Goal: Use online tool/utility: Utilize a website feature to perform a specific function

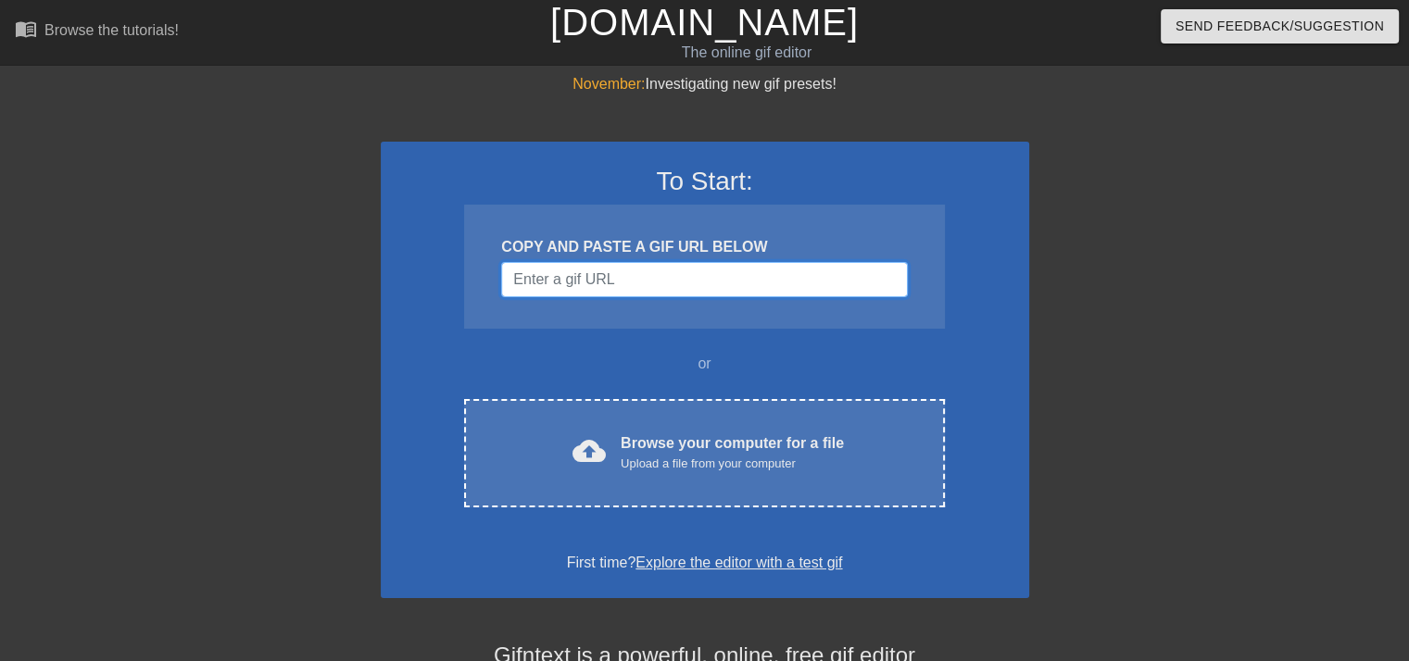
click at [660, 283] on input "Username" at bounding box center [704, 279] width 406 height 35
click at [572, 281] on input "Username" at bounding box center [704, 279] width 406 height 35
click at [567, 286] on input "Username" at bounding box center [704, 279] width 406 height 35
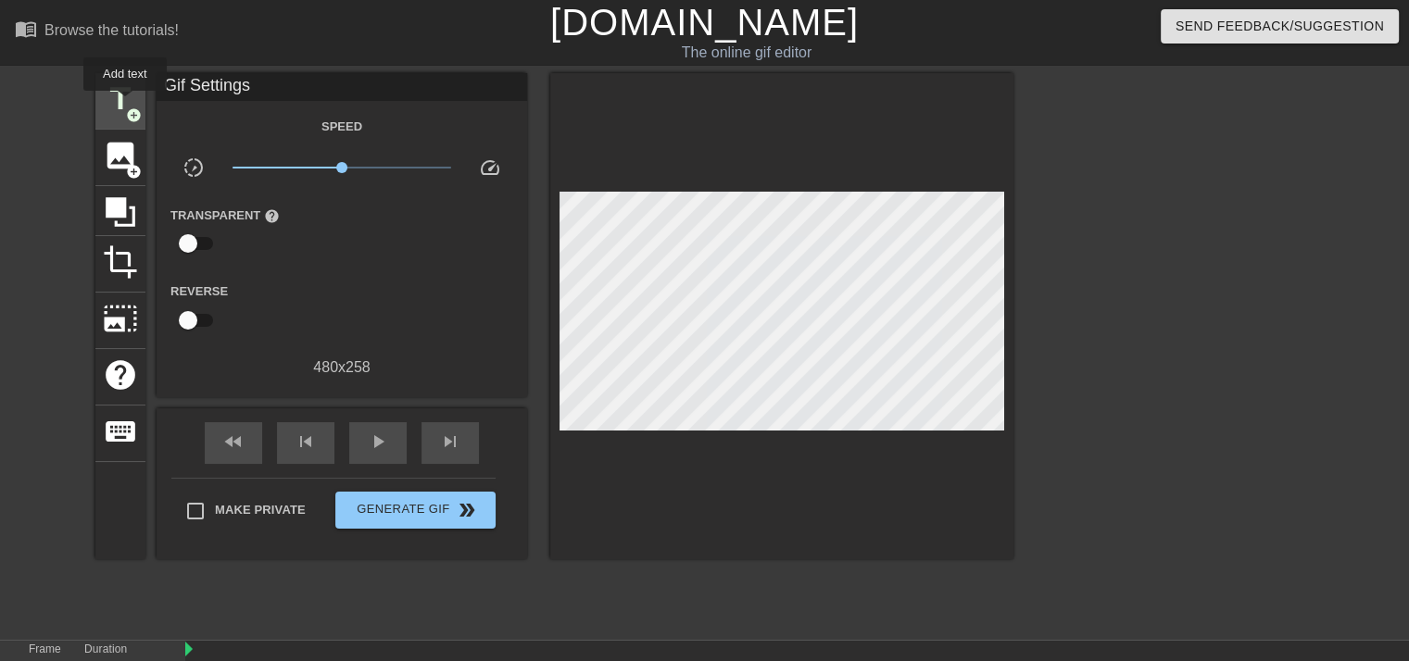
click at [125, 104] on span "title" at bounding box center [120, 99] width 35 height 35
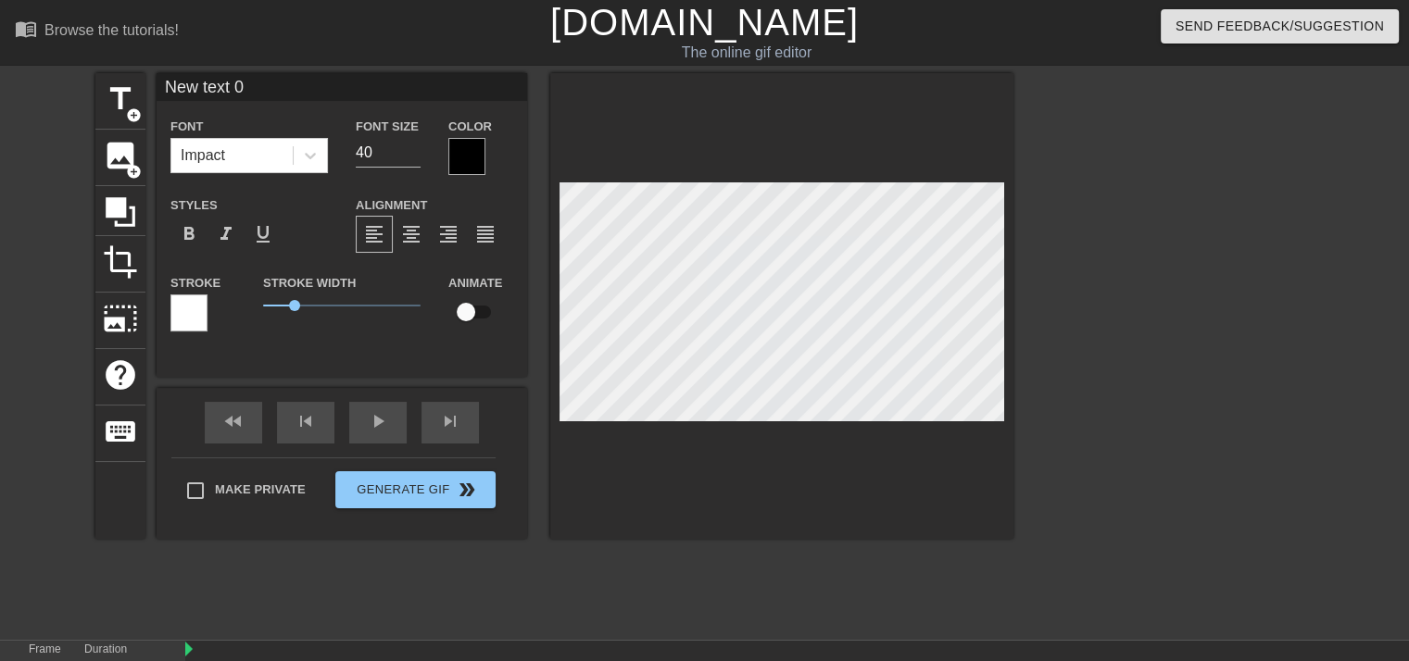
click at [239, 88] on input "New text 0" at bounding box center [342, 87] width 371 height 28
type input "CHASE"
click at [475, 160] on div at bounding box center [466, 156] width 37 height 37
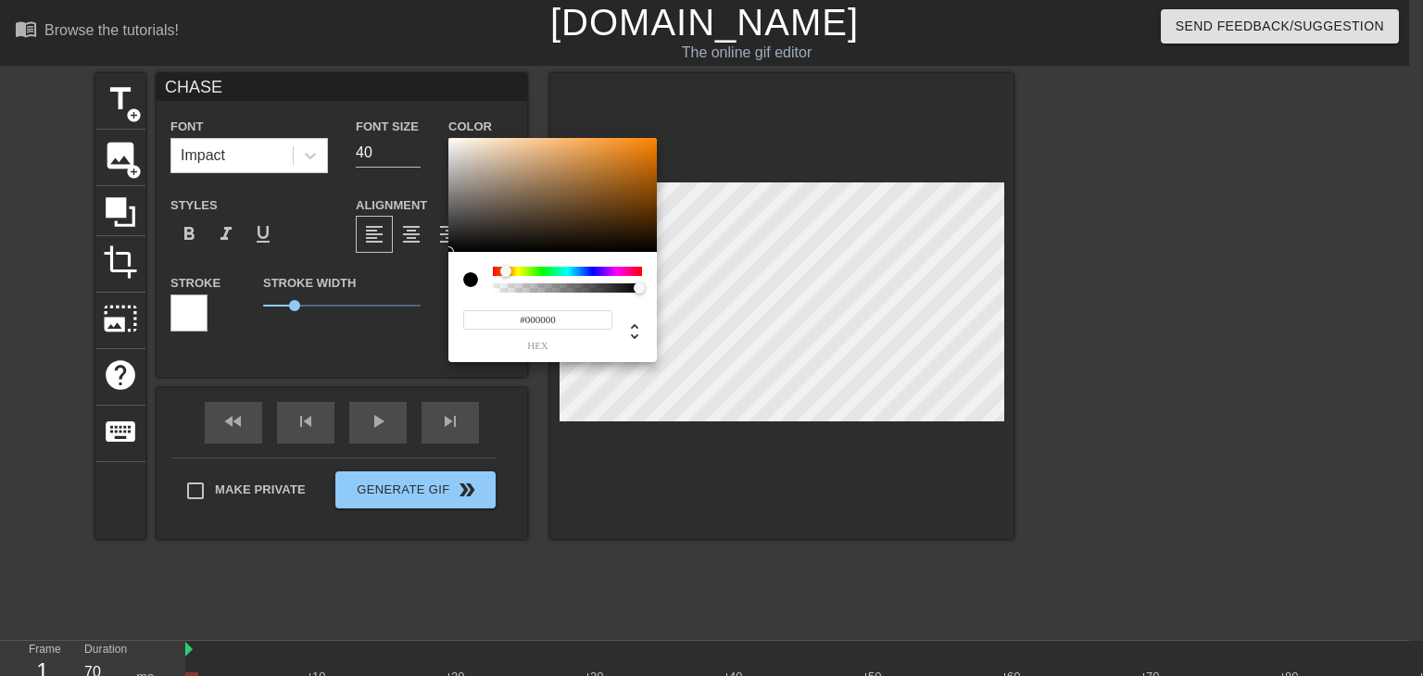
click at [505, 272] on div at bounding box center [567, 271] width 149 height 9
type input "#E66F00"
drag, startPoint x: 630, startPoint y: 176, endPoint x: 618, endPoint y: 170, distance: 13.7
click at [672, 149] on div "#E66F00 hex" at bounding box center [711, 338] width 1423 height 676
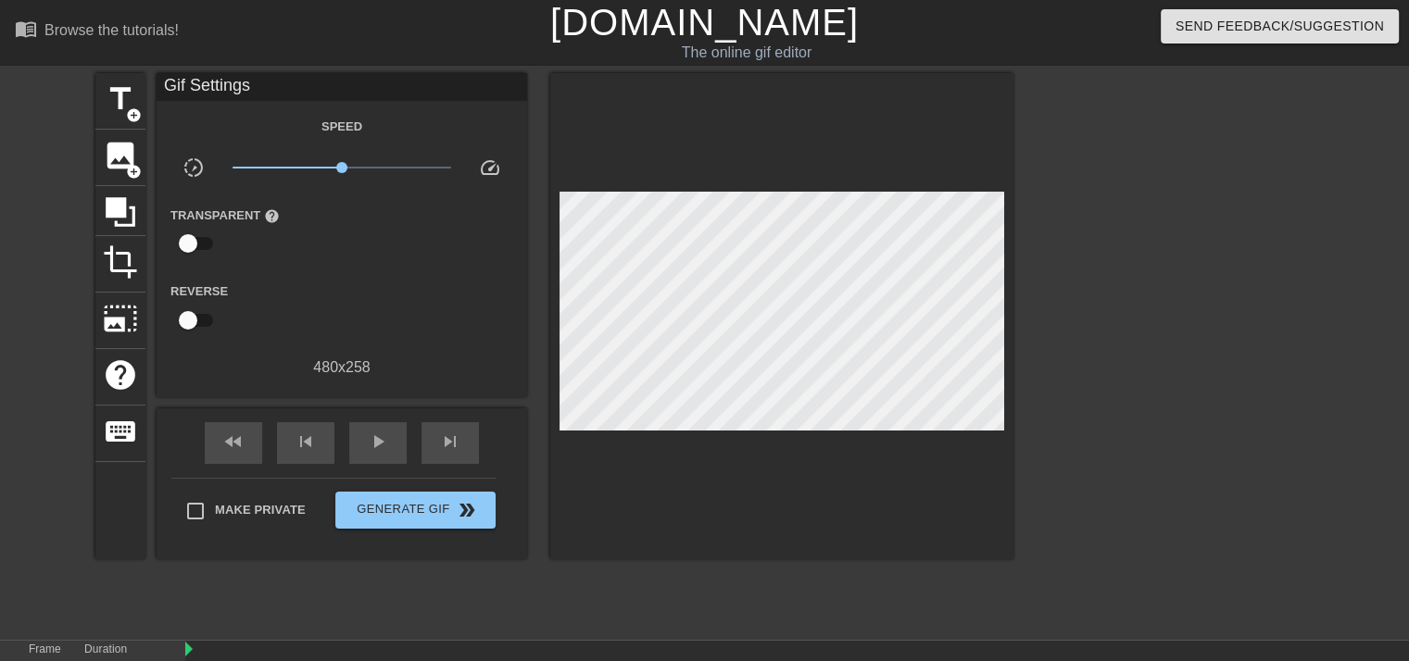
scroll to position [90, 0]
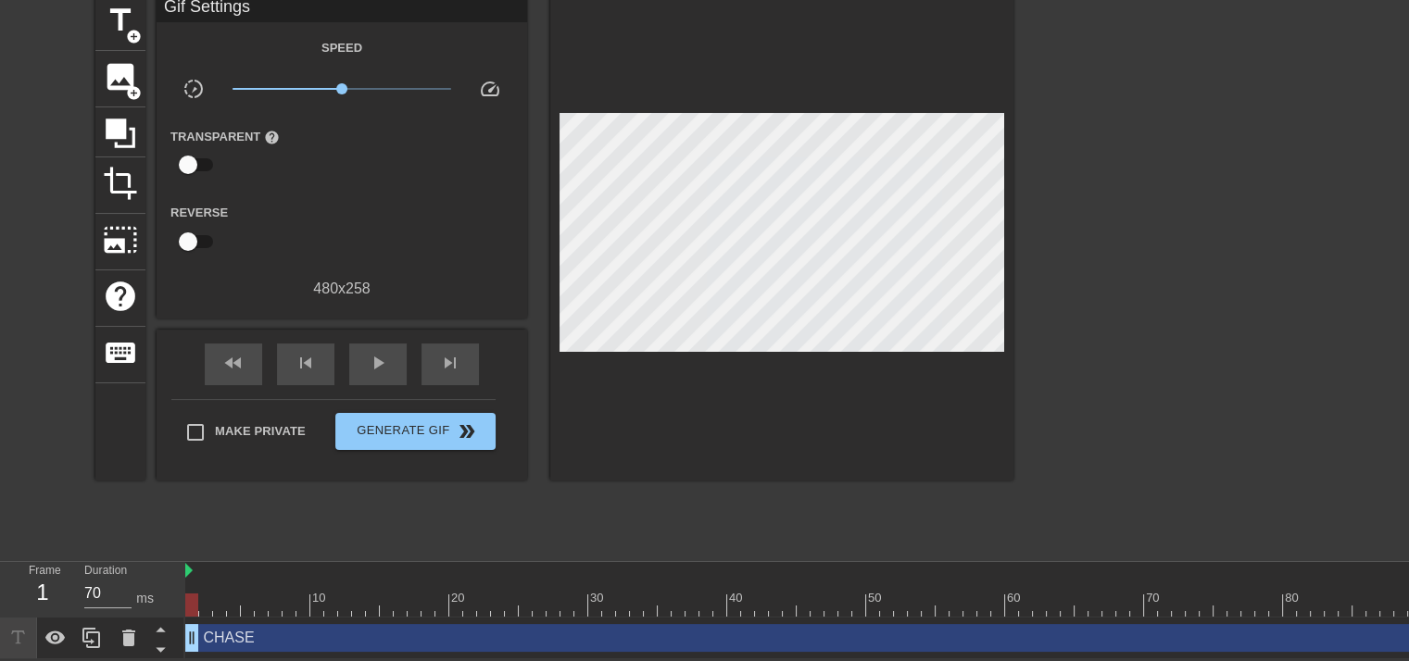
click at [220, 624] on div "CHASE drag_handle drag_handle" at bounding box center [1234, 638] width 2098 height 28
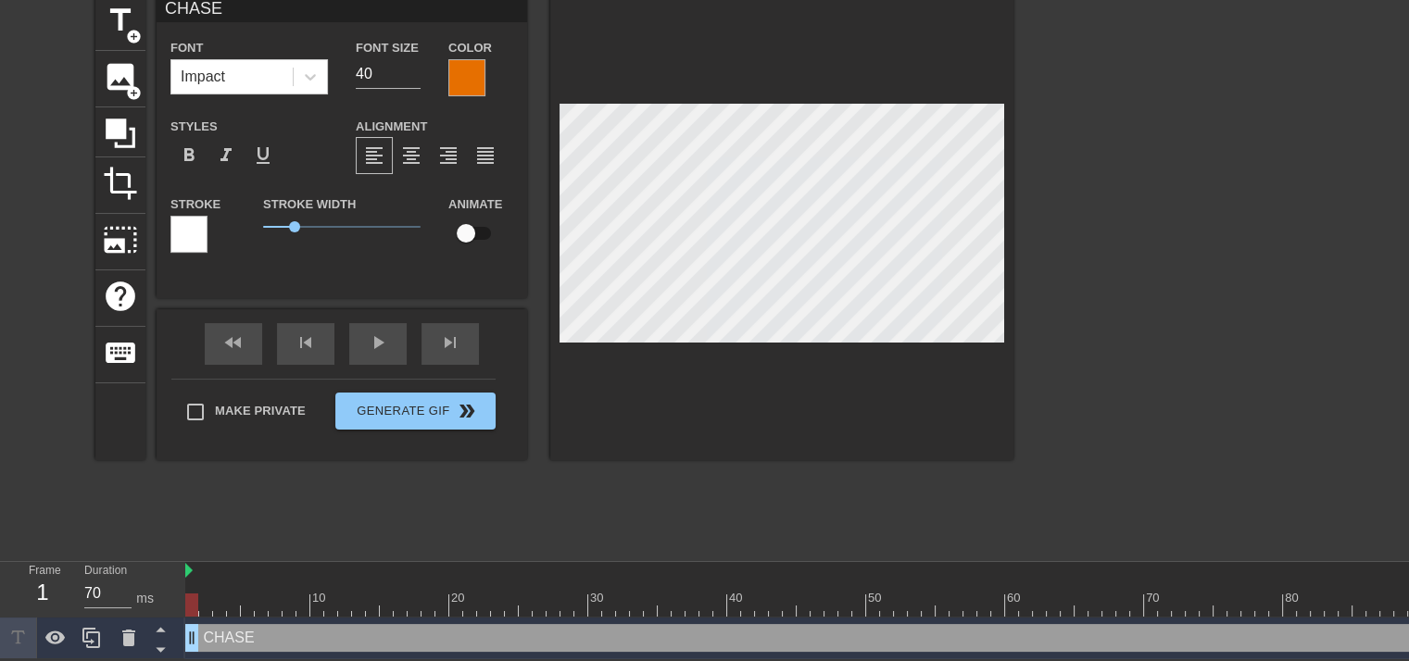
click at [195, 231] on div at bounding box center [188, 234] width 37 height 37
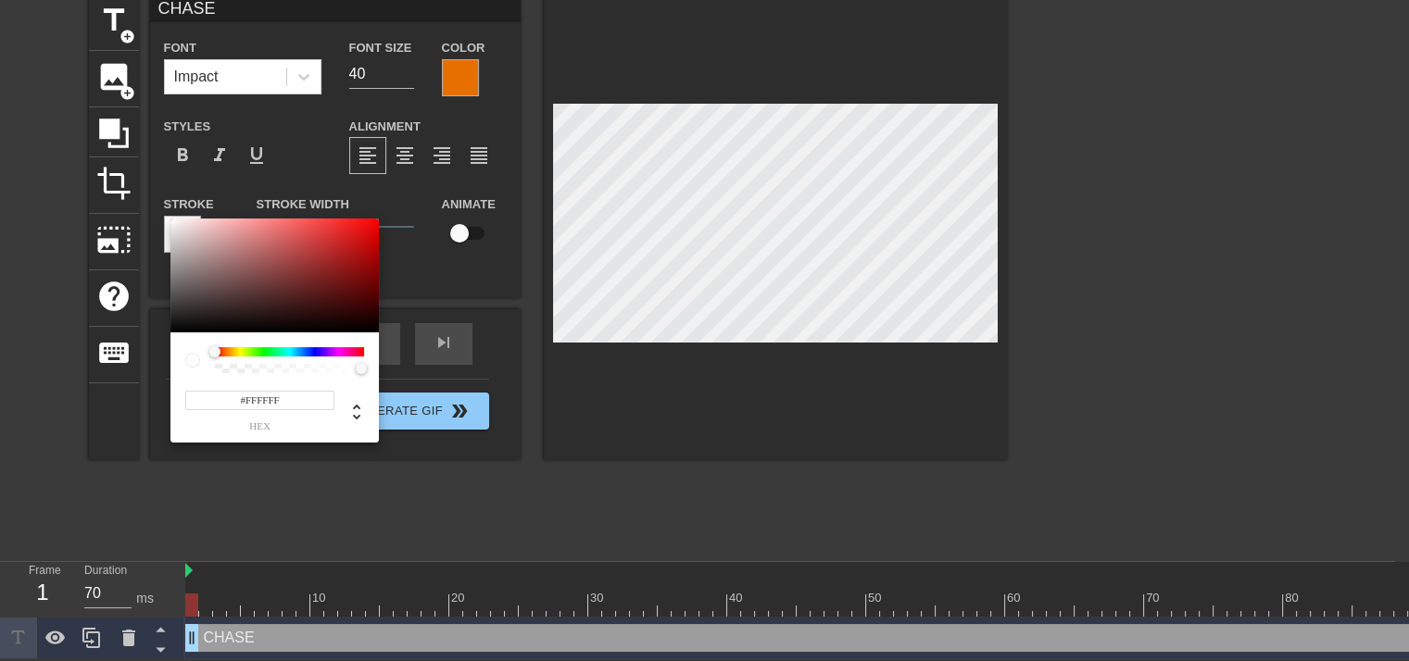
scroll to position [76, 0]
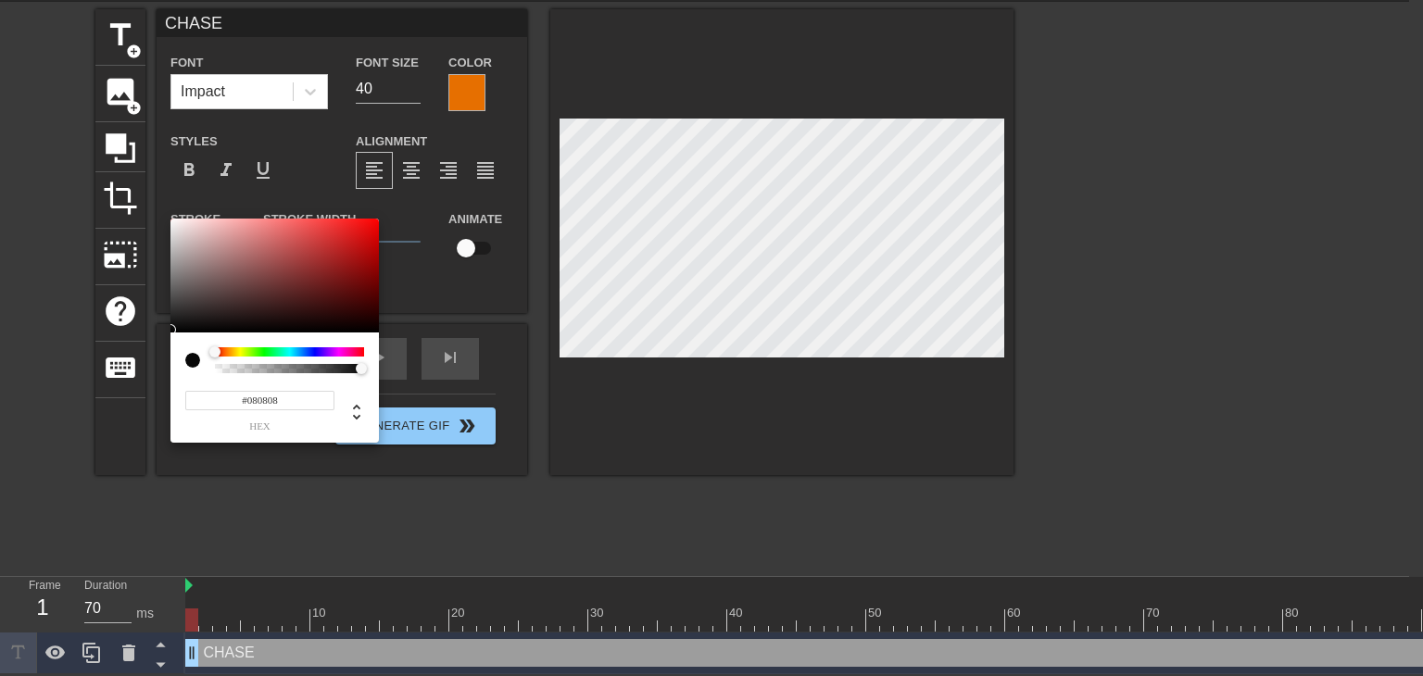
type input "#060606"
drag, startPoint x: 174, startPoint y: 292, endPoint x: 161, endPoint y: 331, distance: 41.0
click at [161, 331] on div "#060606 hex" at bounding box center [711, 338] width 1423 height 676
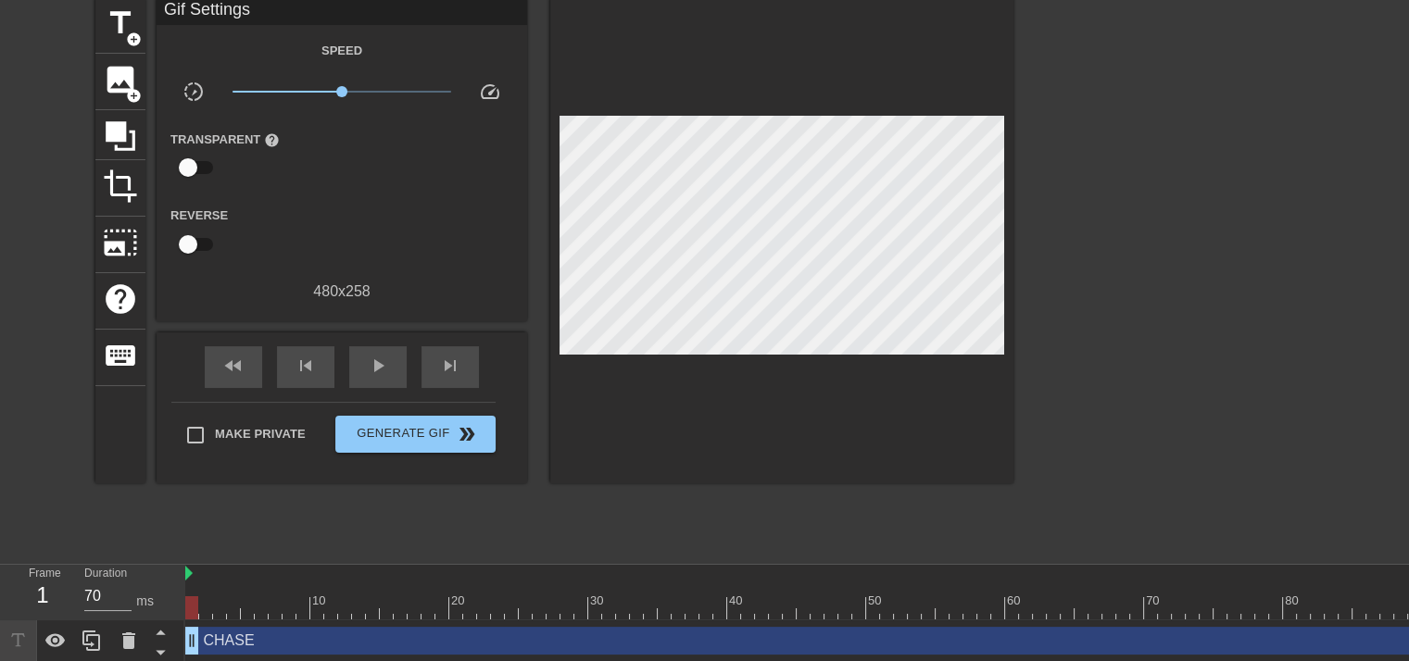
click at [314, 637] on div "CHASE drag_handle drag_handle" at bounding box center [1234, 641] width 2098 height 28
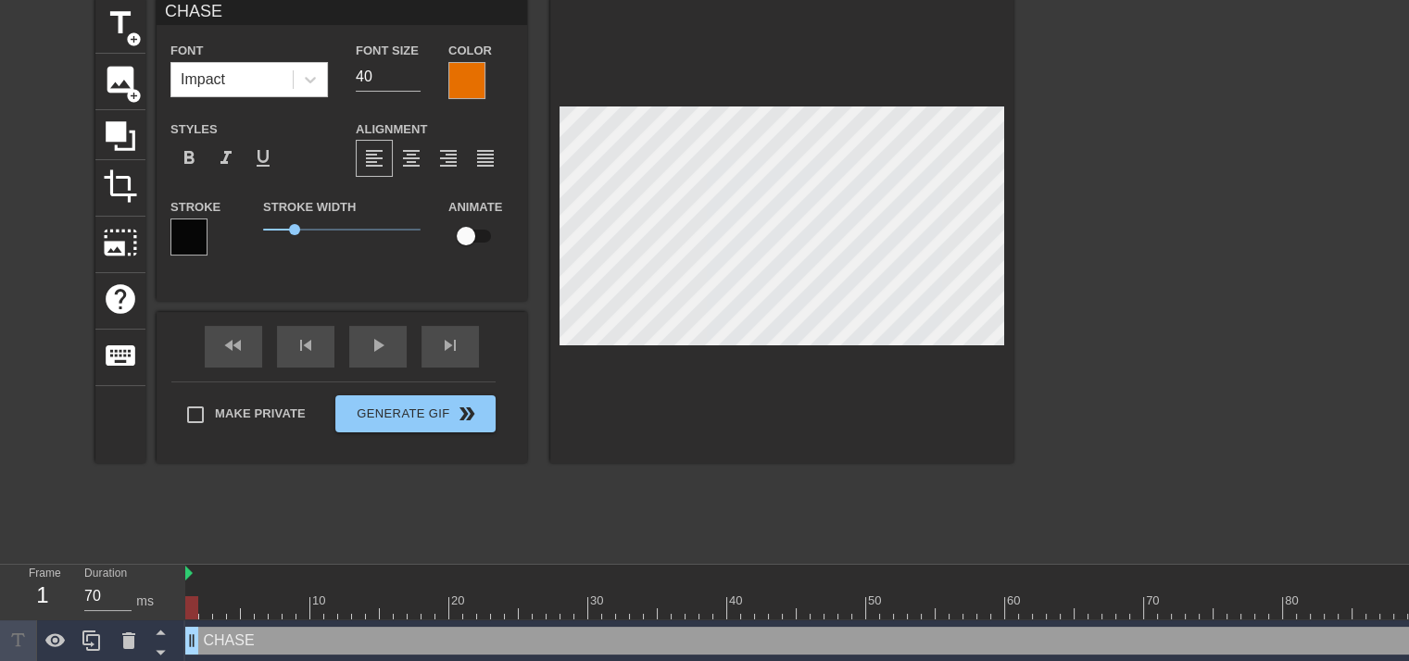
click at [470, 235] on input "checkbox" at bounding box center [466, 236] width 106 height 35
checkbox input "true"
drag, startPoint x: 296, startPoint y: 229, endPoint x: 313, endPoint y: 221, distance: 18.2
click at [313, 221] on span "1.6" at bounding box center [341, 230] width 157 height 22
click at [396, 83] on input "40" at bounding box center [388, 77] width 65 height 30
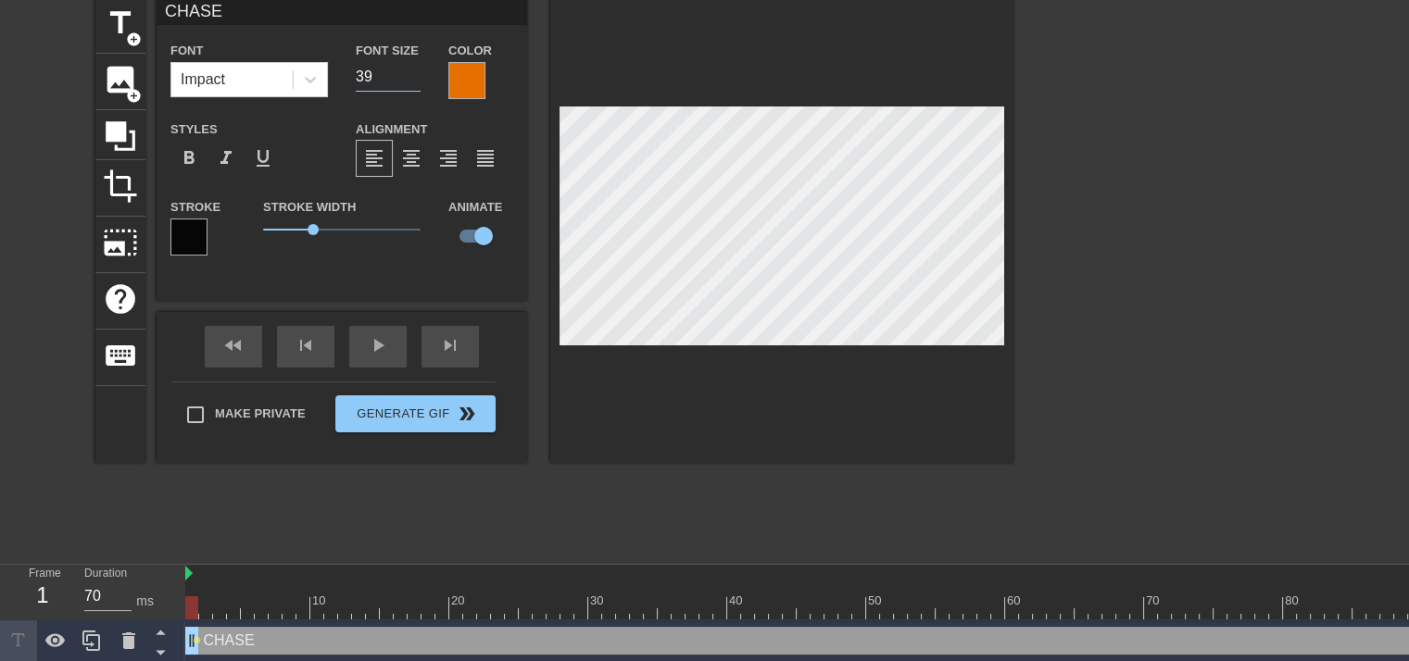
click at [411, 82] on input "39" at bounding box center [388, 77] width 65 height 30
click at [411, 82] on input "38" at bounding box center [388, 77] width 65 height 30
click at [411, 82] on input "37" at bounding box center [388, 77] width 65 height 30
click at [411, 82] on input "36" at bounding box center [388, 77] width 65 height 30
click at [411, 82] on input "35" at bounding box center [388, 77] width 65 height 30
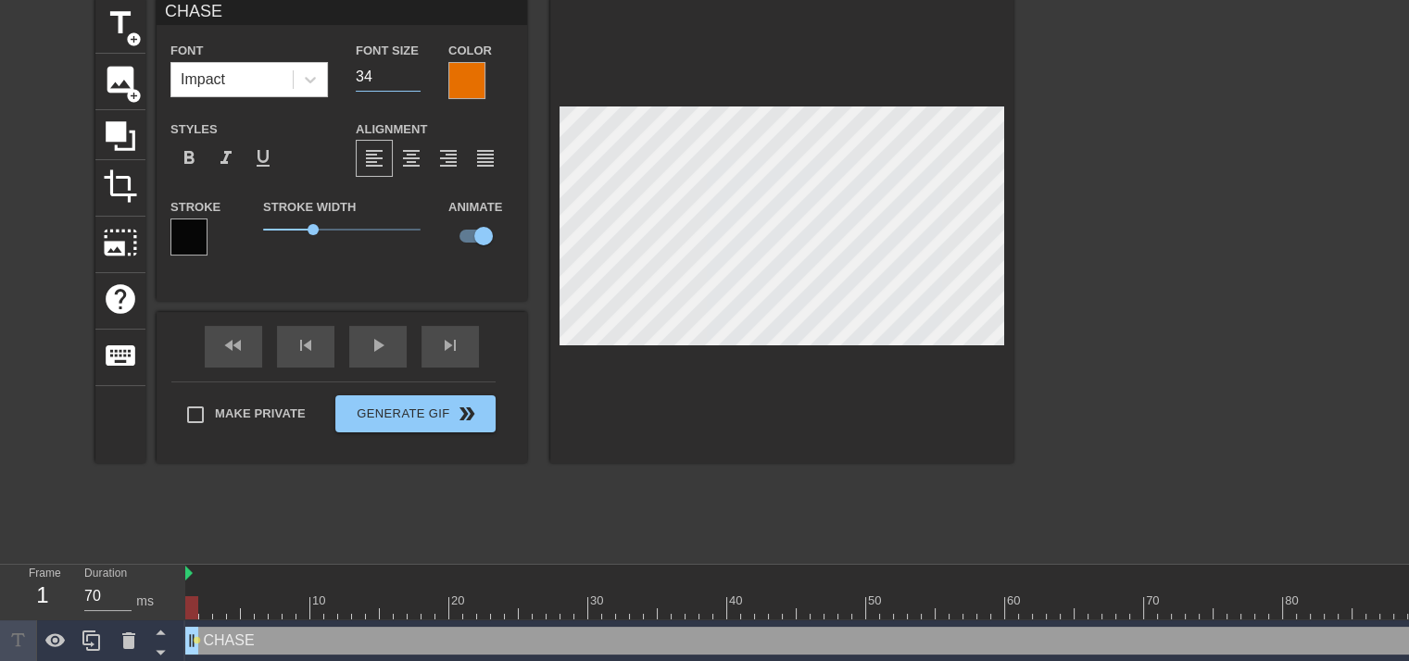
click at [411, 82] on input "34" at bounding box center [388, 77] width 65 height 30
click at [411, 82] on input "33" at bounding box center [388, 77] width 65 height 30
click at [411, 82] on input "32" at bounding box center [388, 77] width 65 height 30
click at [411, 82] on input "31" at bounding box center [388, 77] width 65 height 30
click at [411, 82] on input "30" at bounding box center [388, 77] width 65 height 30
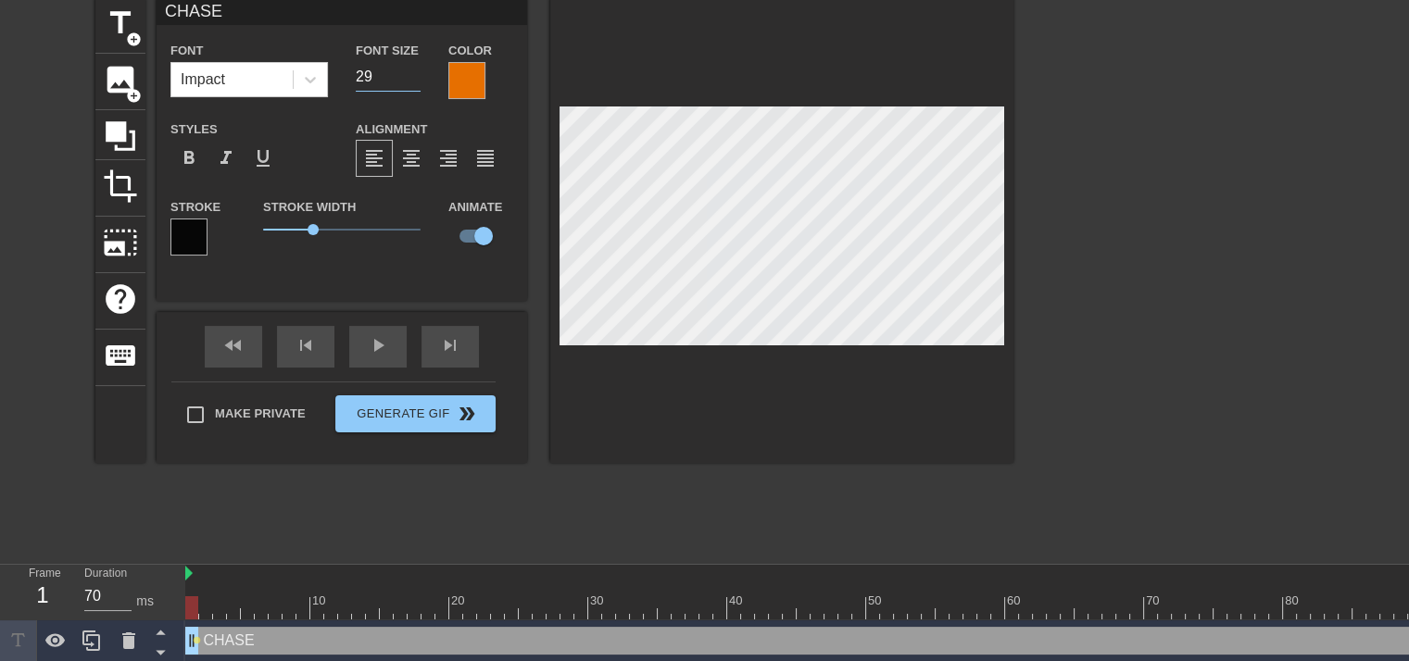
click at [411, 82] on input "29" at bounding box center [388, 77] width 65 height 30
type input "28"
click at [411, 82] on input "28" at bounding box center [388, 77] width 65 height 30
drag, startPoint x: 308, startPoint y: 223, endPoint x: 298, endPoint y: 234, distance: 15.1
click at [298, 234] on span "1.1" at bounding box center [341, 230] width 157 height 22
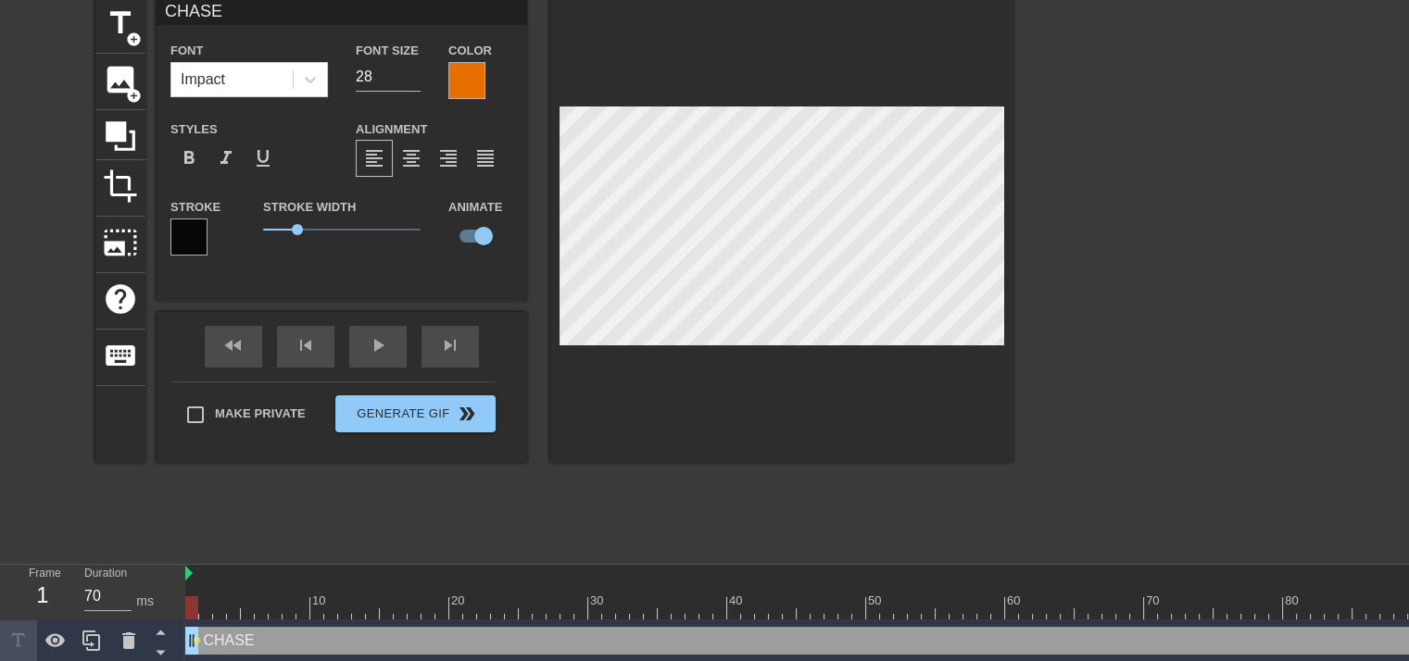
click at [629, 440] on div at bounding box center [781, 230] width 463 height 466
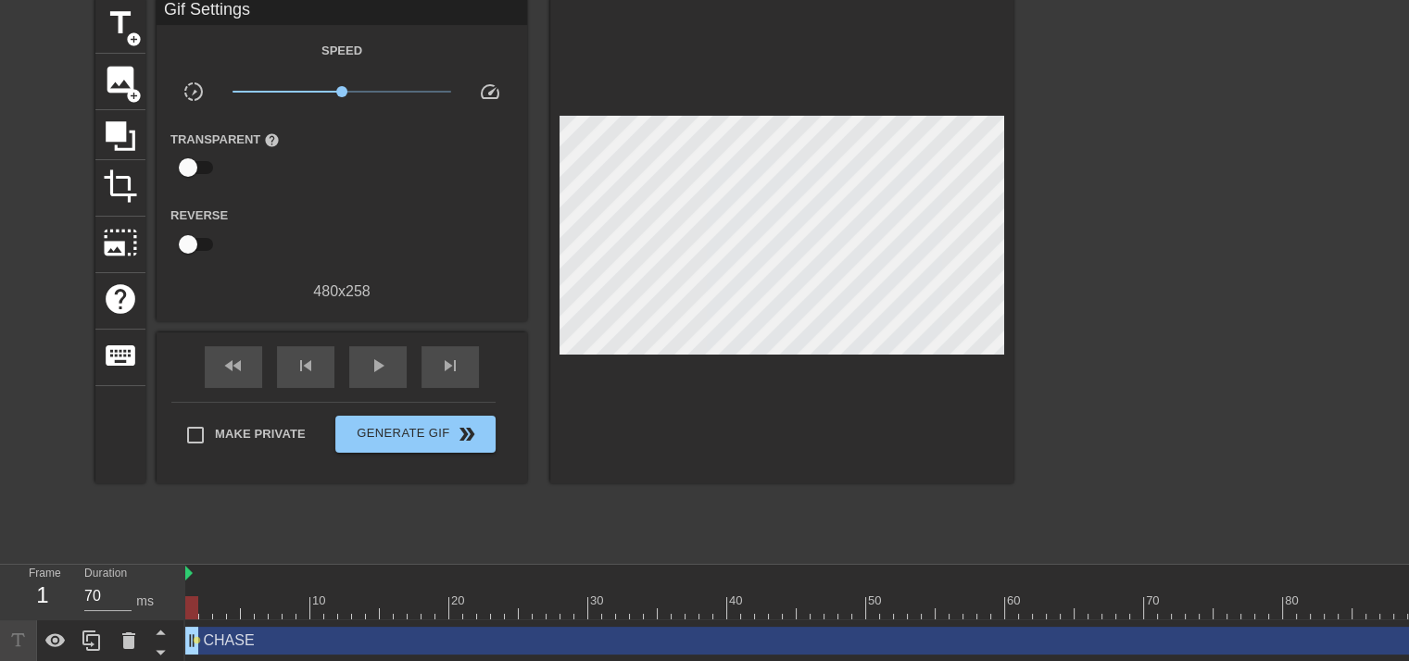
click at [363, 638] on div "CHASE drag_handle drag_handle" at bounding box center [1234, 641] width 2098 height 28
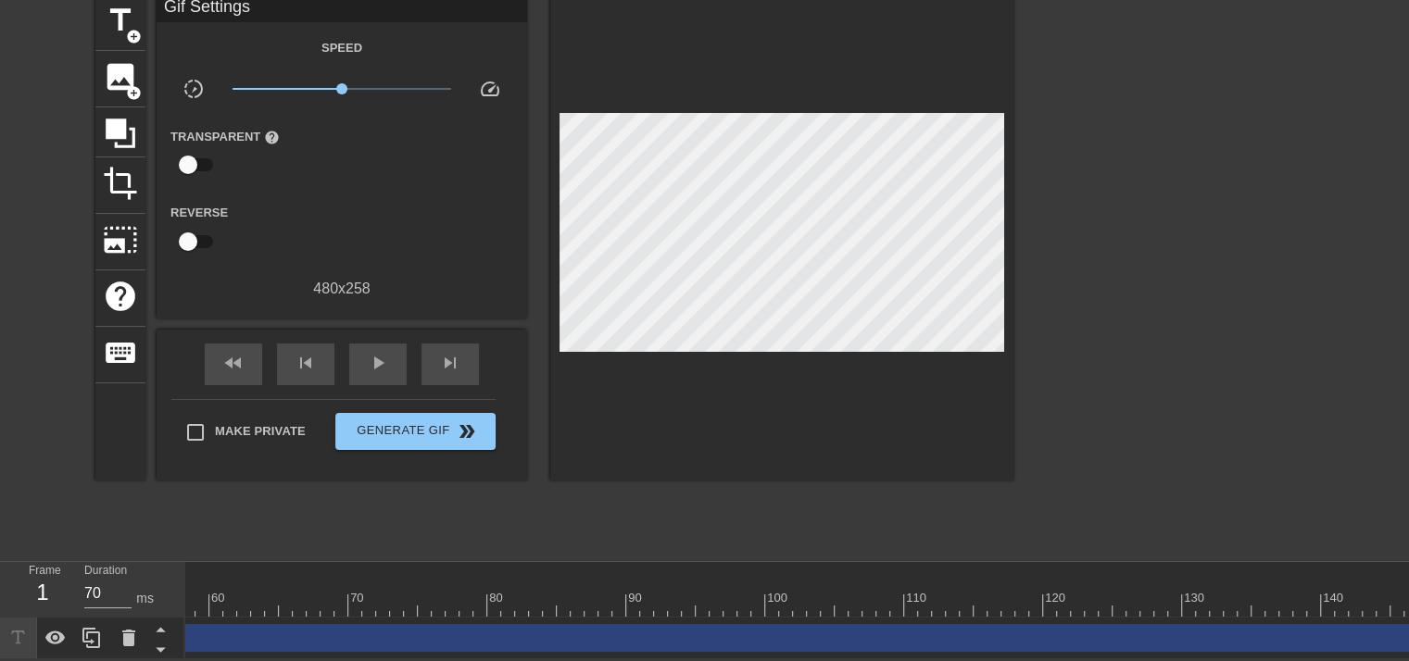
scroll to position [0, 865]
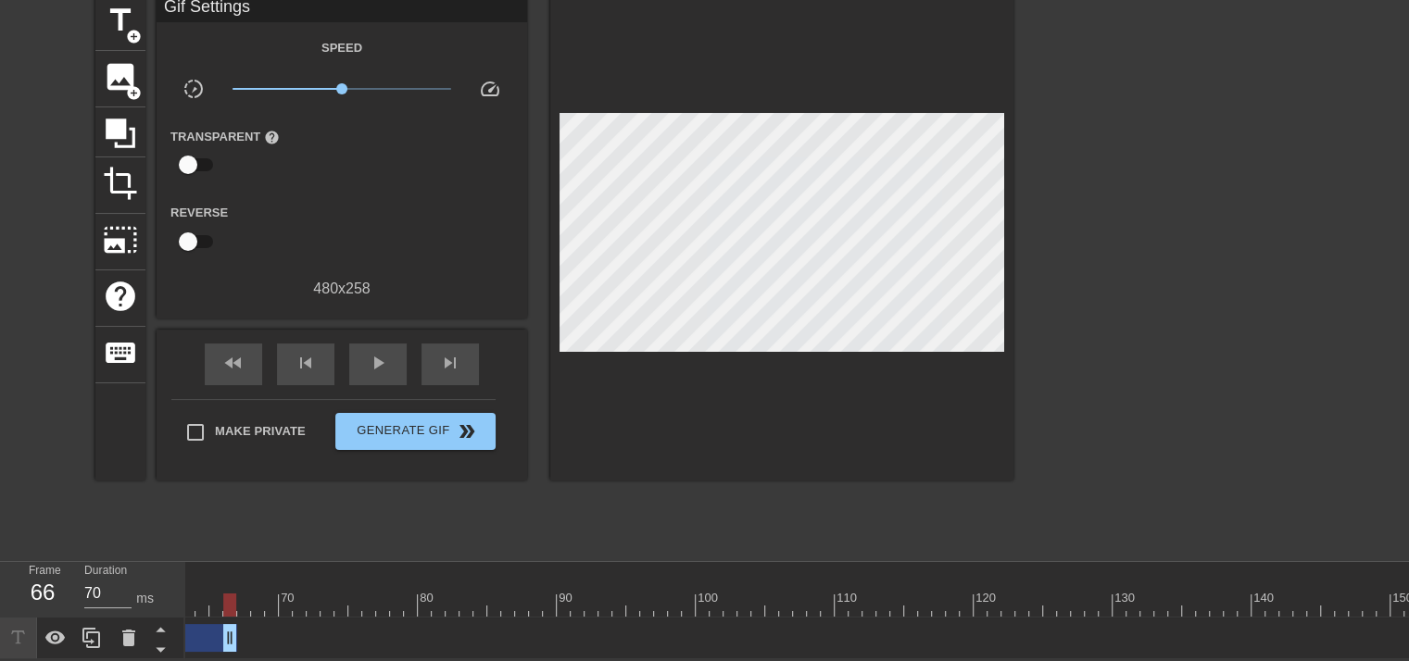
drag, startPoint x: 1403, startPoint y: 630, endPoint x: 337, endPoint y: 609, distance: 1066.4
click at [220, 571] on div "10 20 30 40 50 60 70 80 90 100 110 120 130 140 150 CHASE drag_handle drag_handl…" at bounding box center [797, 610] width 1224 height 97
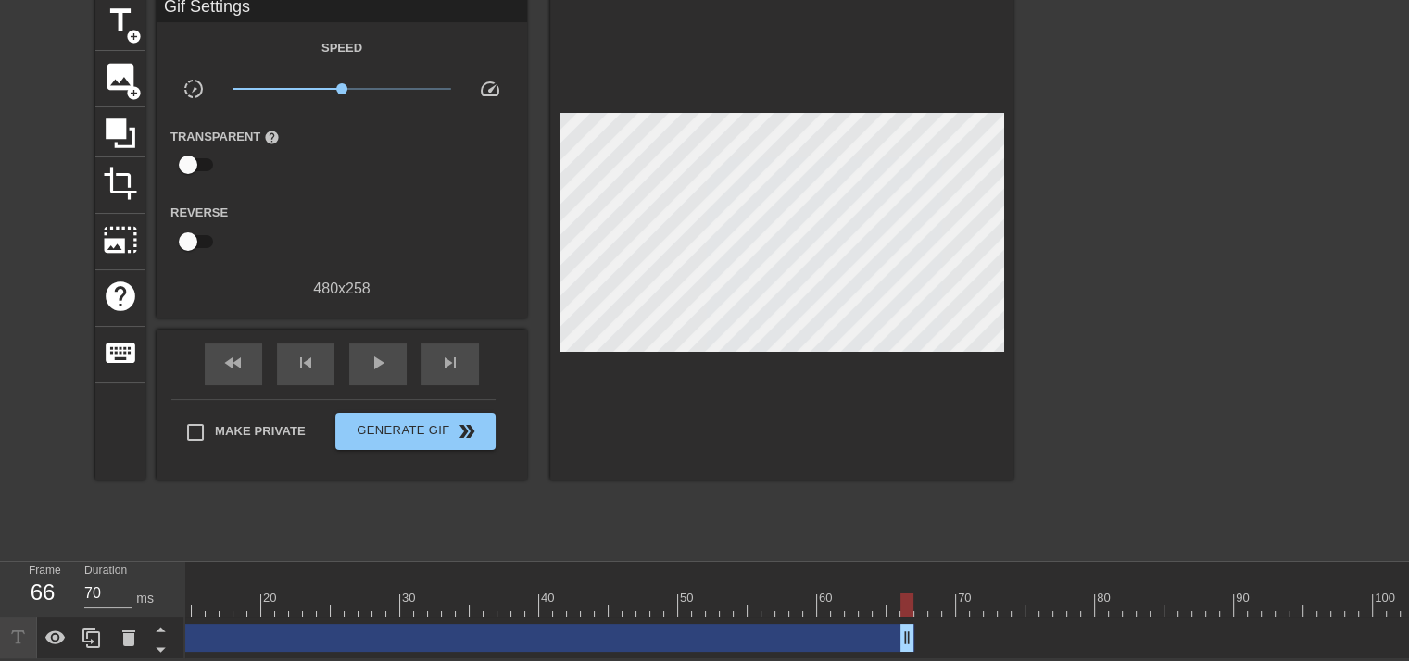
scroll to position [0, 0]
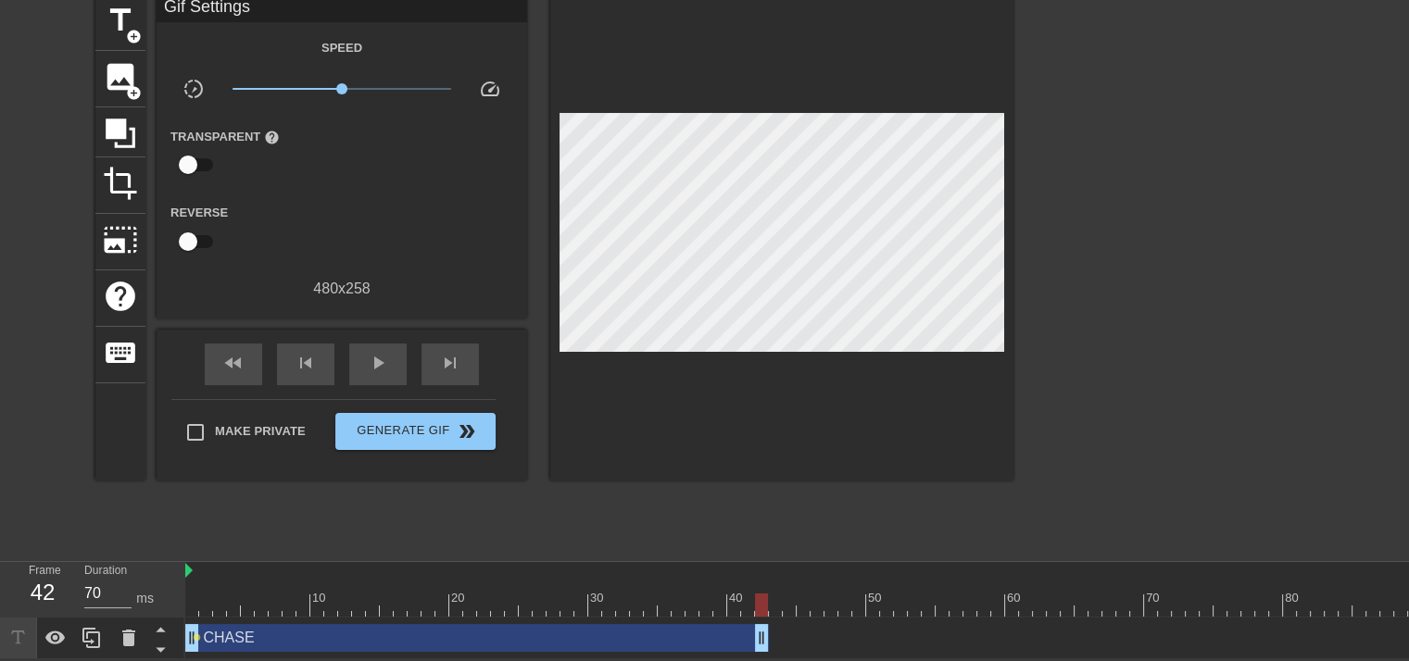
drag, startPoint x: 1091, startPoint y: 624, endPoint x: 760, endPoint y: 591, distance: 333.3
click at [760, 591] on div "10 20 30 40 50 60 70 80 90 100 110 120 130 140 150 CHASE drag_handle drag_handl…" at bounding box center [797, 610] width 1224 height 97
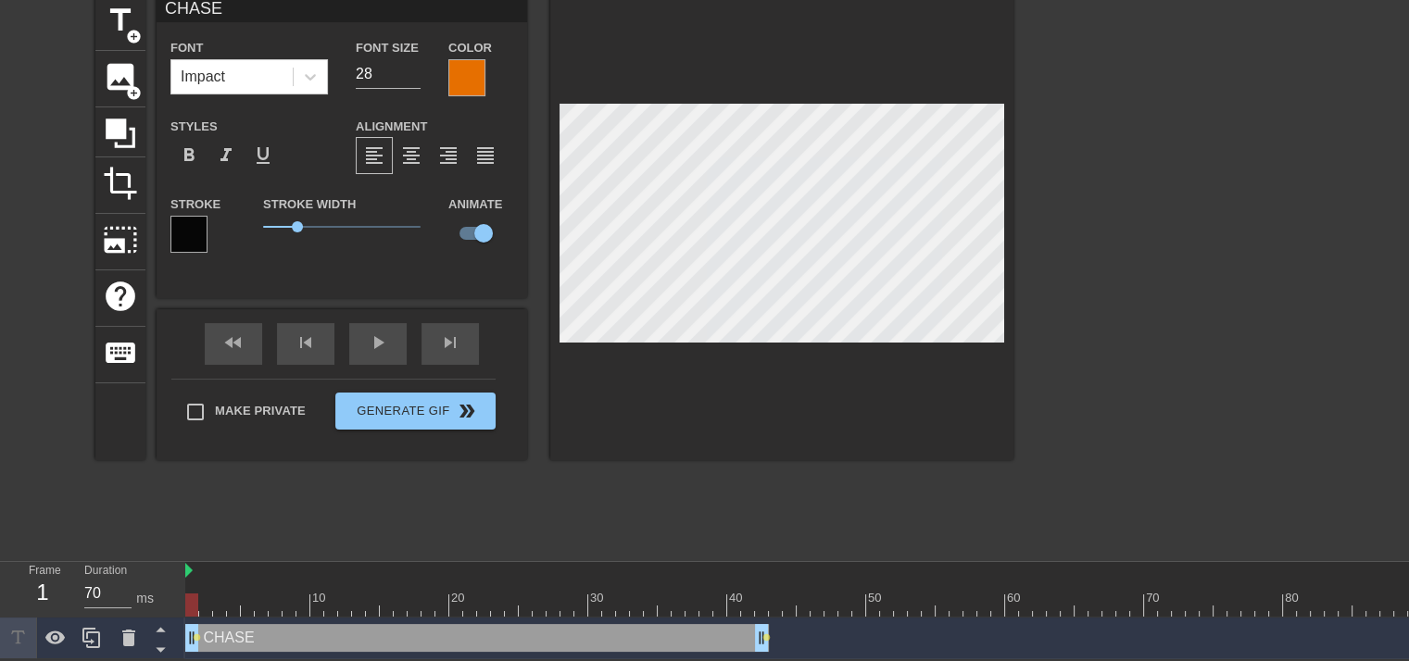
click at [193, 602] on div at bounding box center [1234, 605] width 2098 height 23
click at [203, 594] on div at bounding box center [1234, 605] width 2098 height 23
click at [220, 596] on div at bounding box center [1234, 605] width 2098 height 23
click at [233, 597] on div at bounding box center [1234, 605] width 2098 height 23
click at [250, 594] on div at bounding box center [1234, 605] width 2098 height 23
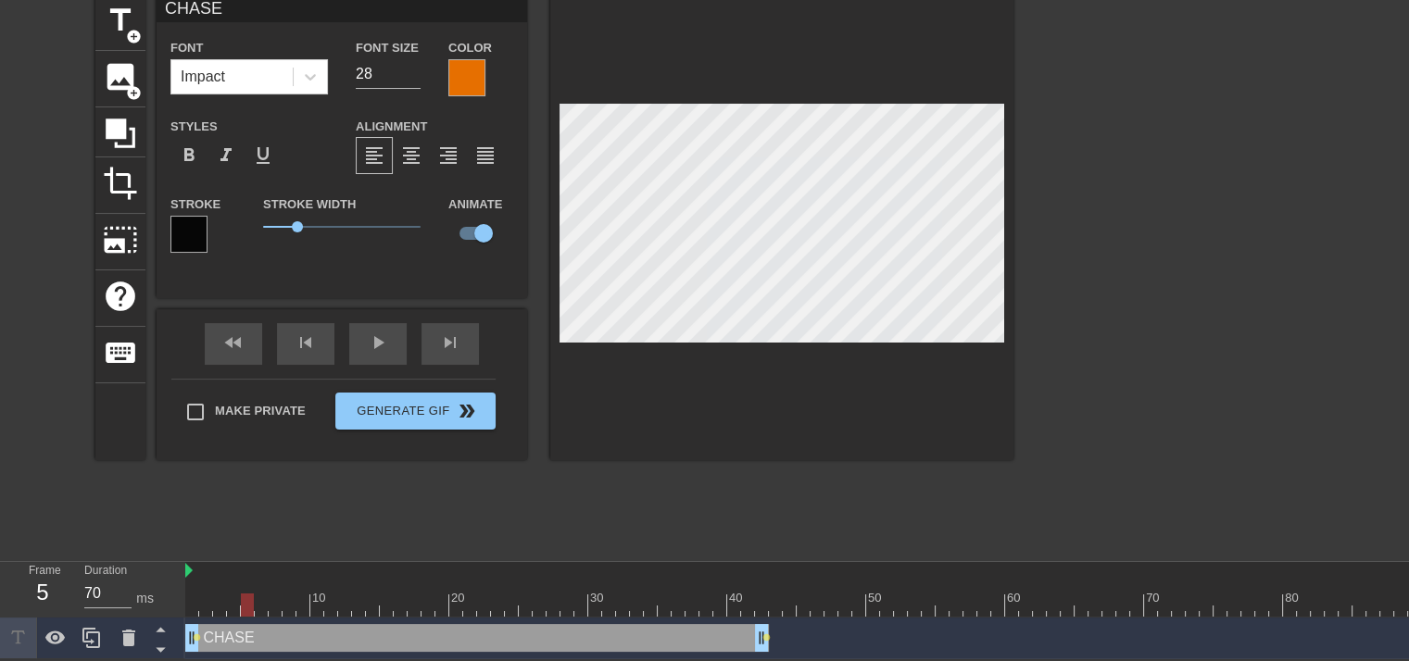
click at [261, 597] on div at bounding box center [1234, 605] width 2098 height 23
click at [271, 594] on div at bounding box center [1234, 605] width 2098 height 23
click at [290, 597] on div at bounding box center [1234, 605] width 2098 height 23
click at [306, 594] on div at bounding box center [1234, 605] width 2098 height 23
click at [319, 594] on div at bounding box center [1234, 605] width 2098 height 23
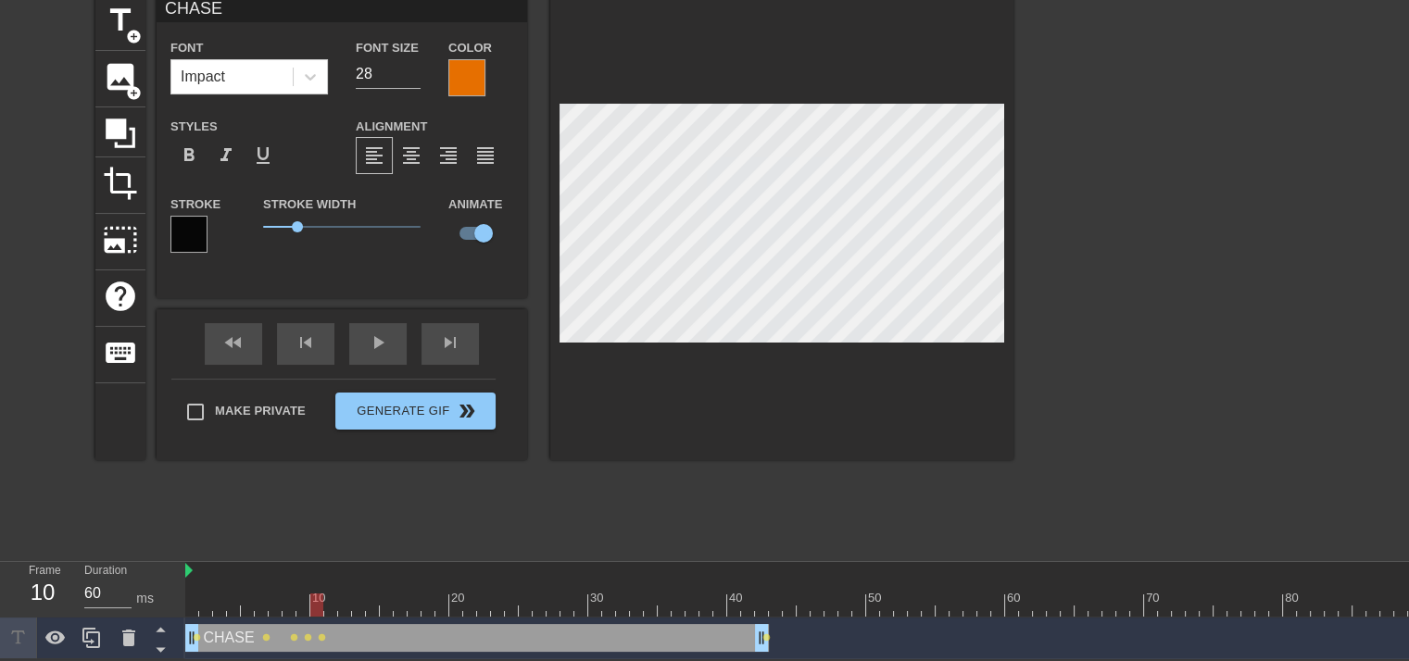
click at [335, 594] on div at bounding box center [1234, 605] width 2098 height 23
click at [345, 594] on div at bounding box center [1234, 605] width 2098 height 23
click at [359, 594] on div at bounding box center [1234, 605] width 2098 height 23
click at [369, 595] on div at bounding box center [1234, 605] width 2098 height 23
click at [384, 594] on div at bounding box center [1234, 605] width 2098 height 23
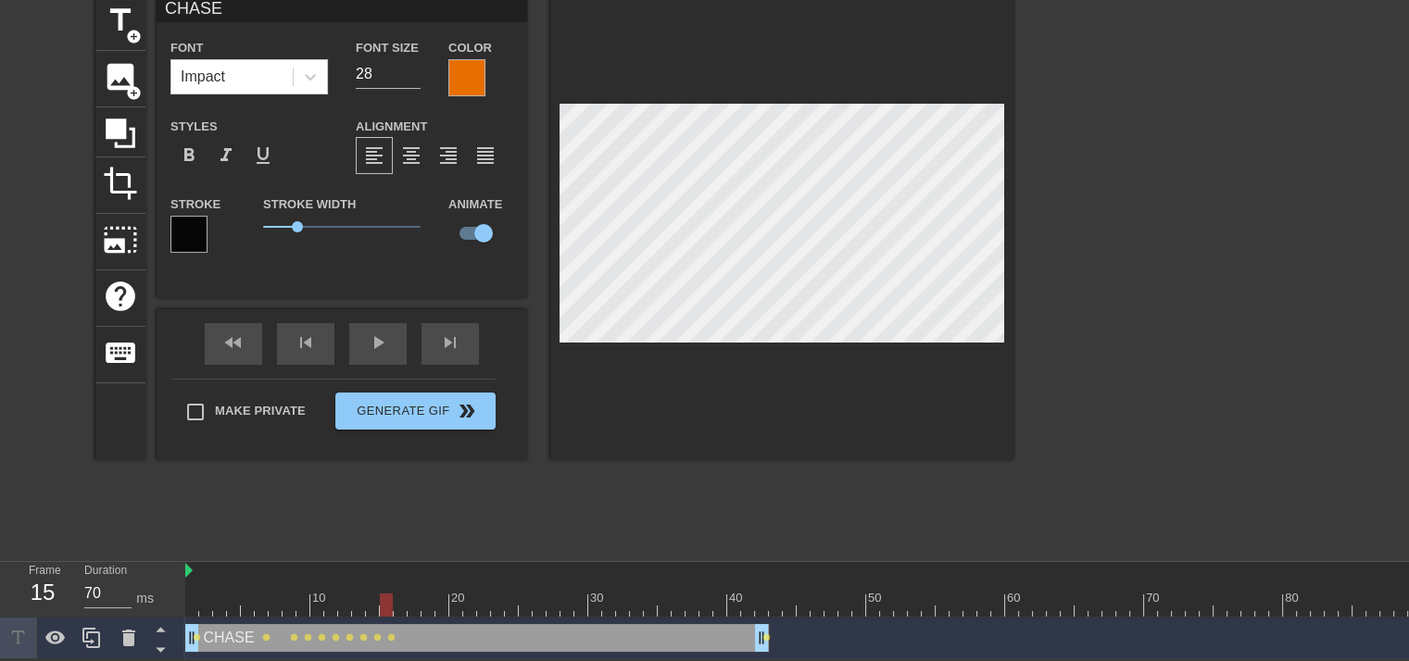
click at [400, 596] on div at bounding box center [1234, 605] width 2098 height 23
click at [416, 594] on div at bounding box center [1234, 605] width 2098 height 23
click at [430, 594] on div at bounding box center [1234, 605] width 2098 height 23
click at [447, 594] on div at bounding box center [1234, 605] width 2098 height 23
click at [457, 595] on div at bounding box center [1234, 605] width 2098 height 23
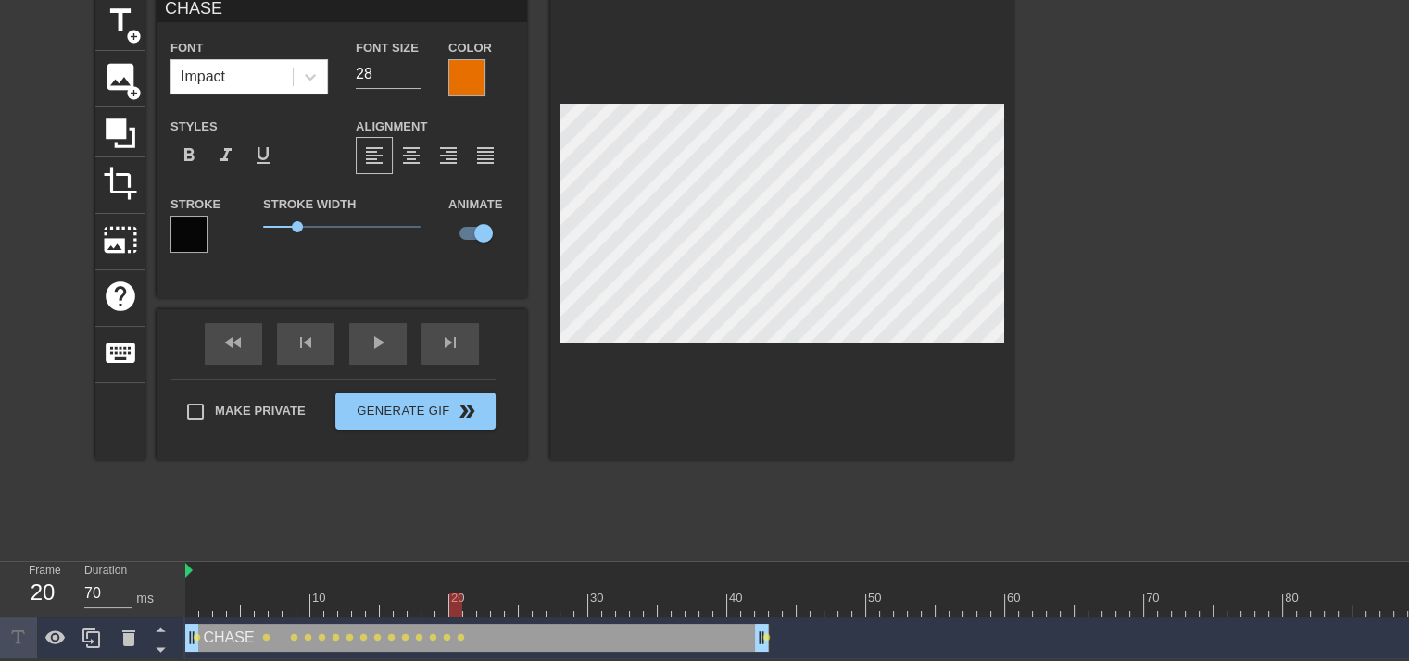
click at [474, 594] on div at bounding box center [1234, 605] width 2098 height 23
click at [487, 597] on div at bounding box center [1234, 605] width 2098 height 23
click at [498, 594] on div at bounding box center [1234, 605] width 2098 height 23
click at [511, 596] on div at bounding box center [1234, 605] width 2098 height 23
click at [523, 594] on div at bounding box center [1234, 605] width 2098 height 23
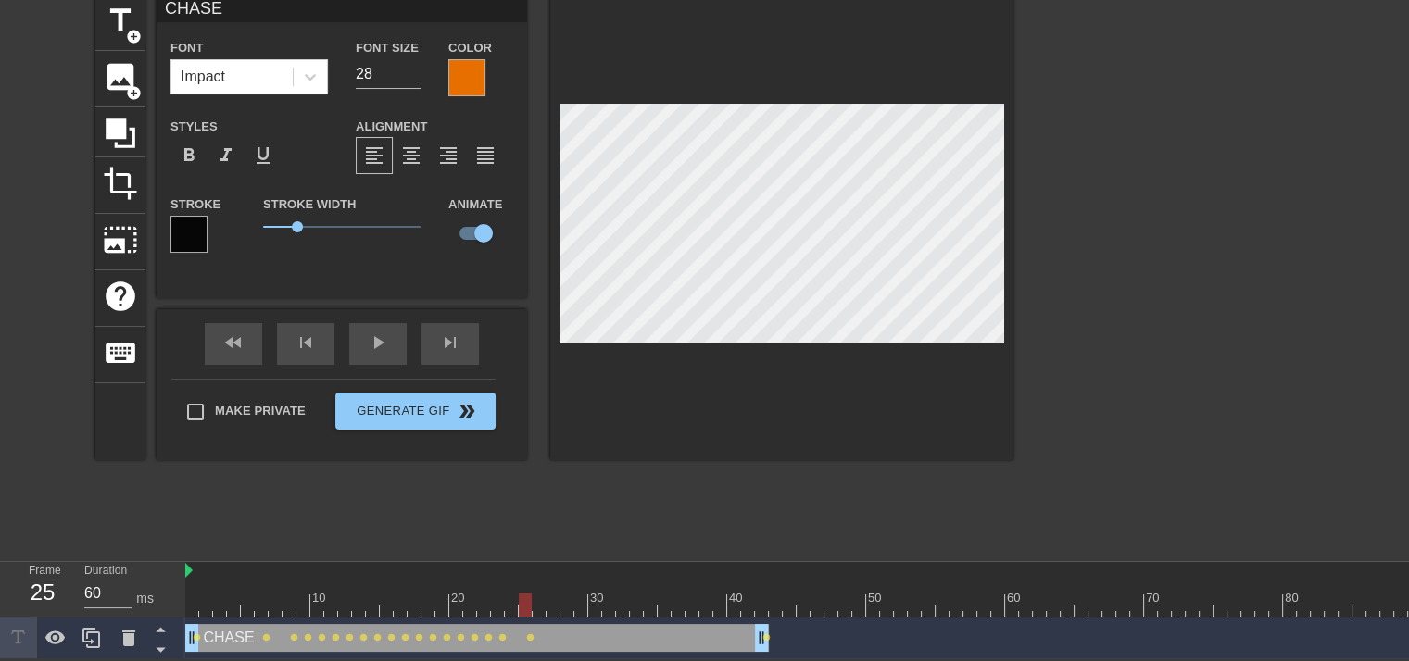
click at [537, 594] on div at bounding box center [1234, 605] width 2098 height 23
click at [553, 594] on div at bounding box center [1234, 605] width 2098 height 23
click at [562, 594] on div at bounding box center [1234, 605] width 2098 height 23
click at [578, 594] on div at bounding box center [1234, 605] width 2098 height 23
click at [597, 594] on div at bounding box center [1234, 605] width 2098 height 23
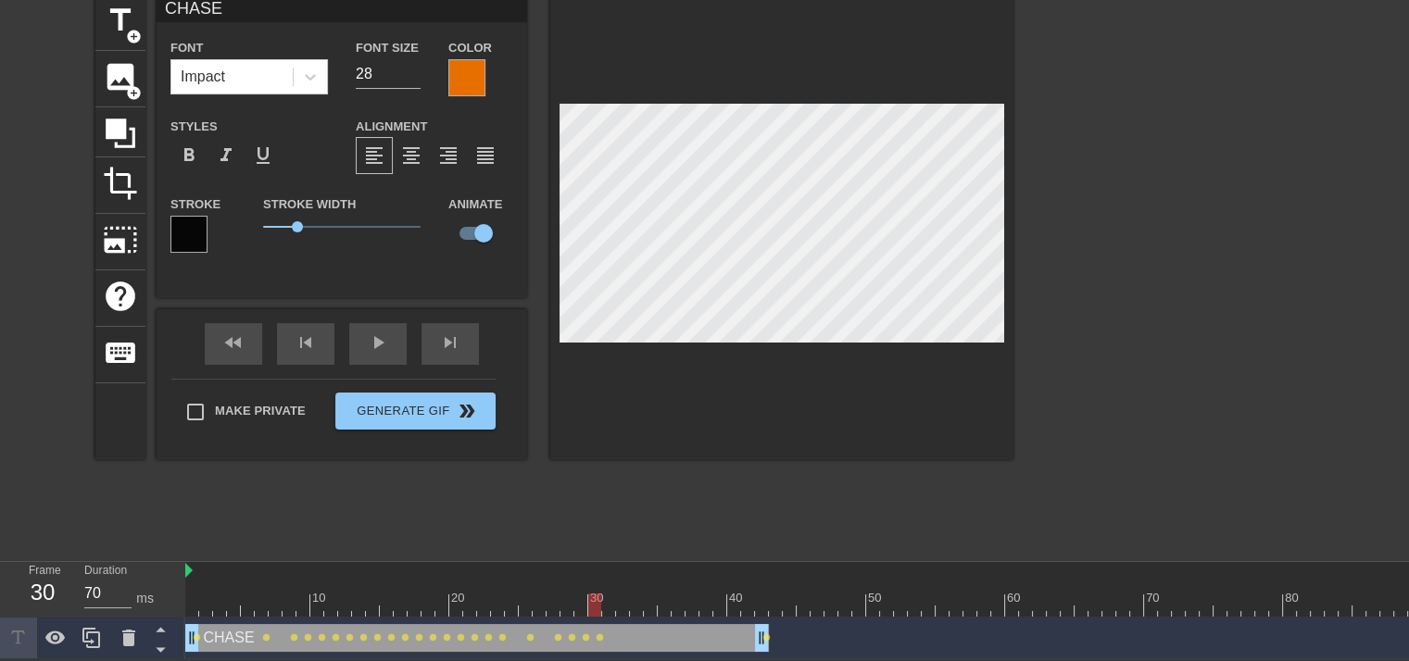
click at [612, 594] on div at bounding box center [1234, 605] width 2098 height 23
click at [624, 594] on div at bounding box center [1234, 605] width 2098 height 23
click at [638, 594] on div at bounding box center [1234, 605] width 2098 height 23
click at [650, 594] on div at bounding box center [1234, 605] width 2098 height 23
click at [665, 594] on div at bounding box center [1234, 605] width 2098 height 23
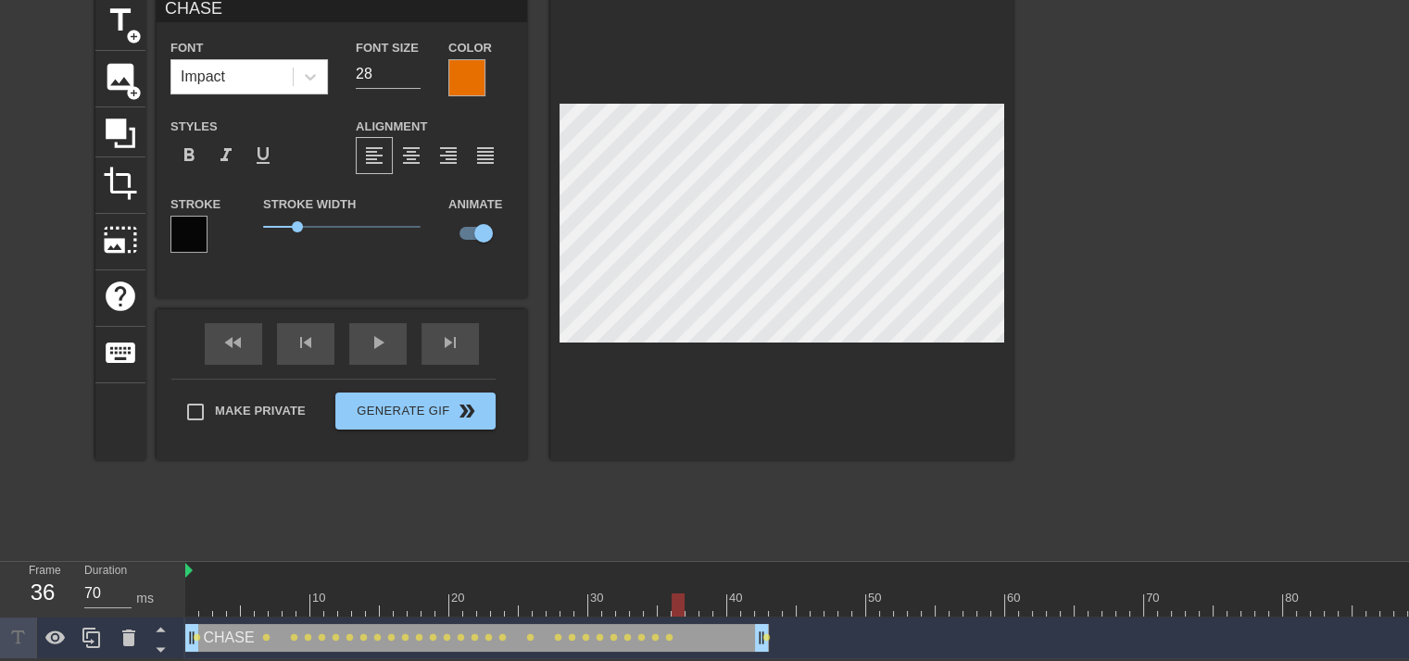
click at [677, 594] on div at bounding box center [1234, 605] width 2098 height 23
click at [693, 594] on div at bounding box center [1234, 605] width 2098 height 23
click at [709, 594] on div at bounding box center [1234, 605] width 2098 height 23
click at [719, 594] on div at bounding box center [1234, 605] width 2098 height 23
click at [734, 594] on div at bounding box center [1234, 605] width 2098 height 23
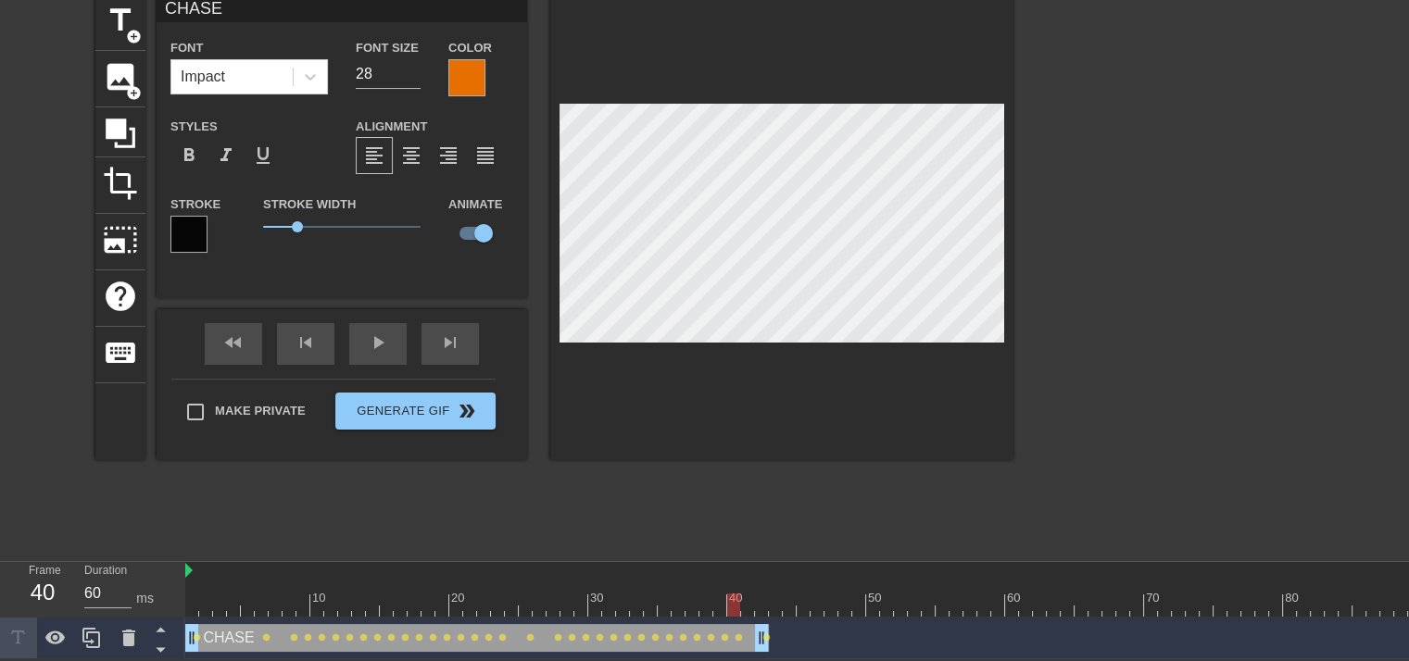
click at [749, 594] on div at bounding box center [1234, 605] width 2098 height 23
type input "70"
click at [763, 594] on div at bounding box center [1234, 605] width 2098 height 23
click at [774, 594] on div at bounding box center [1234, 605] width 2098 height 23
click at [44, 327] on div "title add_circle image add_circle crop photo_size_select_large help keyboard CH…" at bounding box center [704, 272] width 1409 height 556
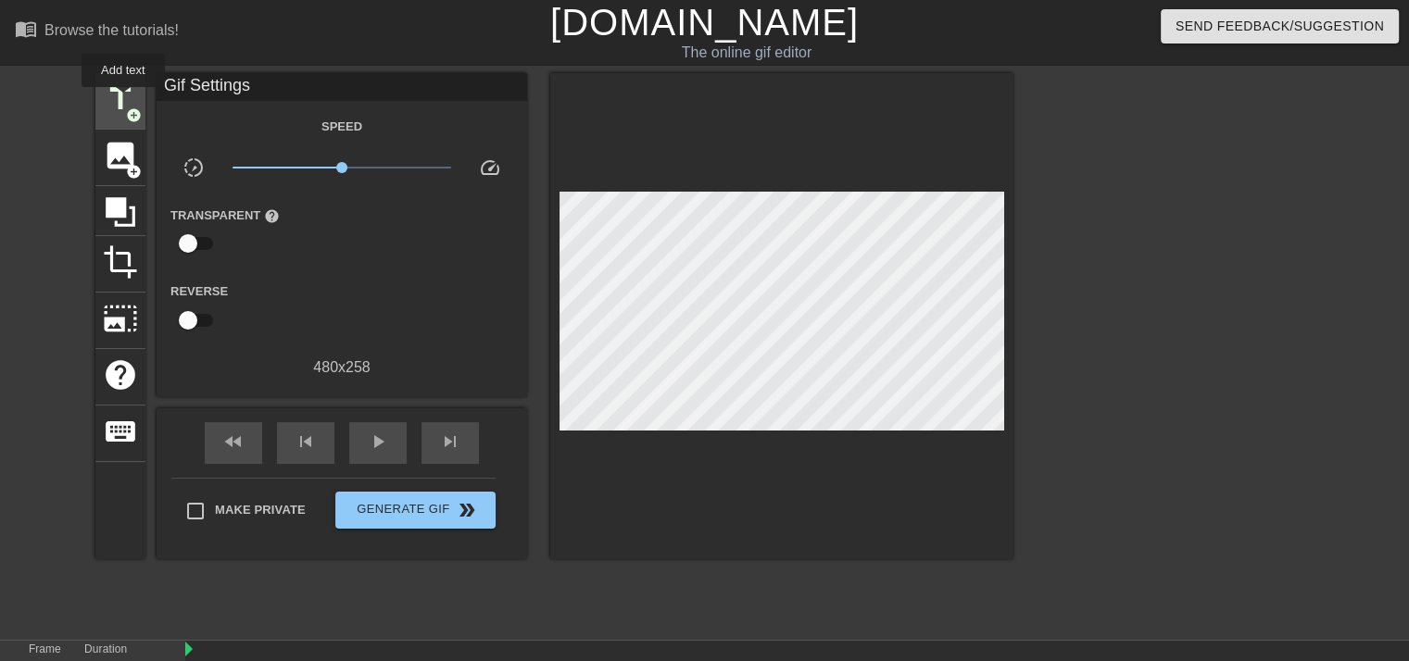
click at [123, 100] on span "title" at bounding box center [120, 99] width 35 height 35
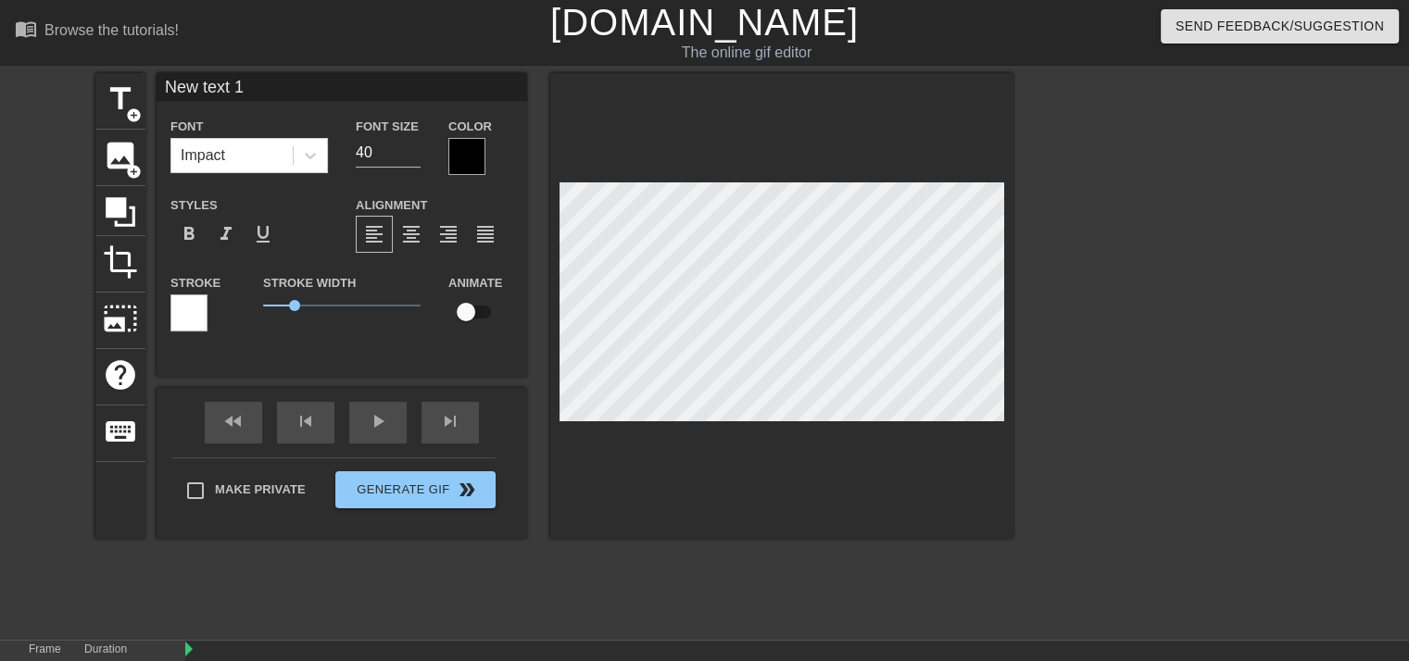
click at [249, 82] on input "New text 1" at bounding box center [342, 87] width 371 height 28
type input "J"
type input "[PERSON_NAME]"
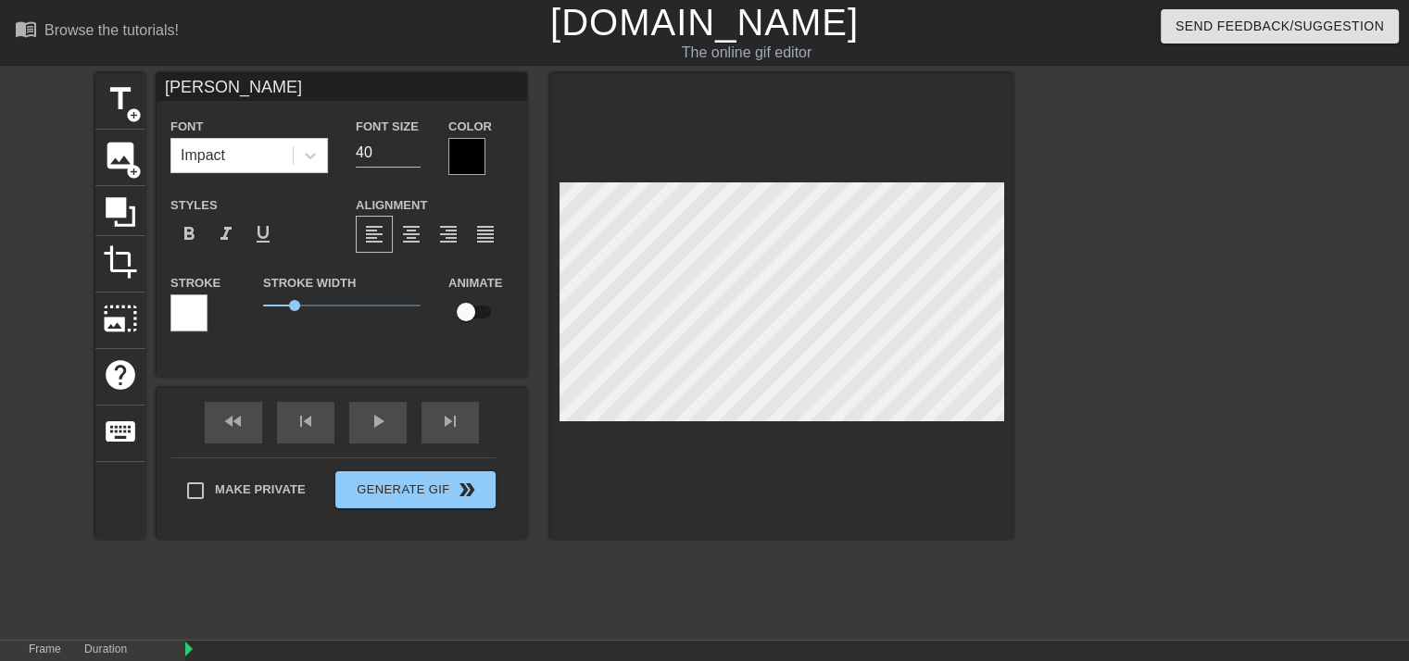
click at [176, 308] on div at bounding box center [188, 313] width 37 height 37
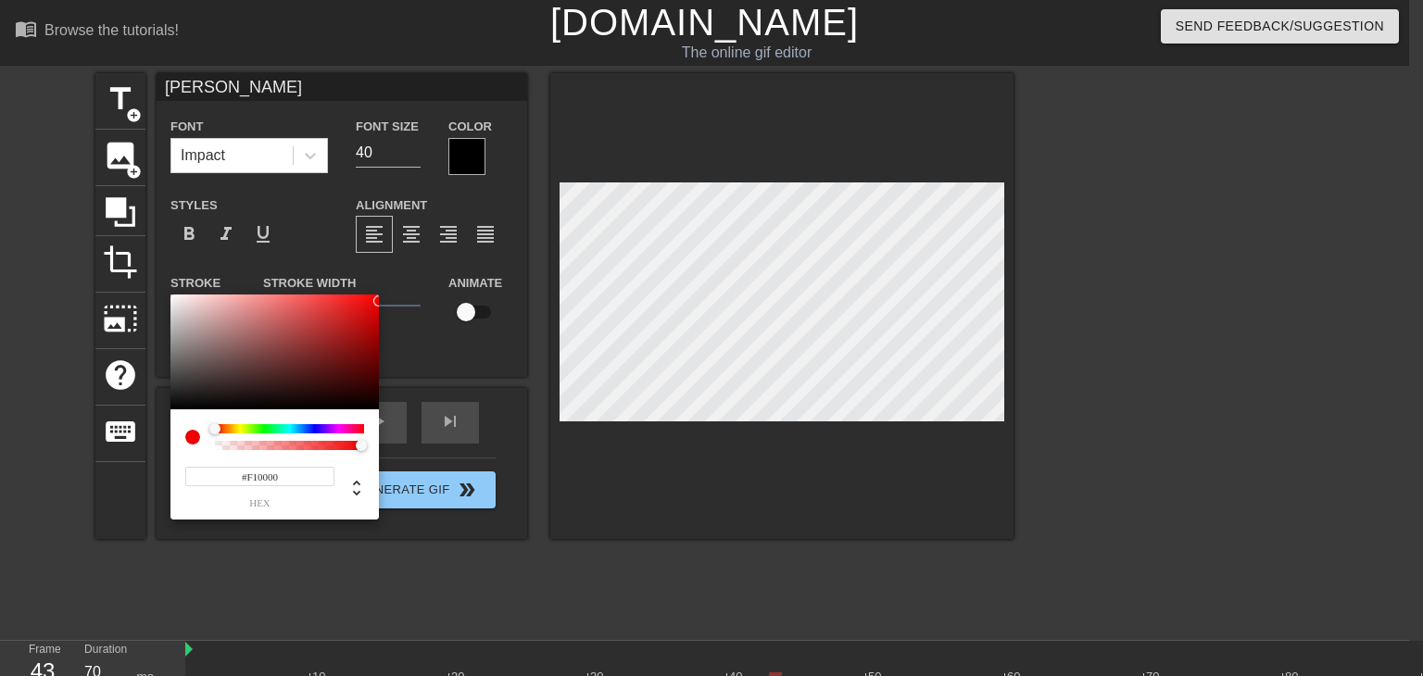
type input "#F30000"
drag, startPoint x: 358, startPoint y: 349, endPoint x: 396, endPoint y: 300, distance: 62.6
click at [396, 300] on div "#F30000 hex" at bounding box center [711, 338] width 1423 height 676
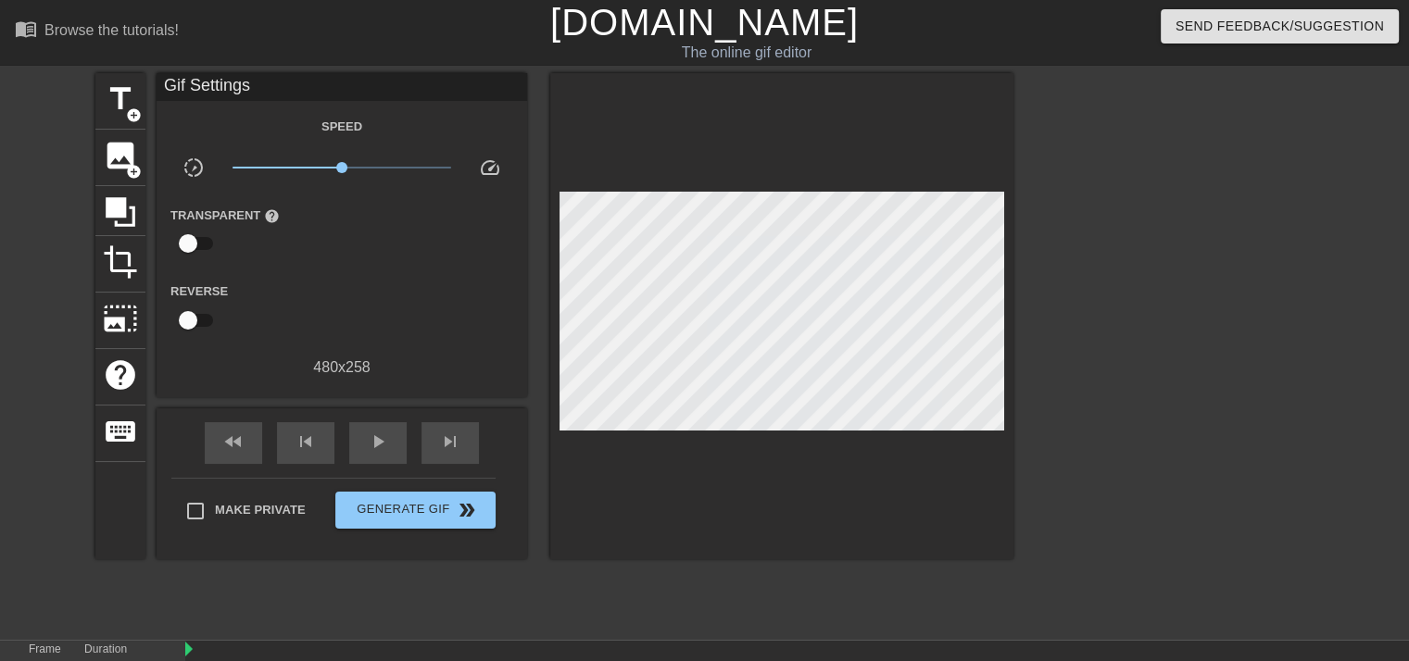
scroll to position [132, 0]
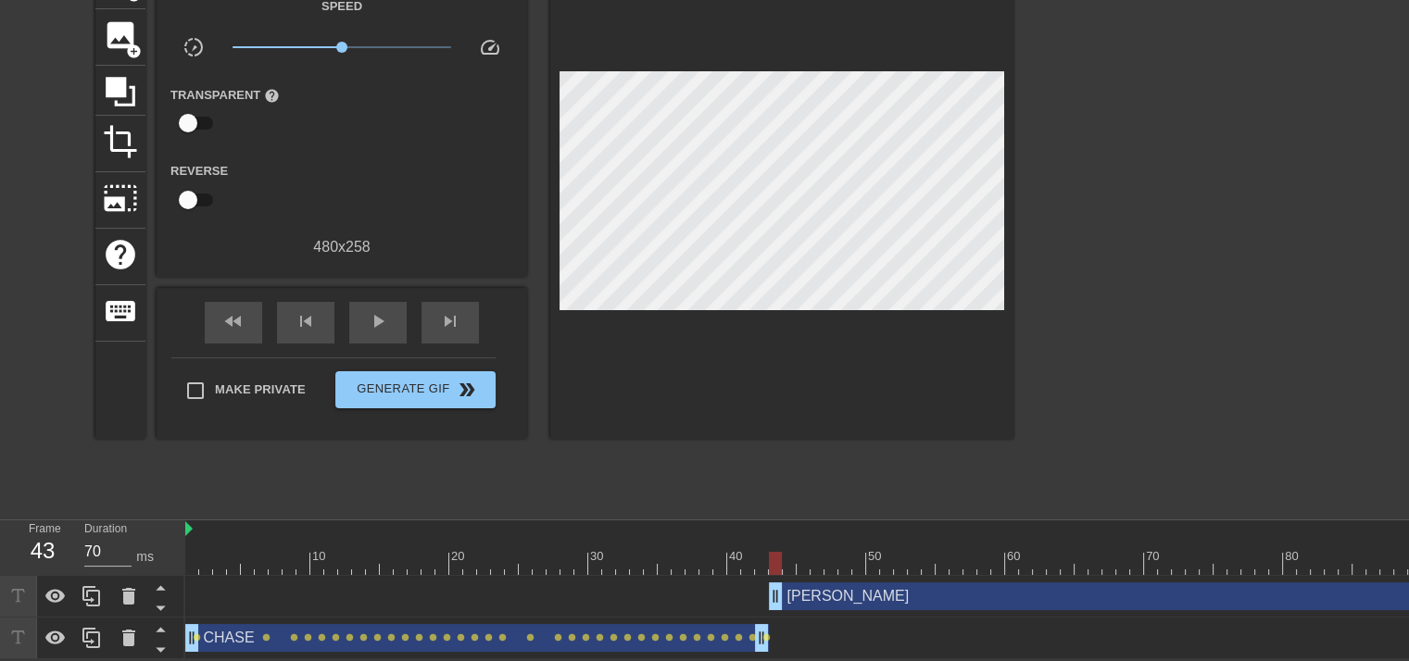
click at [681, 638] on div "CHASE drag_handle drag_handle" at bounding box center [477, 638] width 584 height 28
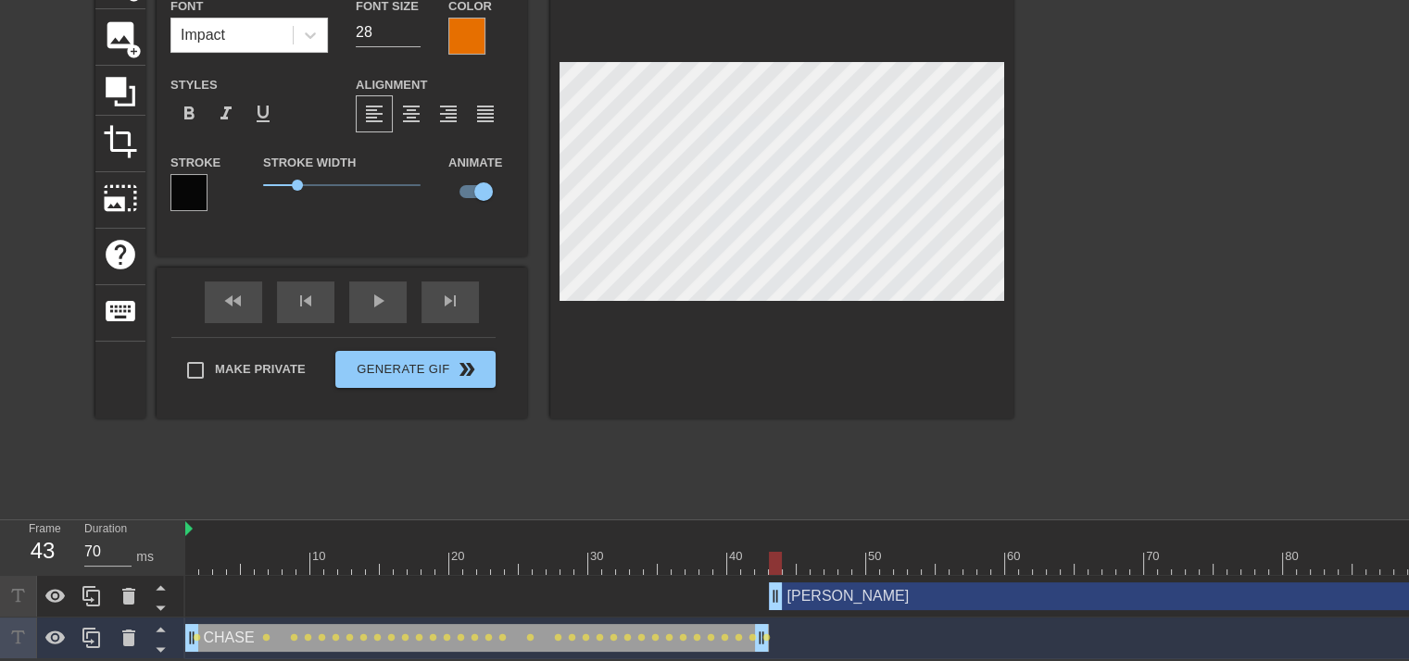
type input "[PERSON_NAME]"
type input "40"
checkbox input "false"
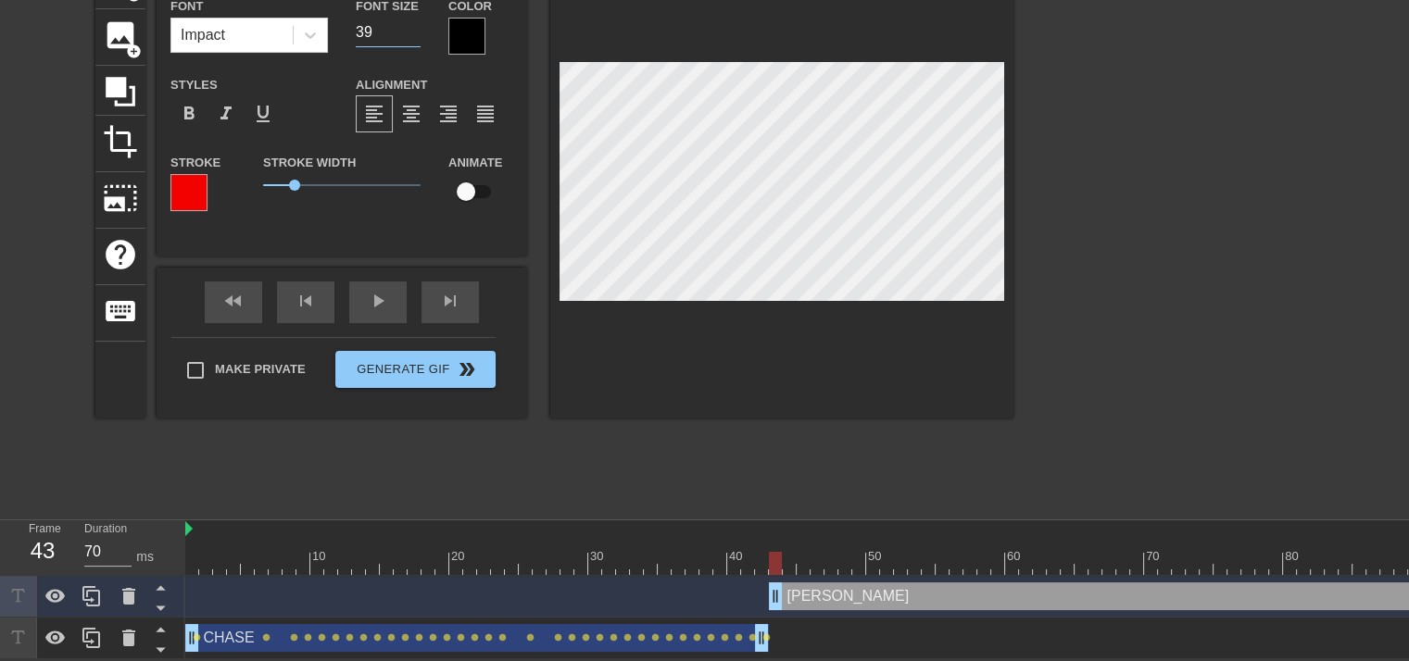
click at [412, 23] on input "39" at bounding box center [388, 33] width 65 height 30
click at [412, 23] on input "38" at bounding box center [388, 33] width 65 height 30
click at [412, 23] on input "37" at bounding box center [388, 33] width 65 height 30
click at [412, 23] on input "36" at bounding box center [388, 33] width 65 height 30
click at [412, 23] on input "27" at bounding box center [388, 33] width 65 height 30
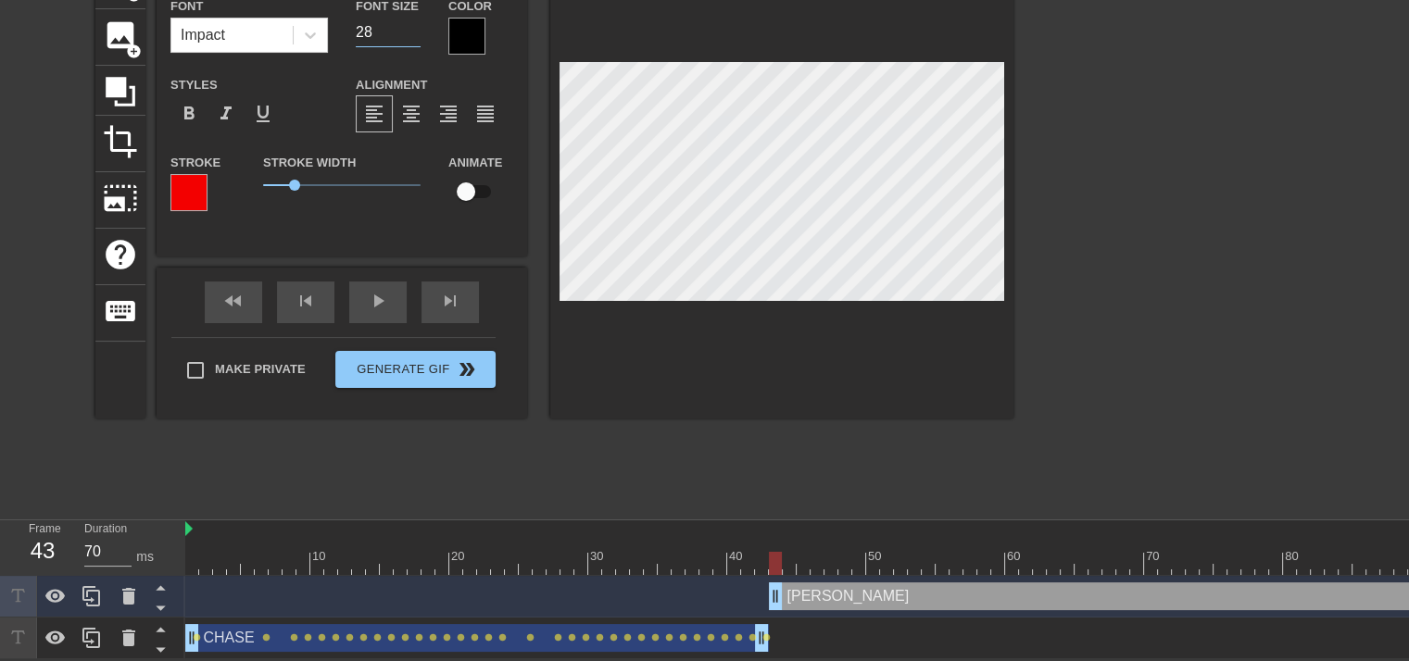
type input "28"
click at [414, 18] on input "28" at bounding box center [388, 33] width 65 height 30
click at [297, 180] on span "1.1" at bounding box center [297, 185] width 11 height 11
click at [299, 180] on span "1.15" at bounding box center [299, 185] width 11 height 11
click at [478, 175] on input "checkbox" at bounding box center [466, 191] width 106 height 35
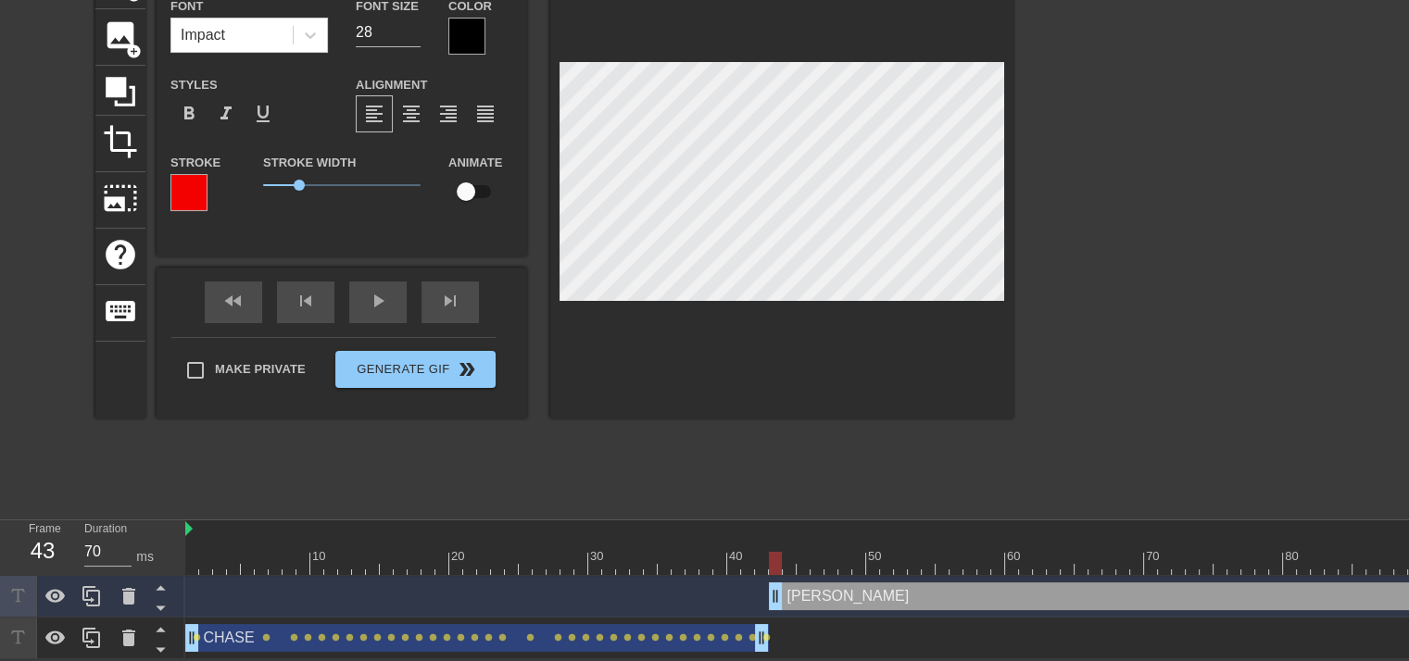
checkbox input "true"
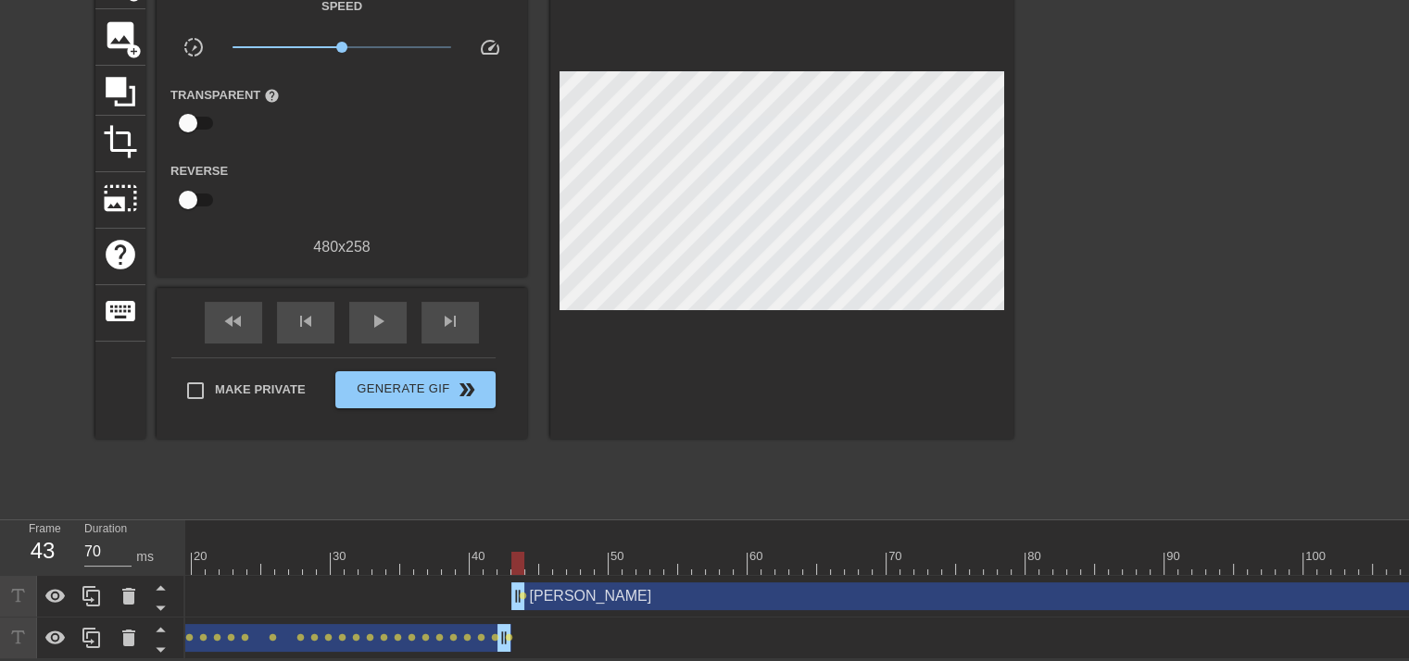
scroll to position [0, 865]
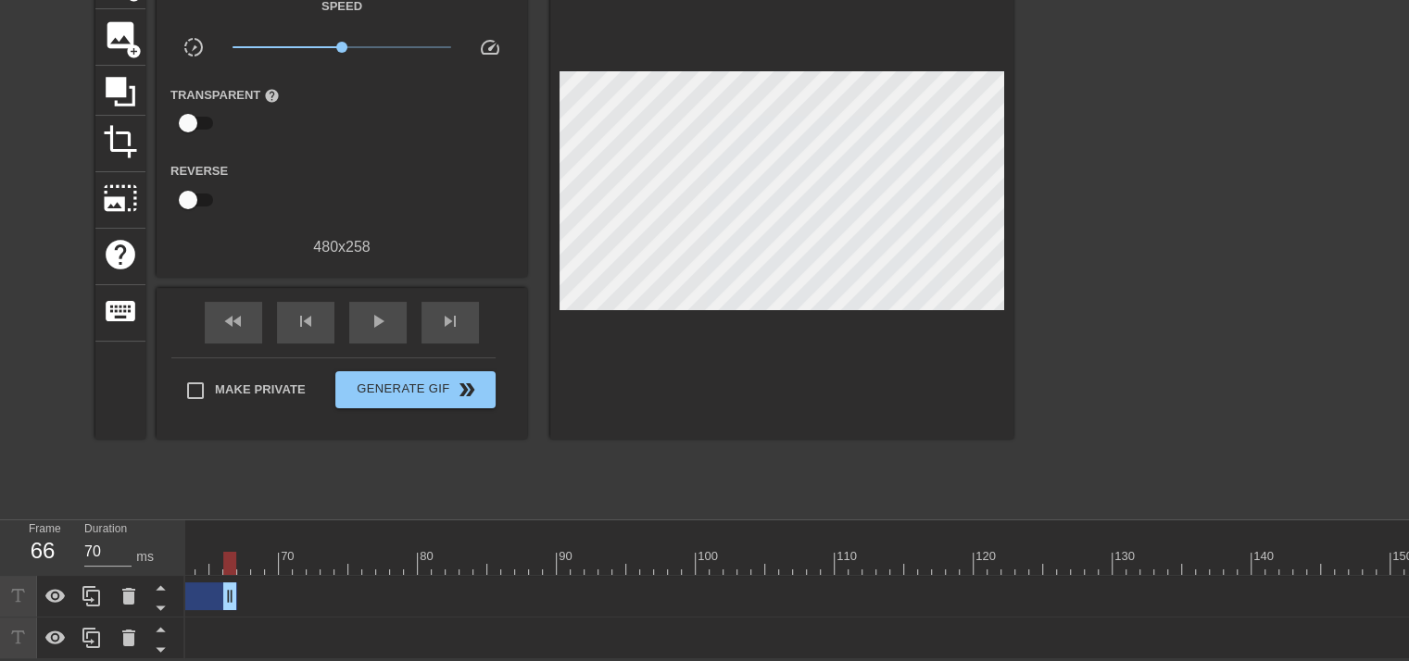
drag, startPoint x: 1401, startPoint y: 584, endPoint x: 245, endPoint y: 527, distance: 1158.3
click at [223, 521] on div "10 20 30 40 50 60 70 80 90 100 110 120 130 140 150 [PERSON_NAME] drag_handle dr…" at bounding box center [797, 590] width 1224 height 139
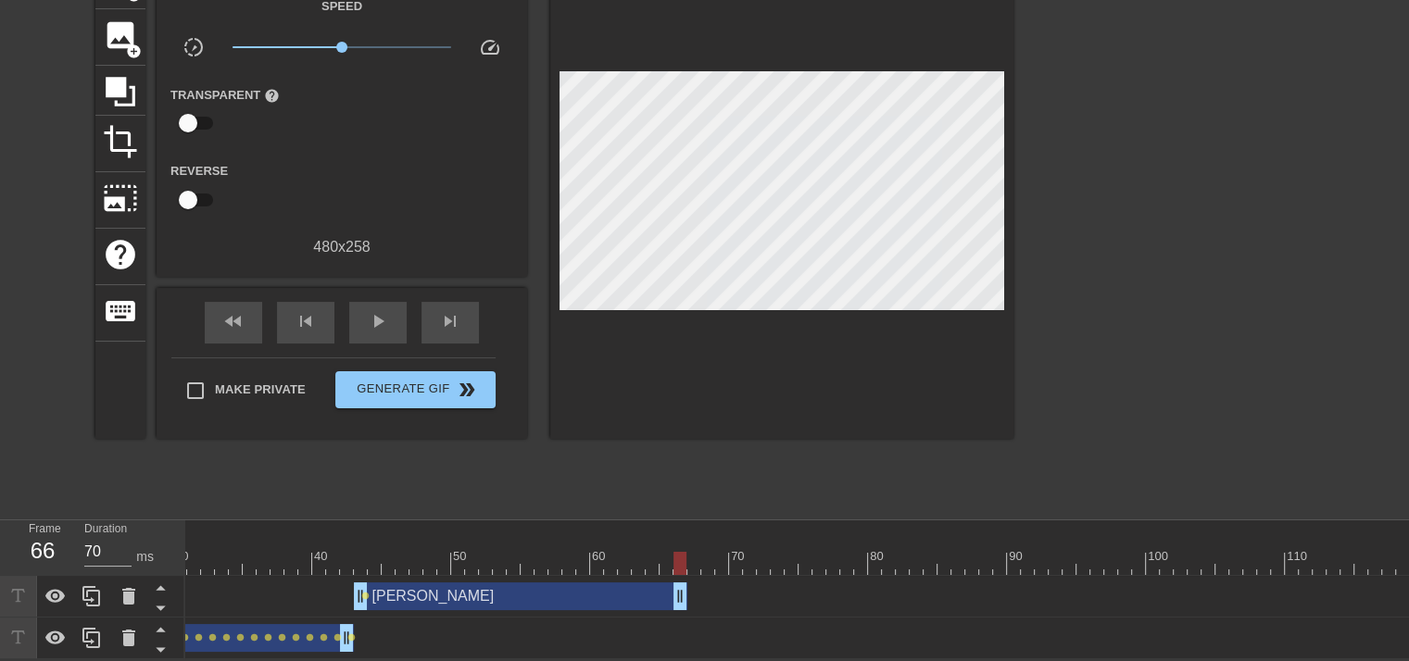
scroll to position [0, 413]
drag, startPoint x: 678, startPoint y: 583, endPoint x: 782, endPoint y: 584, distance: 103.8
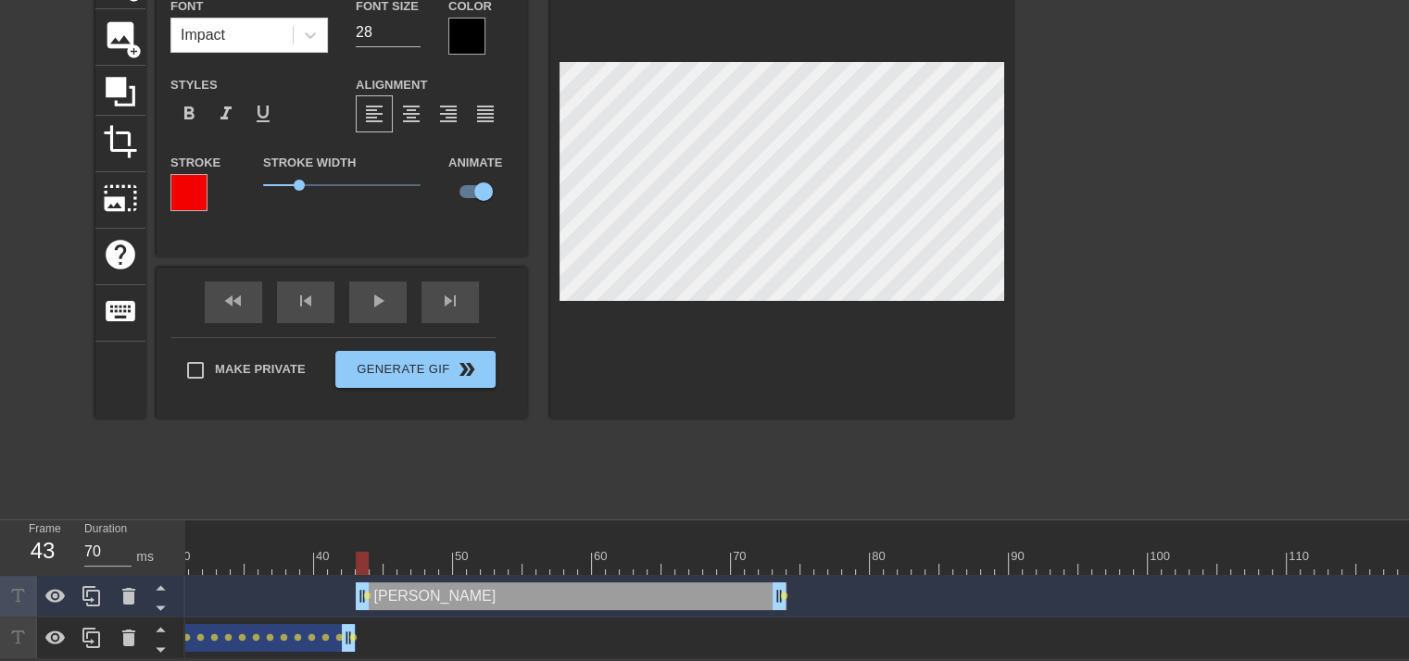
click at [364, 552] on div at bounding box center [821, 563] width 2098 height 23
click at [376, 555] on div at bounding box center [821, 563] width 2098 height 23
click at [389, 552] on div at bounding box center [821, 563] width 2098 height 23
click at [405, 553] on div at bounding box center [821, 563] width 2098 height 23
click at [419, 556] on div at bounding box center [821, 563] width 2098 height 23
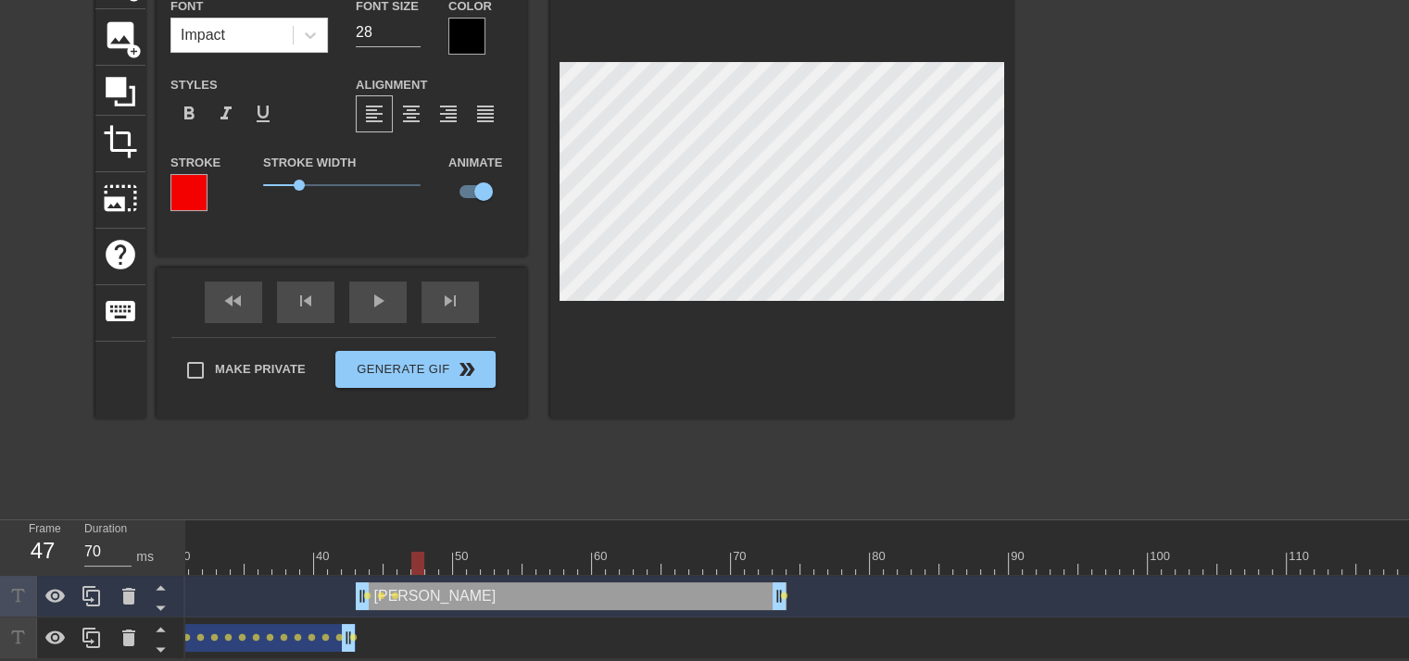
click at [430, 552] on div at bounding box center [821, 563] width 2098 height 23
click at [445, 552] on div at bounding box center [821, 563] width 2098 height 23
drag, startPoint x: 463, startPoint y: 552, endPoint x: 467, endPoint y: 537, distance: 15.3
click at [462, 552] on div at bounding box center [821, 563] width 2098 height 23
click at [469, 552] on div at bounding box center [821, 563] width 2098 height 23
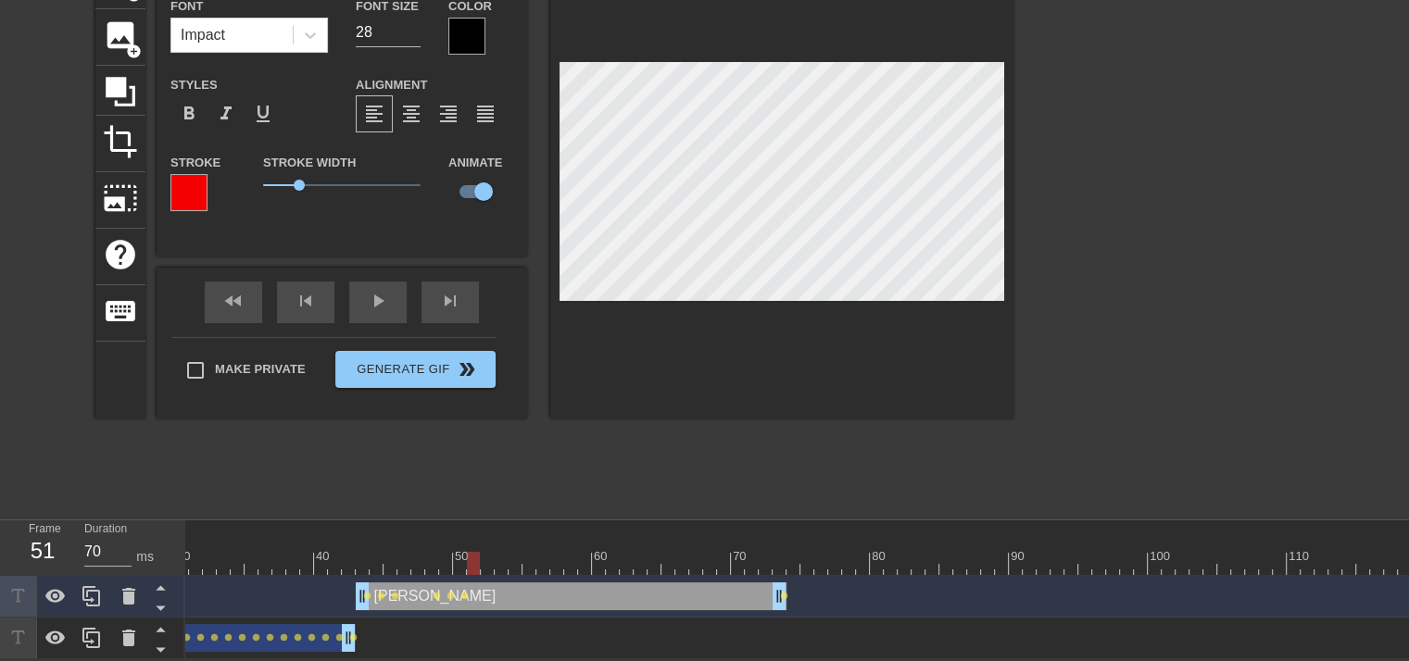
click at [482, 552] on div at bounding box center [821, 563] width 2098 height 23
click at [496, 552] on div at bounding box center [821, 563] width 2098 height 23
click at [515, 552] on div at bounding box center [821, 563] width 2098 height 23
click at [530, 553] on div at bounding box center [821, 563] width 2098 height 23
click at [546, 552] on div at bounding box center [821, 563] width 2098 height 23
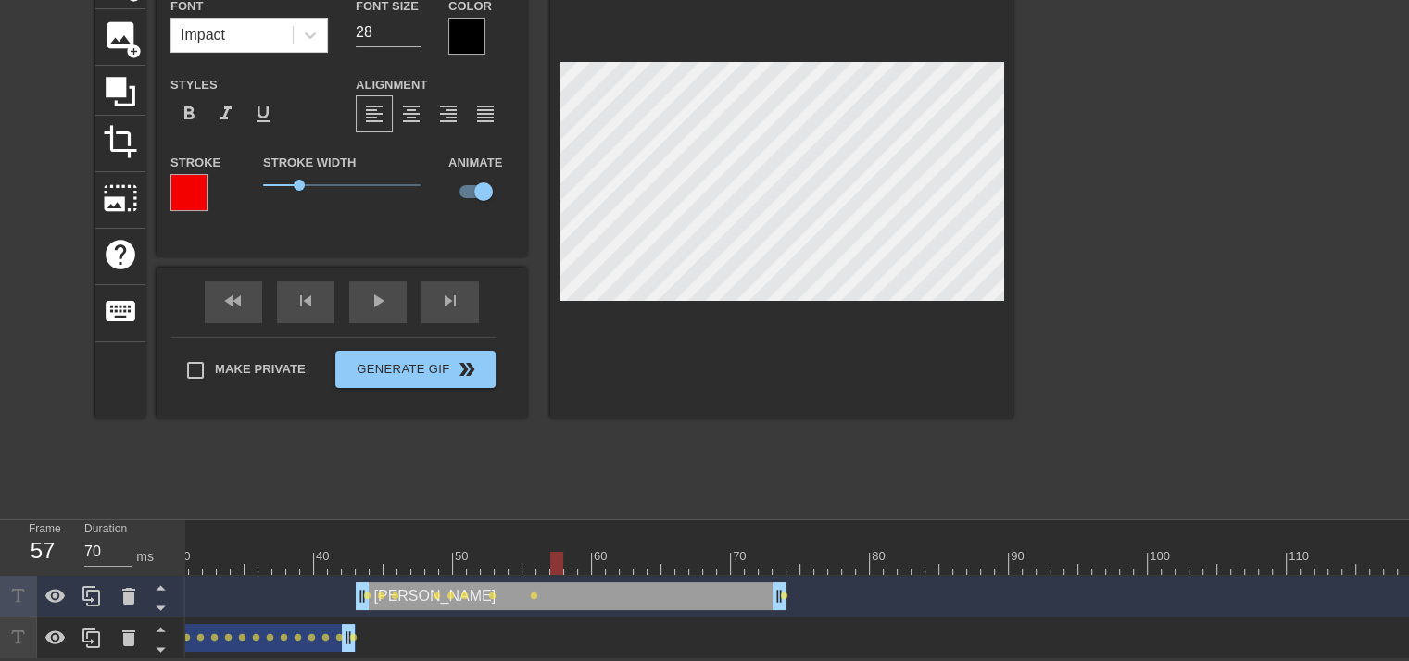
click at [559, 553] on div at bounding box center [821, 563] width 2098 height 23
click at [573, 554] on div at bounding box center [821, 563] width 2098 height 23
click at [588, 553] on div at bounding box center [821, 563] width 2098 height 23
click at [601, 552] on div at bounding box center [821, 563] width 2098 height 23
click at [615, 554] on div at bounding box center [821, 563] width 2098 height 23
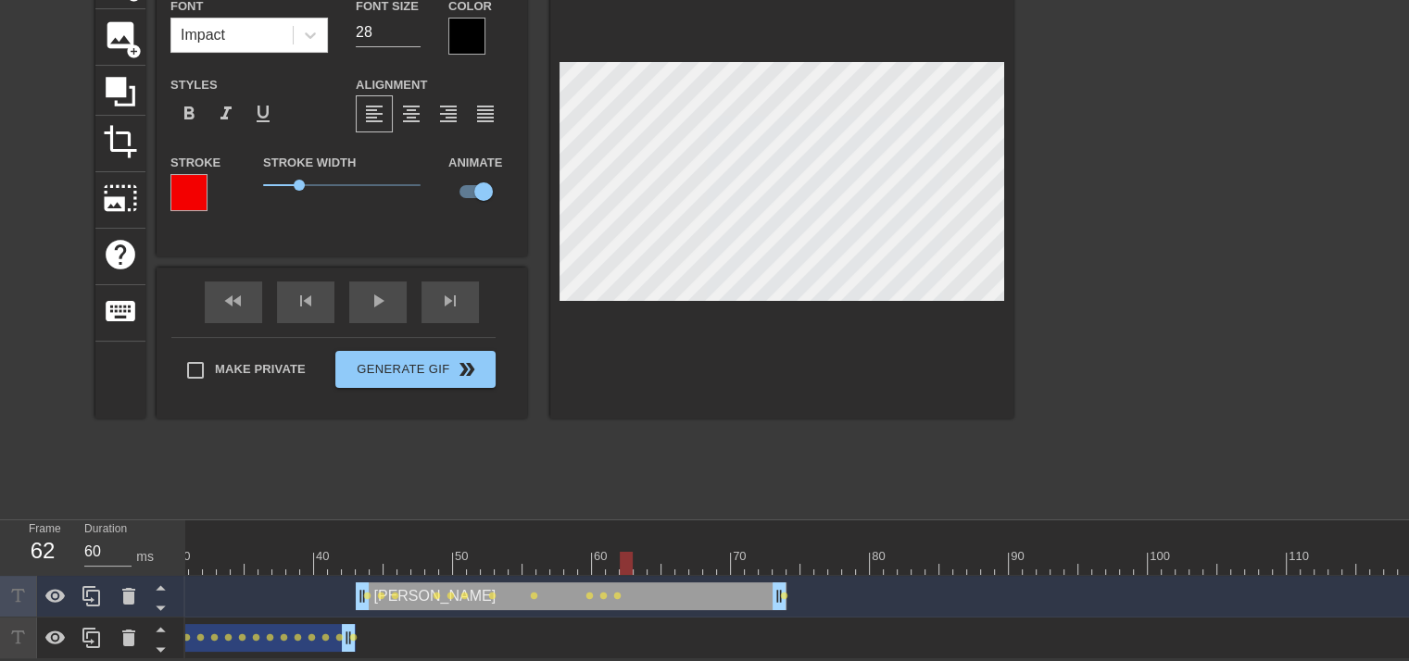
click at [627, 552] on div at bounding box center [821, 563] width 2098 height 23
click at [641, 558] on div at bounding box center [821, 563] width 2098 height 23
click at [651, 552] on div at bounding box center [821, 563] width 2098 height 23
click at [667, 552] on div at bounding box center [821, 563] width 2098 height 23
click at [680, 552] on div at bounding box center [821, 563] width 2098 height 23
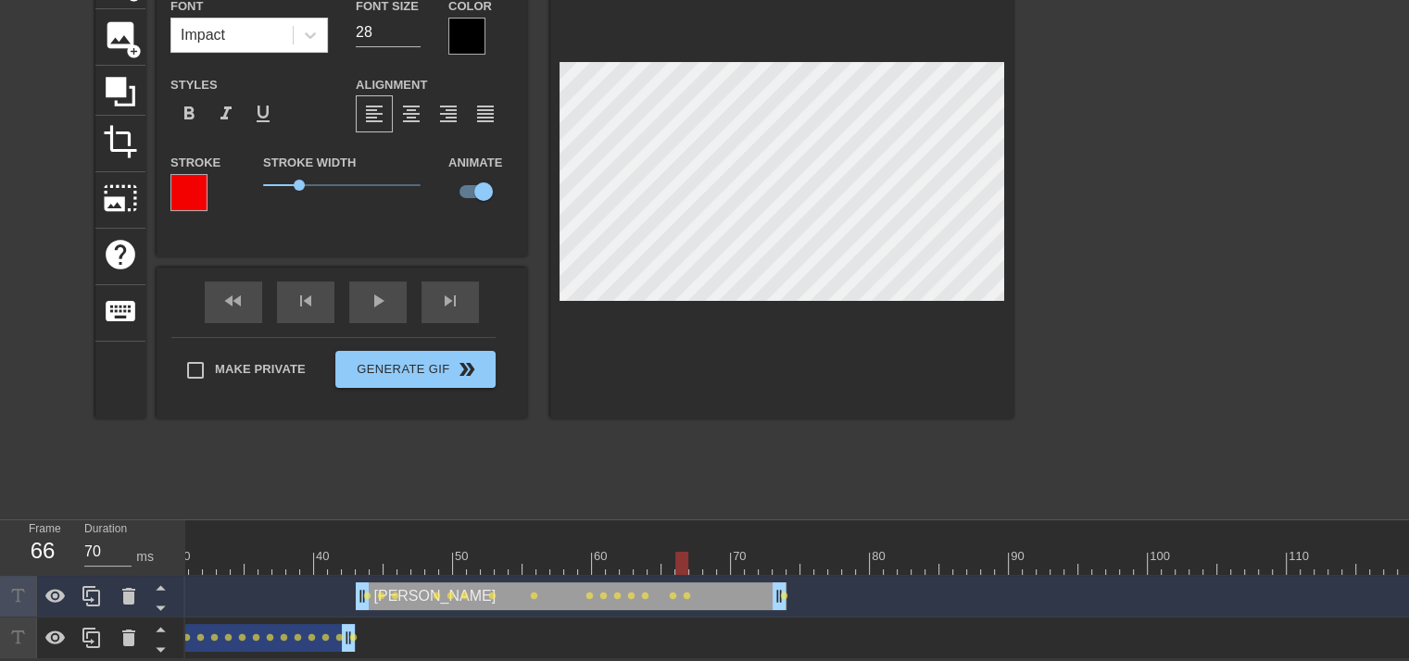
click at [693, 552] on div at bounding box center [821, 563] width 2098 height 23
click at [710, 553] on div at bounding box center [821, 563] width 2098 height 23
click at [725, 552] on div at bounding box center [821, 563] width 2098 height 23
click at [737, 552] on div at bounding box center [821, 563] width 2098 height 23
click at [748, 552] on div at bounding box center [821, 563] width 2098 height 23
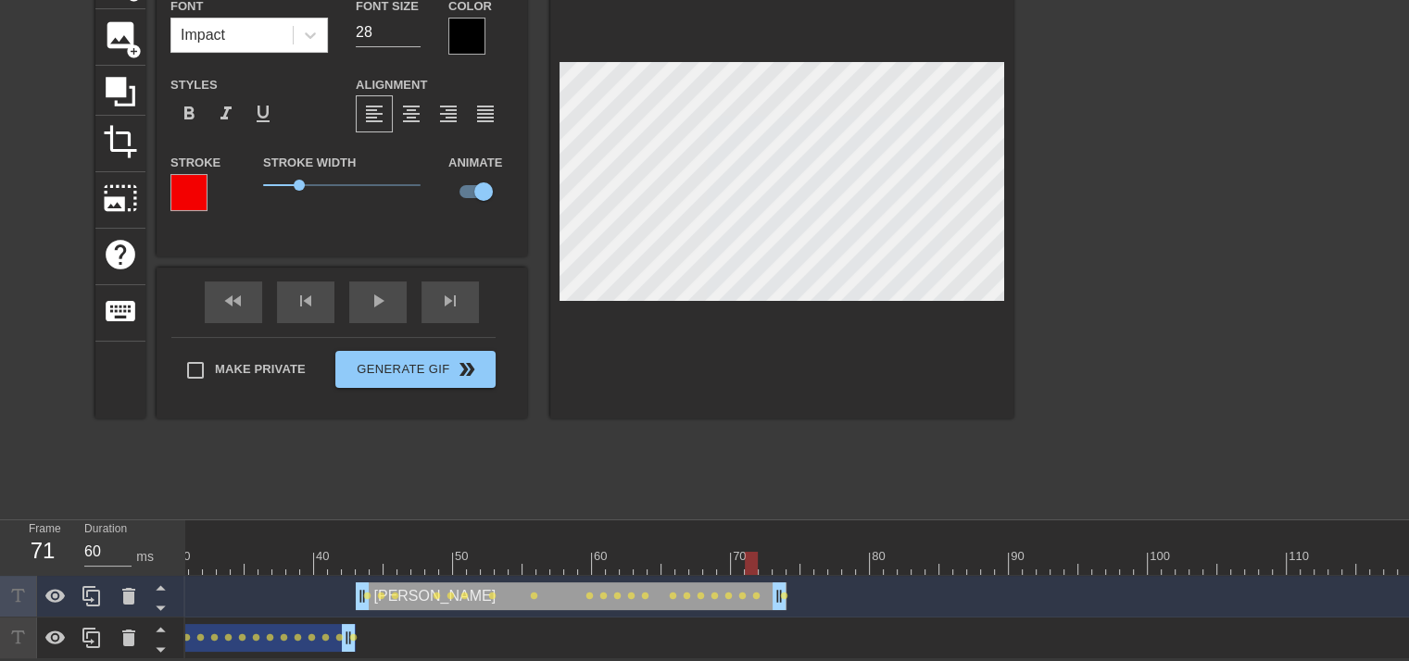
type input "70"
click at [768, 552] on div at bounding box center [821, 563] width 2098 height 23
click at [780, 552] on div at bounding box center [821, 563] width 2098 height 23
click at [186, 184] on div at bounding box center [188, 192] width 37 height 37
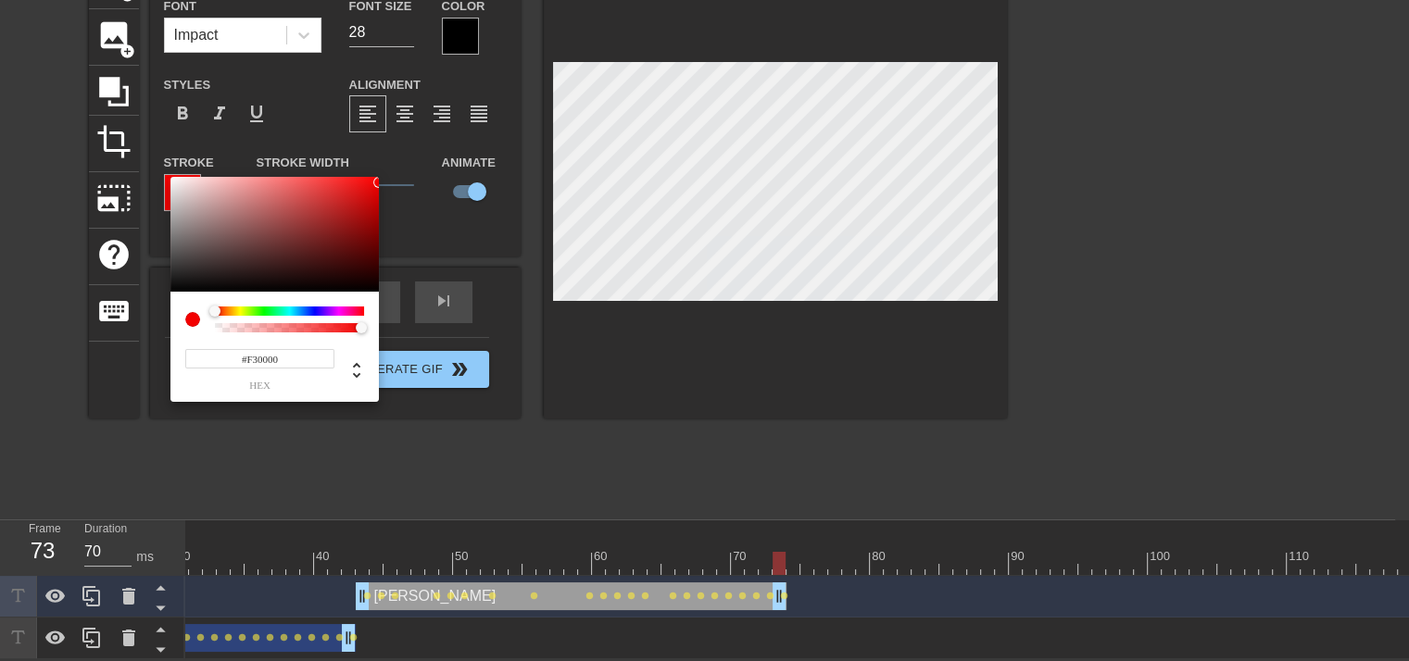
scroll to position [118, 0]
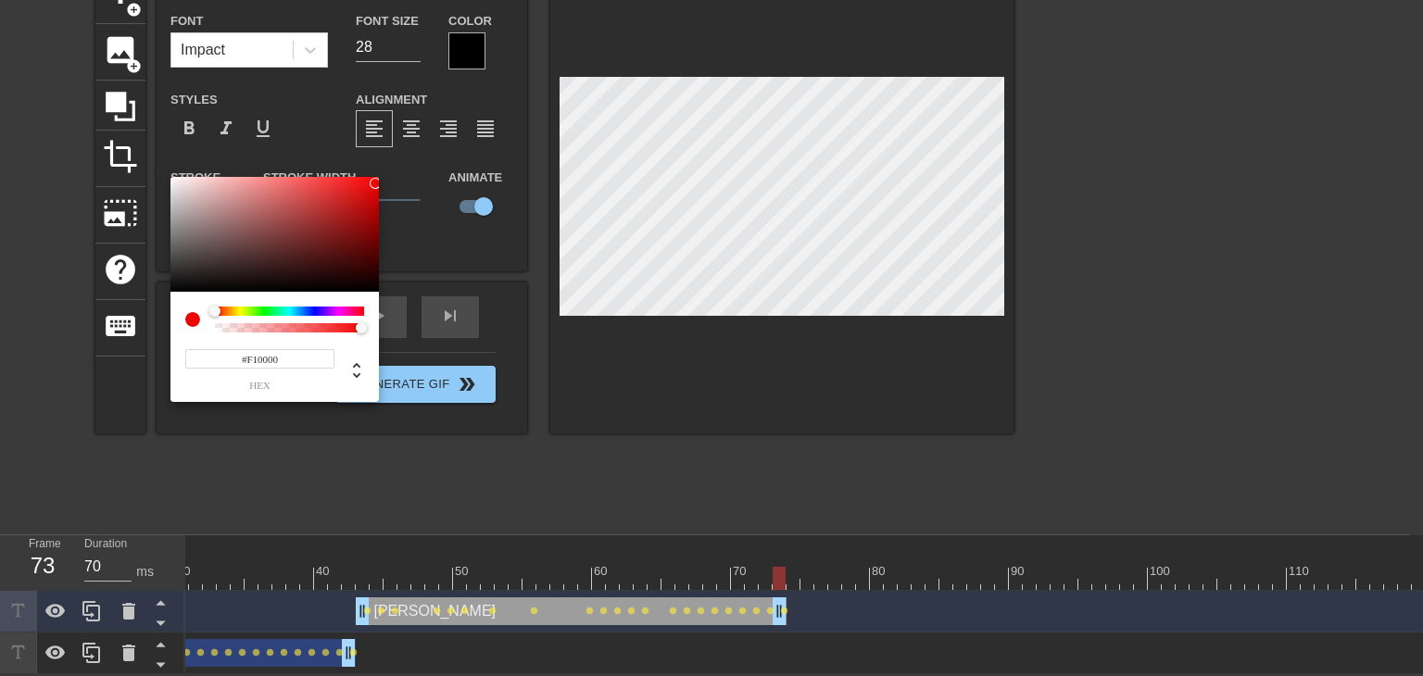
type input "#F50000"
drag, startPoint x: 374, startPoint y: 184, endPoint x: 383, endPoint y: 182, distance: 9.7
click at [383, 182] on div "#F50000 hex" at bounding box center [711, 338] width 1423 height 676
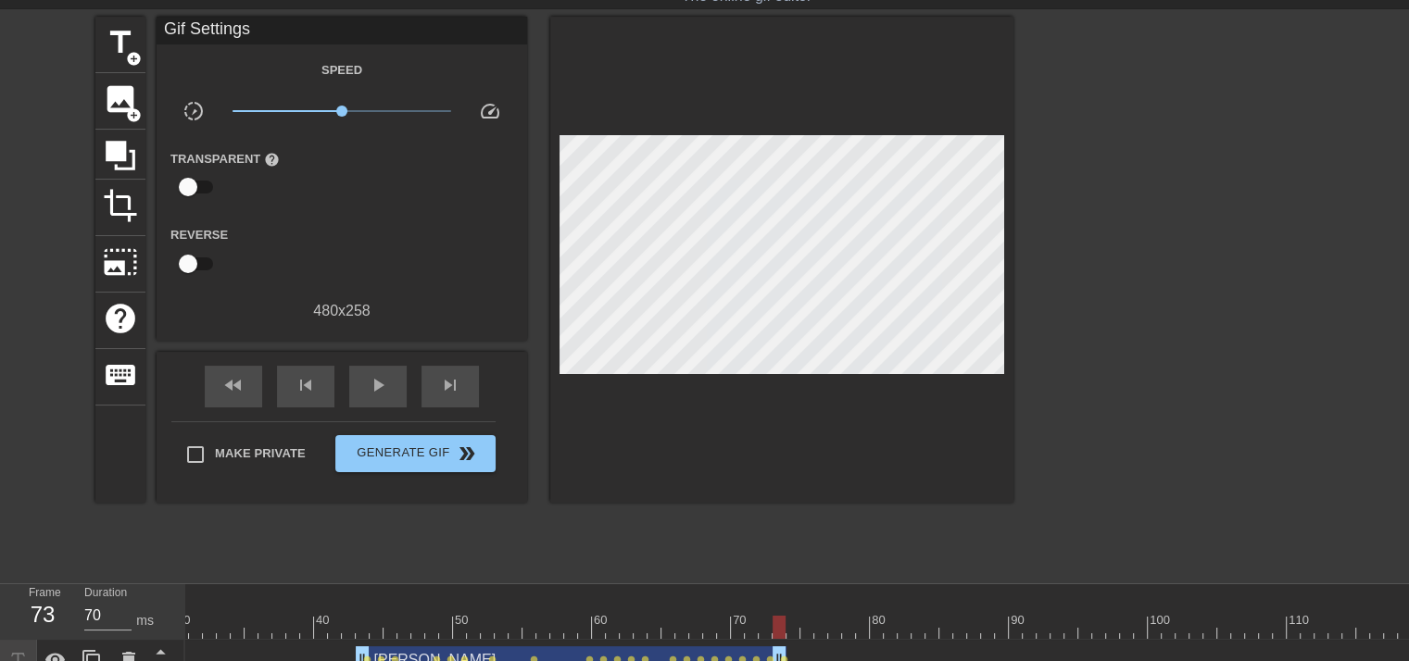
scroll to position [0, 0]
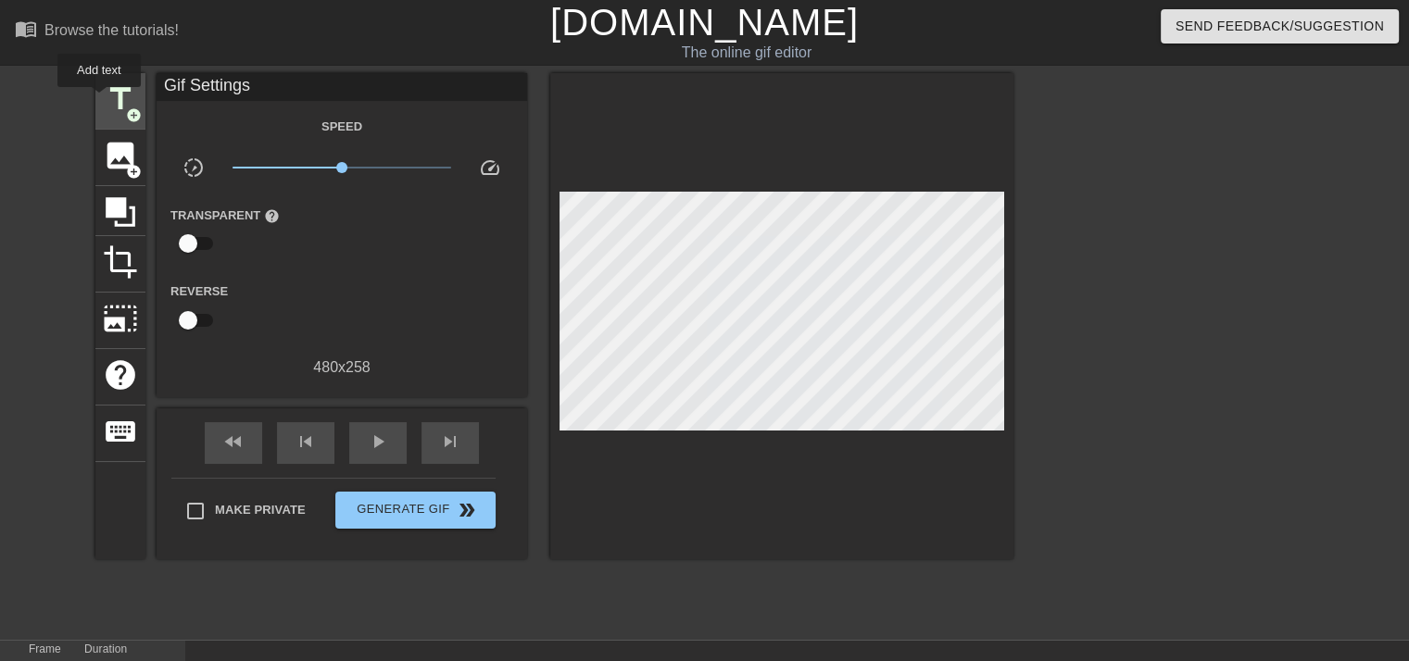
click at [98, 100] on div "title add_circle" at bounding box center [120, 101] width 50 height 57
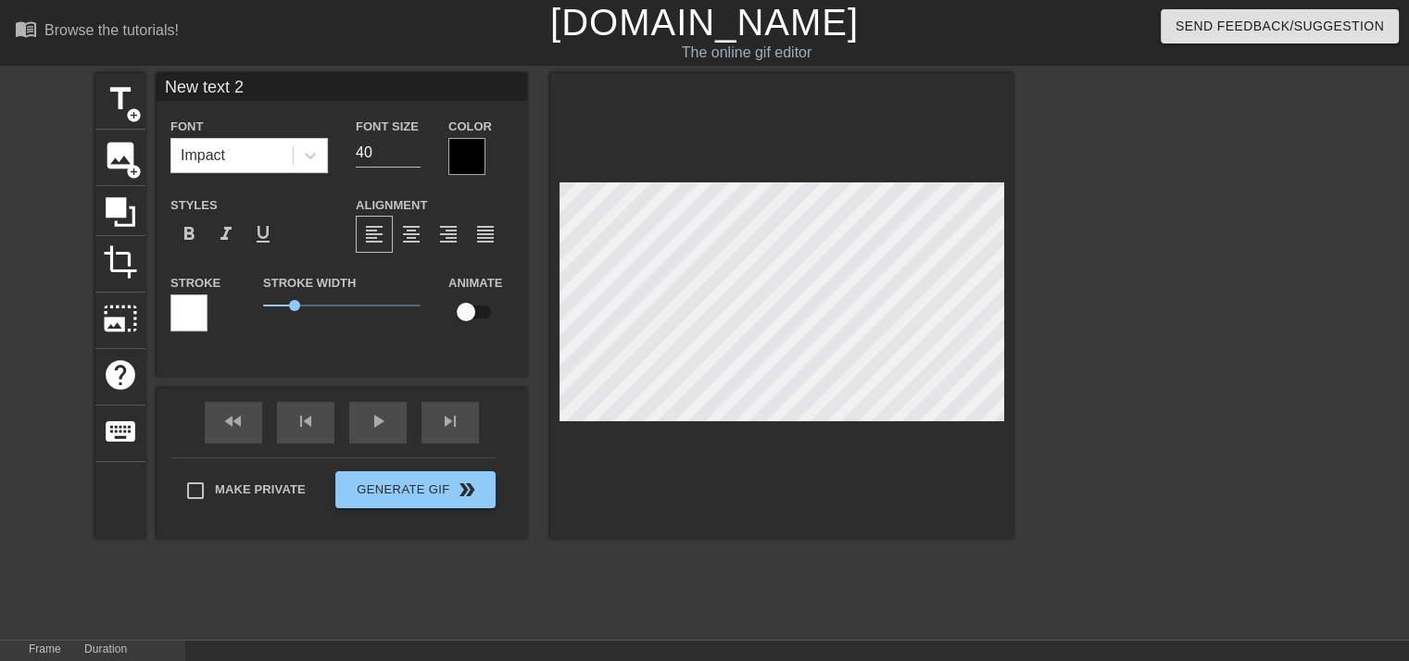
click at [228, 79] on input "New text 2" at bounding box center [342, 87] width 371 height 28
click at [226, 79] on input "New text 2" at bounding box center [342, 87] width 371 height 28
type input "JEFFERSON"
click at [408, 155] on input "32" at bounding box center [388, 153] width 65 height 30
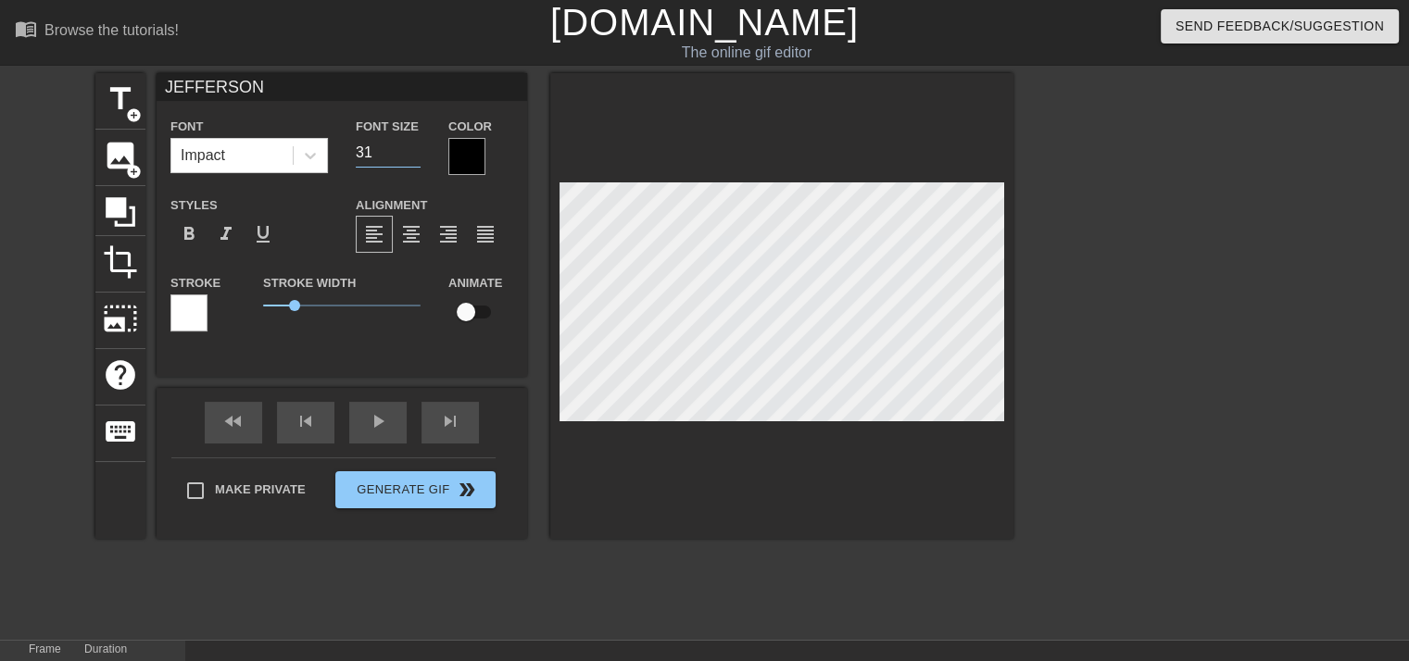
click at [410, 154] on input "31" at bounding box center [388, 153] width 65 height 30
click at [411, 154] on input "30" at bounding box center [388, 153] width 65 height 30
click at [411, 154] on input "29" at bounding box center [388, 153] width 65 height 30
type input "28"
click at [411, 154] on input "28" at bounding box center [388, 153] width 65 height 30
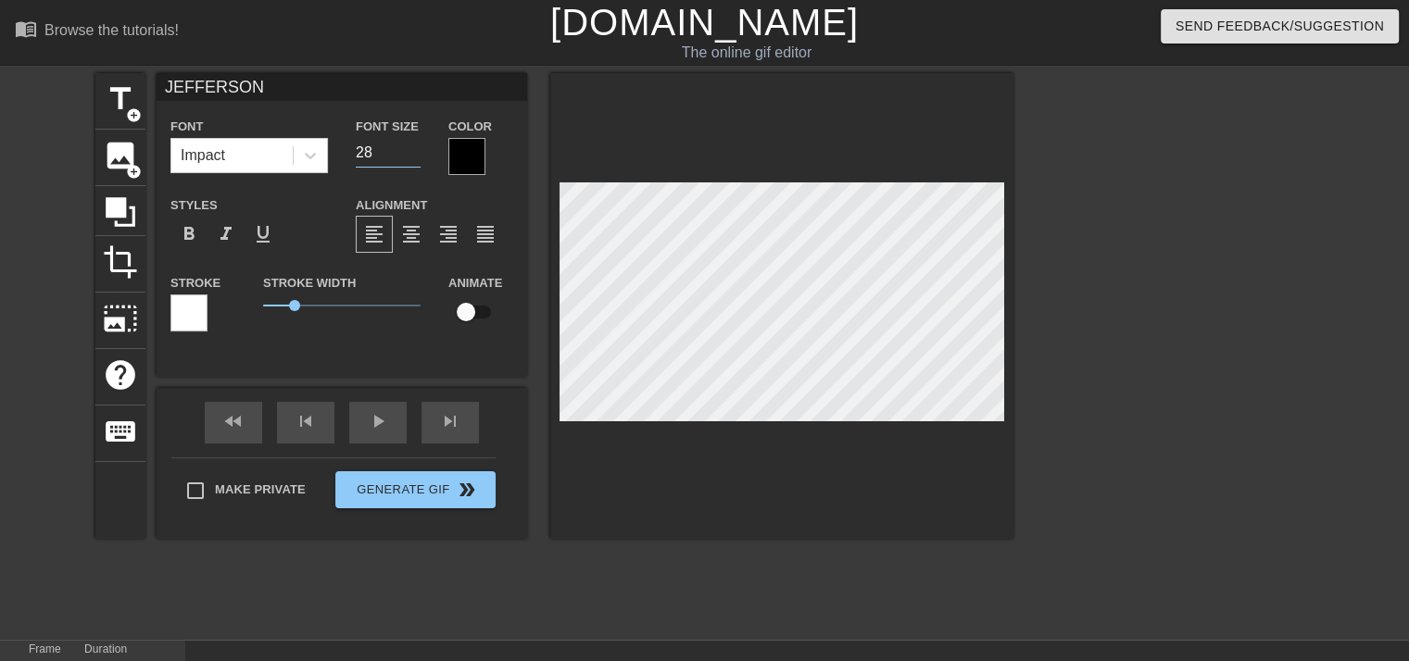
click at [470, 154] on div at bounding box center [466, 156] width 37 height 37
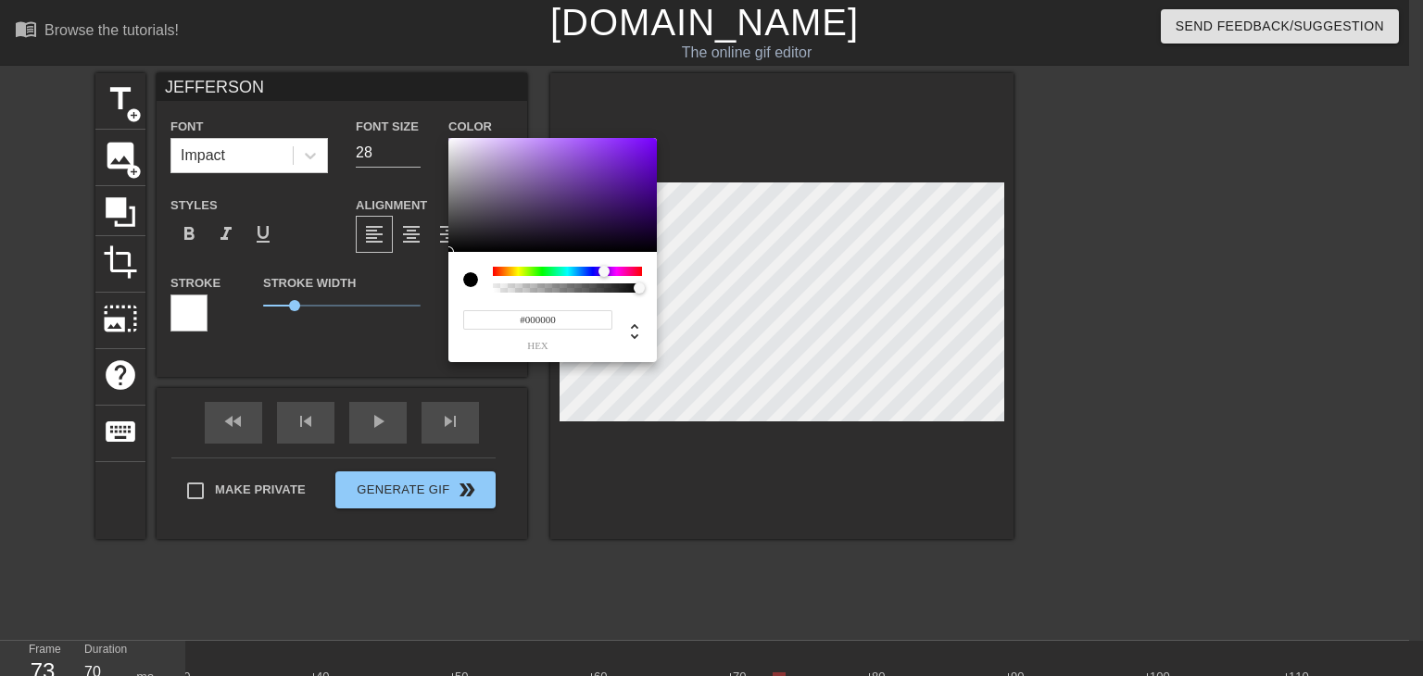
drag, startPoint x: 599, startPoint y: 272, endPoint x: 630, endPoint y: 235, distance: 48.0
click at [604, 270] on div at bounding box center [567, 271] width 149 height 9
type input "#6800DD"
drag, startPoint x: 644, startPoint y: 183, endPoint x: 661, endPoint y: 153, distance: 35.3
click at [661, 153] on div "#6800DD hex" at bounding box center [711, 338] width 1423 height 676
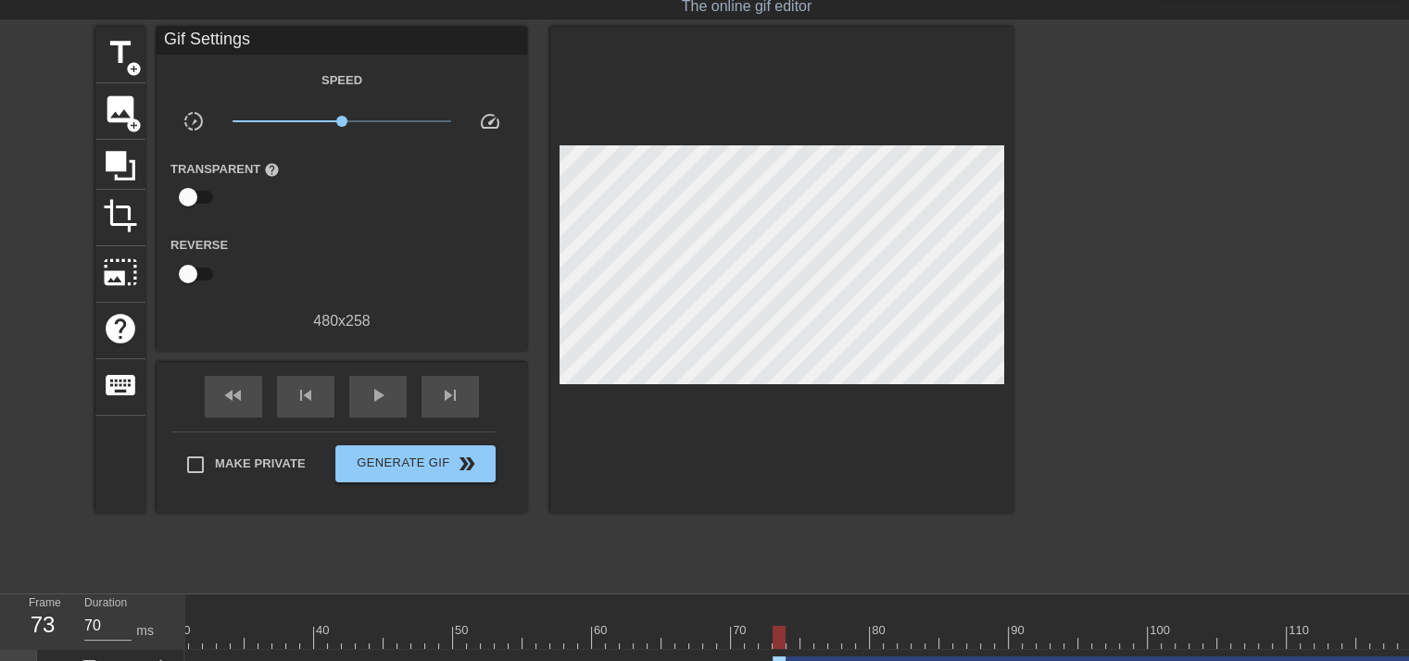
scroll to position [174, 0]
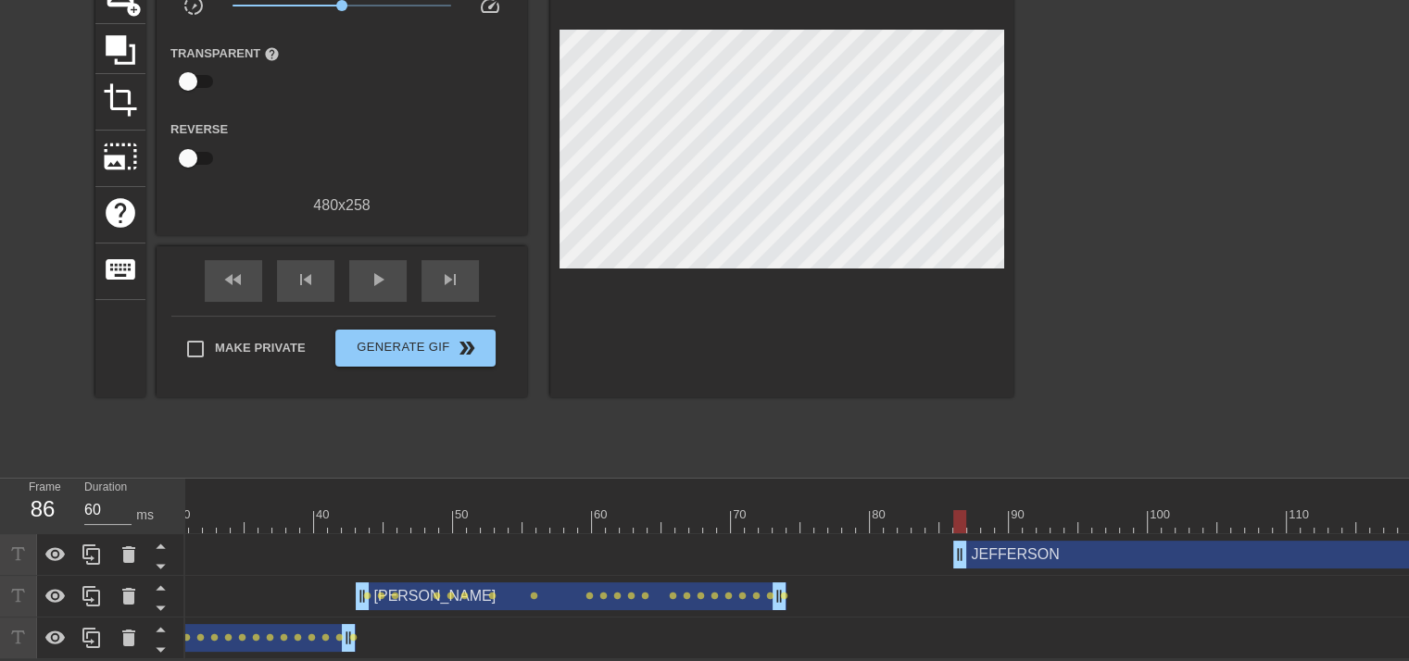
type input "70"
drag, startPoint x: 774, startPoint y: 539, endPoint x: 945, endPoint y: 554, distance: 171.1
click at [1040, 541] on div "[PERSON_NAME] drag_handle drag_handle" at bounding box center [1404, 555] width 931 height 28
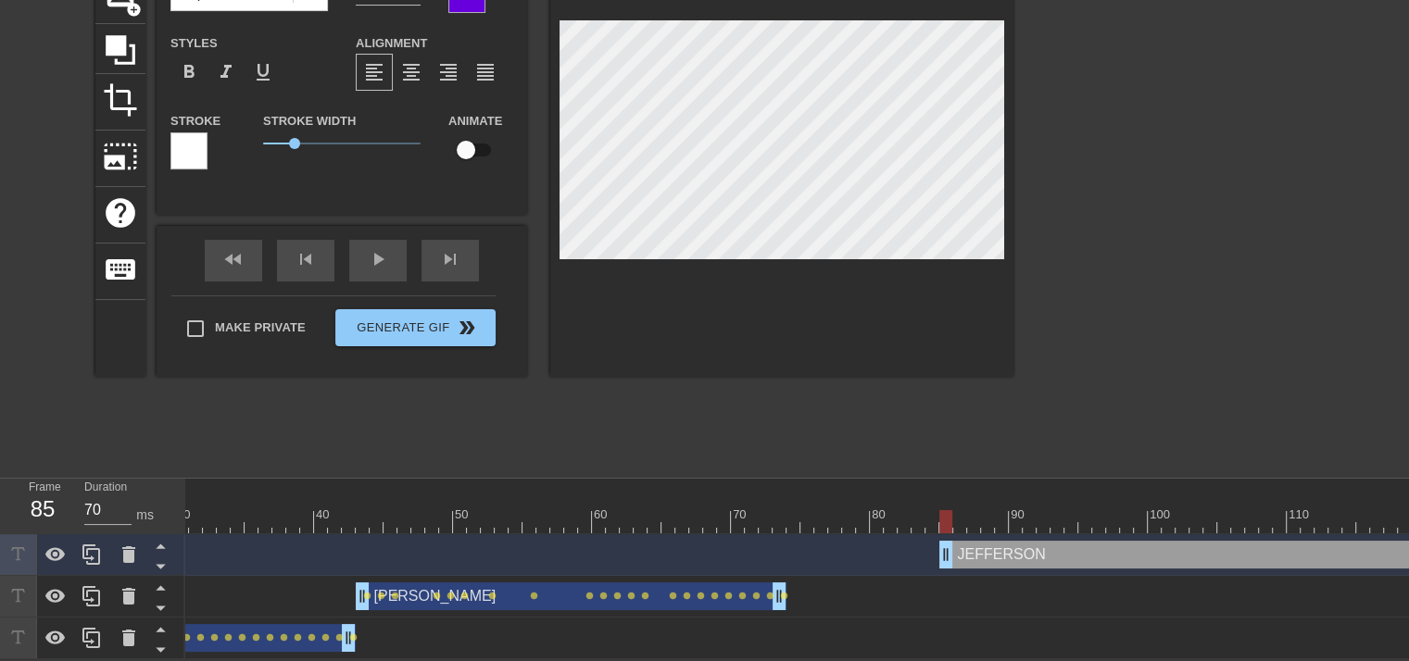
click at [199, 136] on div at bounding box center [188, 150] width 37 height 37
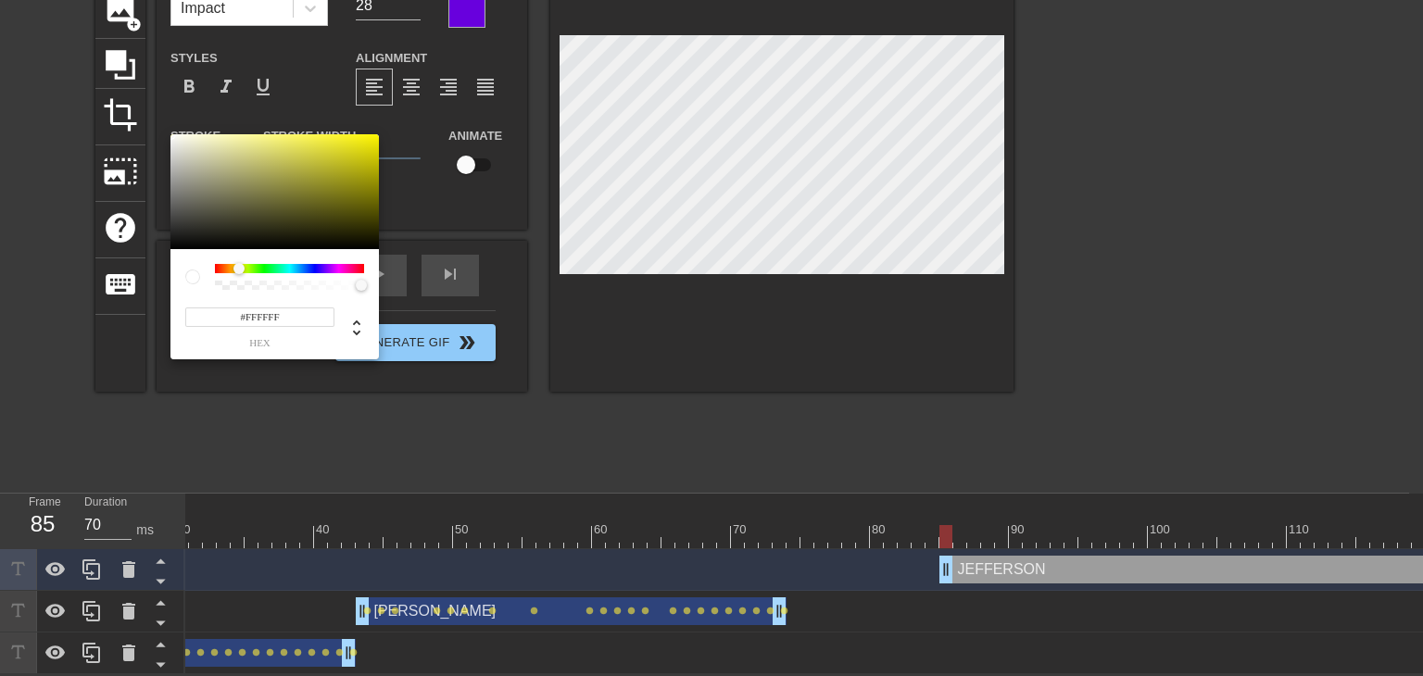
click at [239, 271] on div at bounding box center [289, 268] width 149 height 9
type input "#FBF200"
drag, startPoint x: 345, startPoint y: 165, endPoint x: 398, endPoint y: 164, distance: 53.7
click at [390, 136] on div "#FBF200 hex" at bounding box center [711, 338] width 1423 height 676
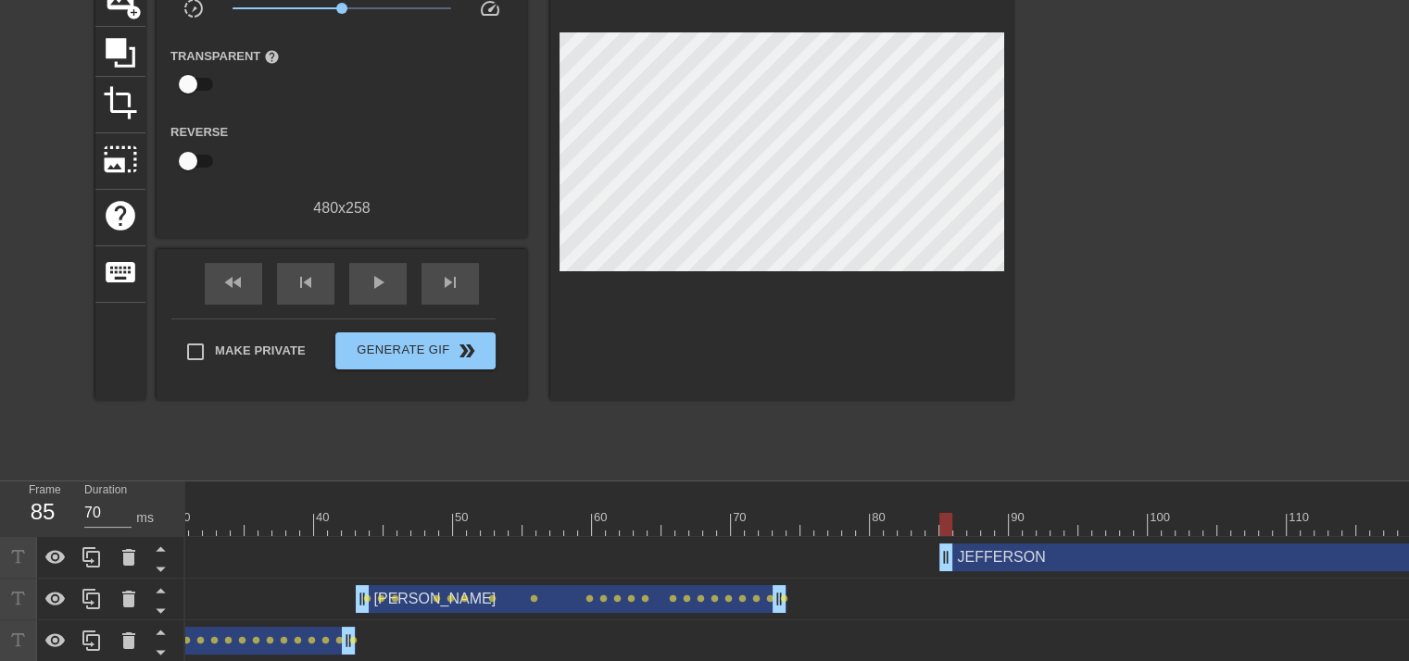
click at [978, 559] on div "[PERSON_NAME] drag_handle drag_handle" at bounding box center [1404, 558] width 931 height 28
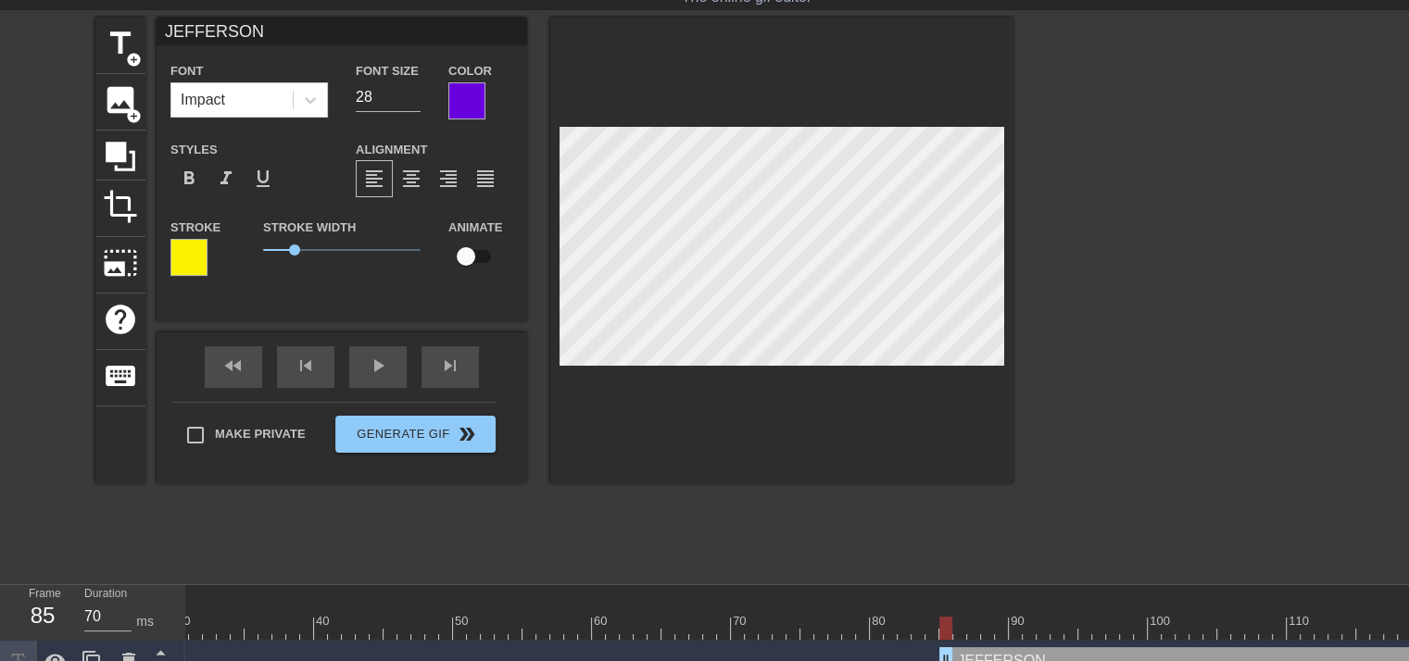
scroll to position [0, 0]
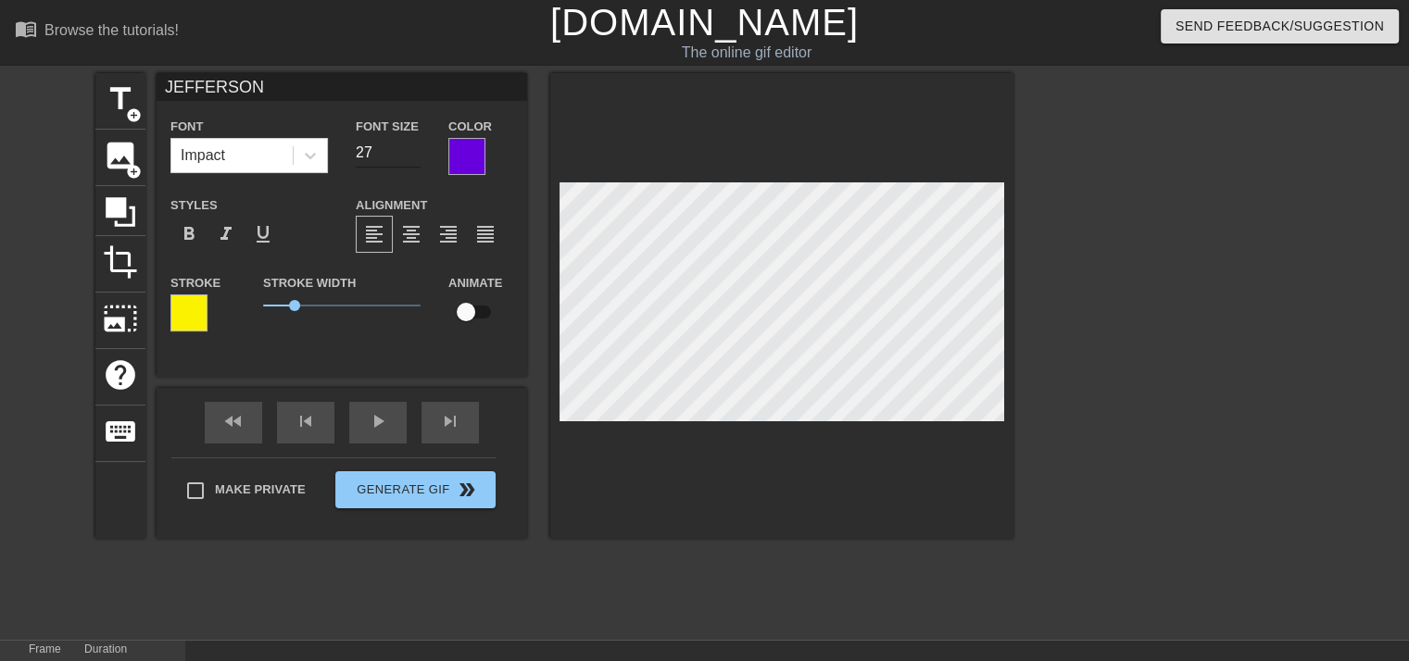
click at [415, 157] on input "27" at bounding box center [388, 153] width 65 height 30
click at [415, 157] on input "26" at bounding box center [388, 153] width 65 height 30
type input "25"
click at [415, 157] on input "25" at bounding box center [388, 153] width 65 height 30
click at [466, 308] on input "checkbox" at bounding box center [466, 312] width 106 height 35
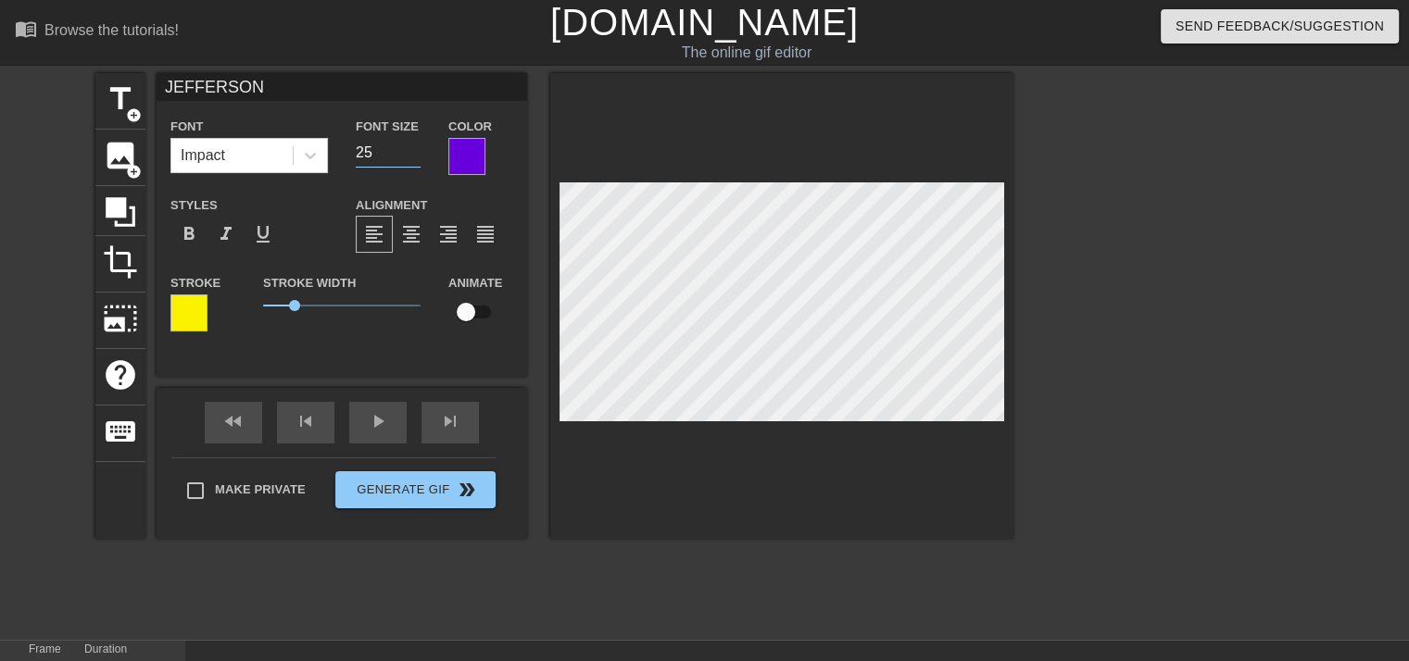
checkbox input "true"
click at [1093, 493] on div at bounding box center [1175, 351] width 278 height 556
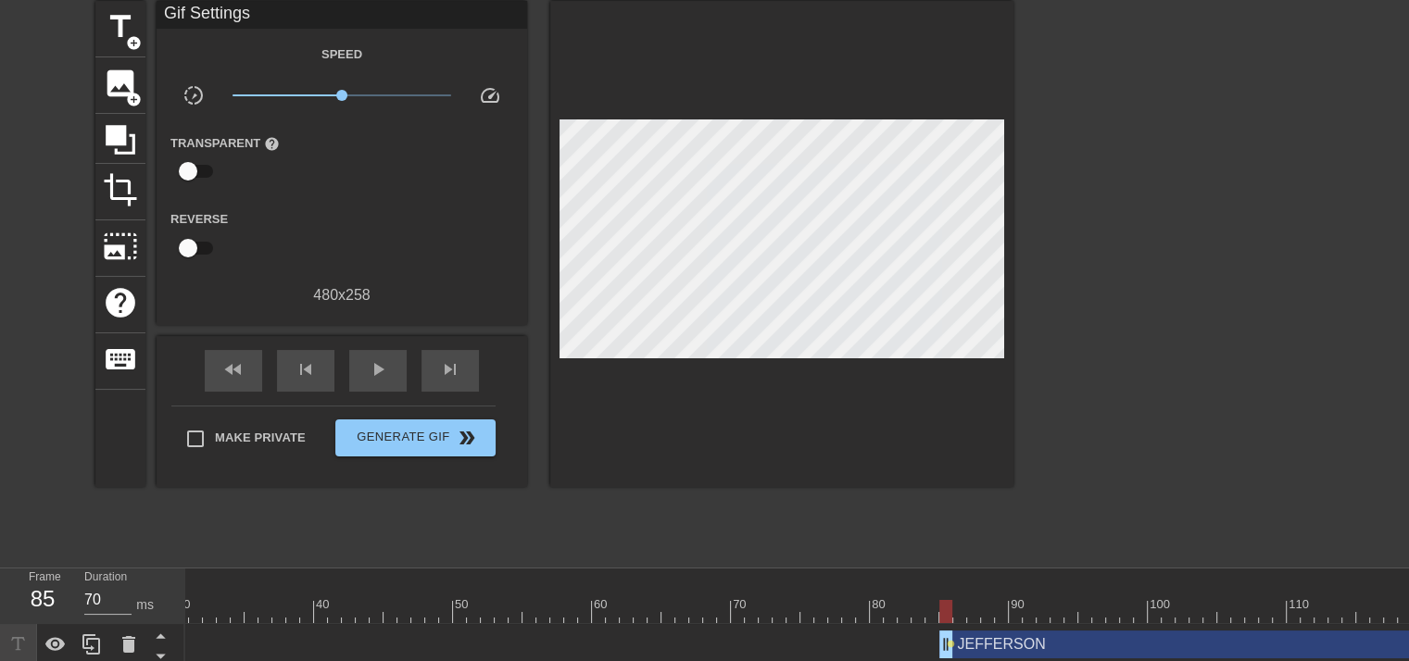
scroll to position [174, 0]
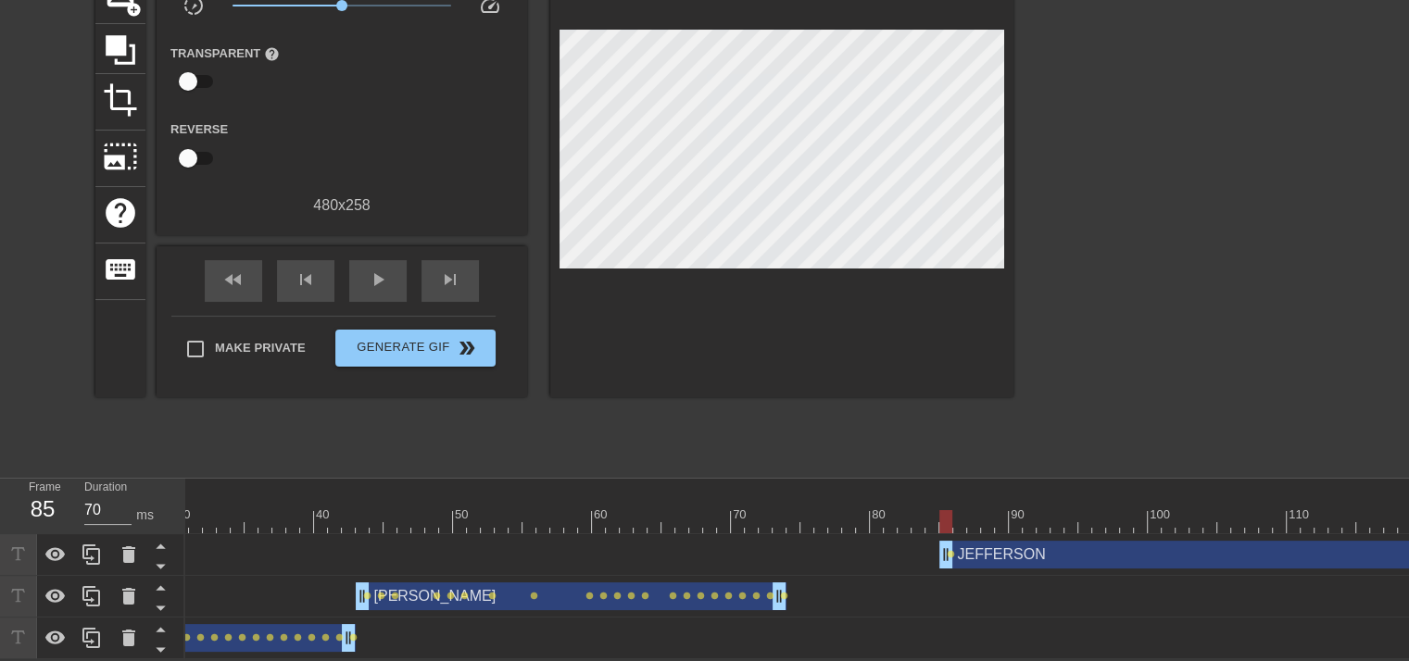
type input "60"
click at [960, 514] on div at bounding box center [821, 521] width 2098 height 23
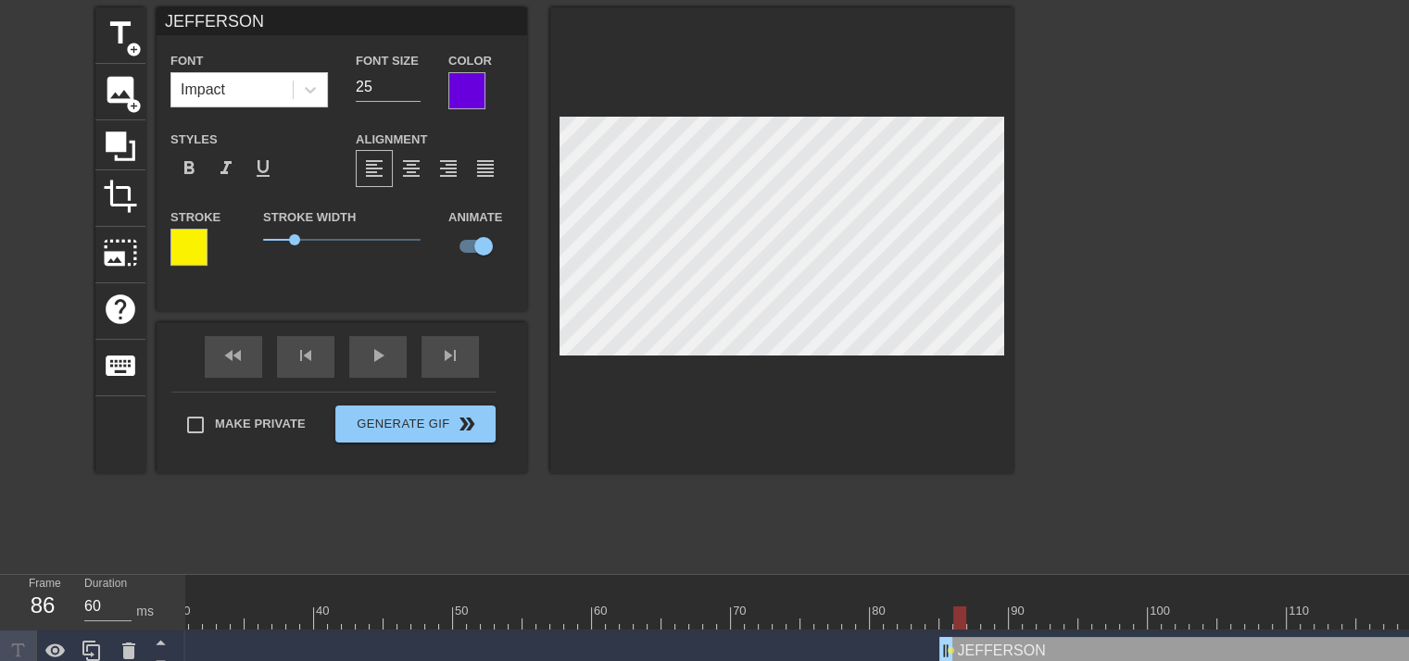
scroll to position [0, 0]
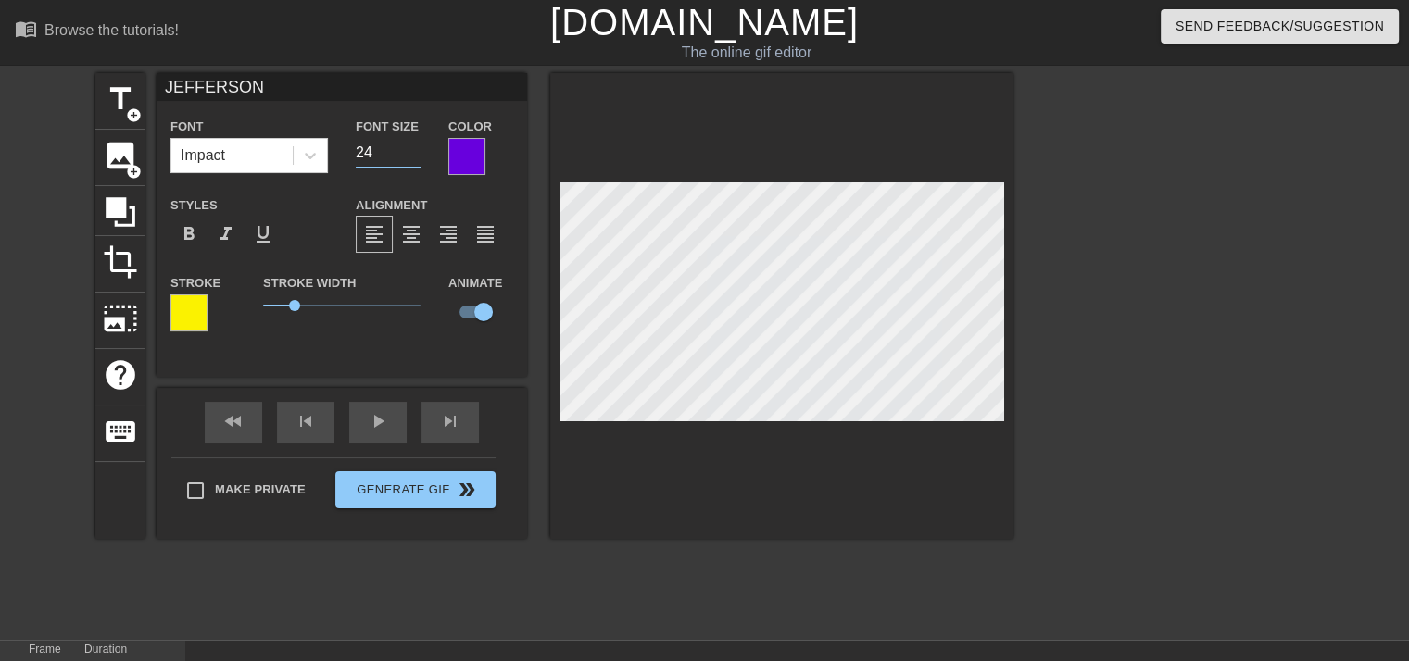
click at [419, 157] on input "24" at bounding box center [388, 153] width 65 height 30
click at [419, 157] on input "23" at bounding box center [388, 153] width 65 height 30
type input "22"
click at [419, 157] on input "22" at bounding box center [388, 153] width 65 height 30
click at [932, 623] on div "title add_circle image add_circle crop photo_size_select_large help keyboard JE…" at bounding box center [554, 351] width 918 height 556
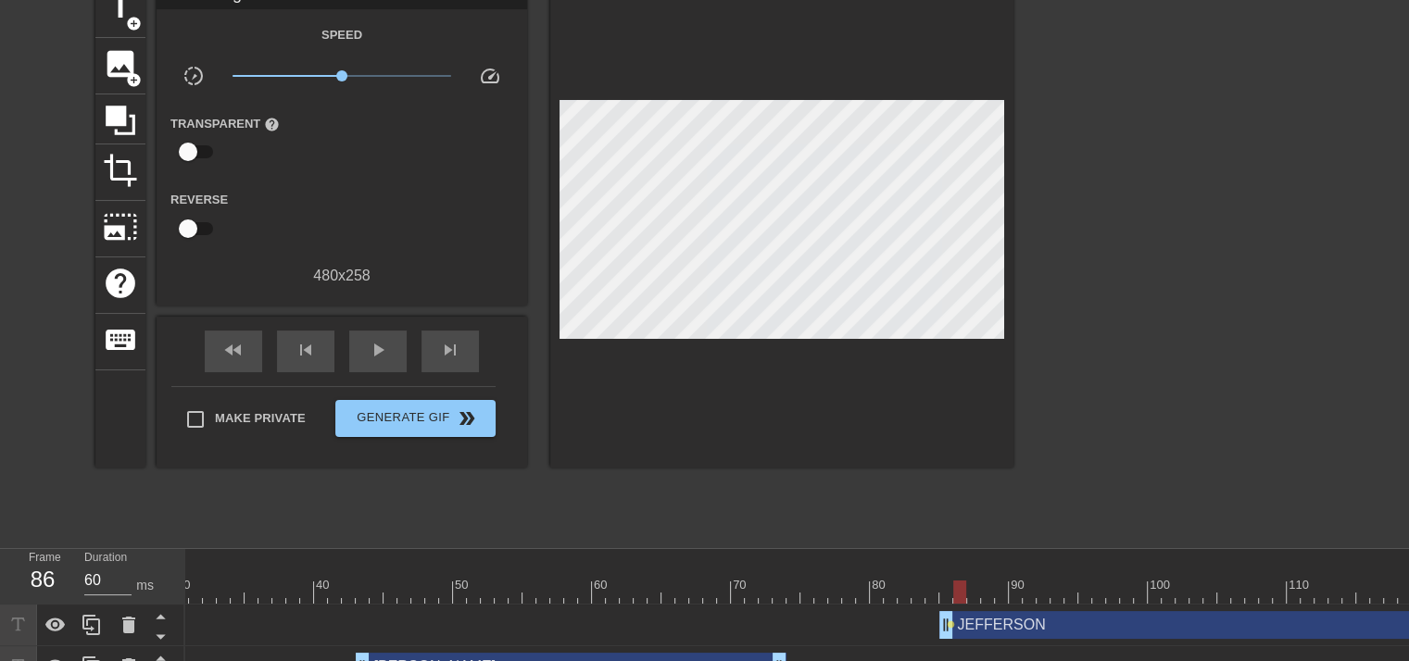
scroll to position [93, 0]
click at [950, 593] on div at bounding box center [821, 591] width 2098 height 23
click at [963, 594] on div at bounding box center [821, 591] width 2098 height 23
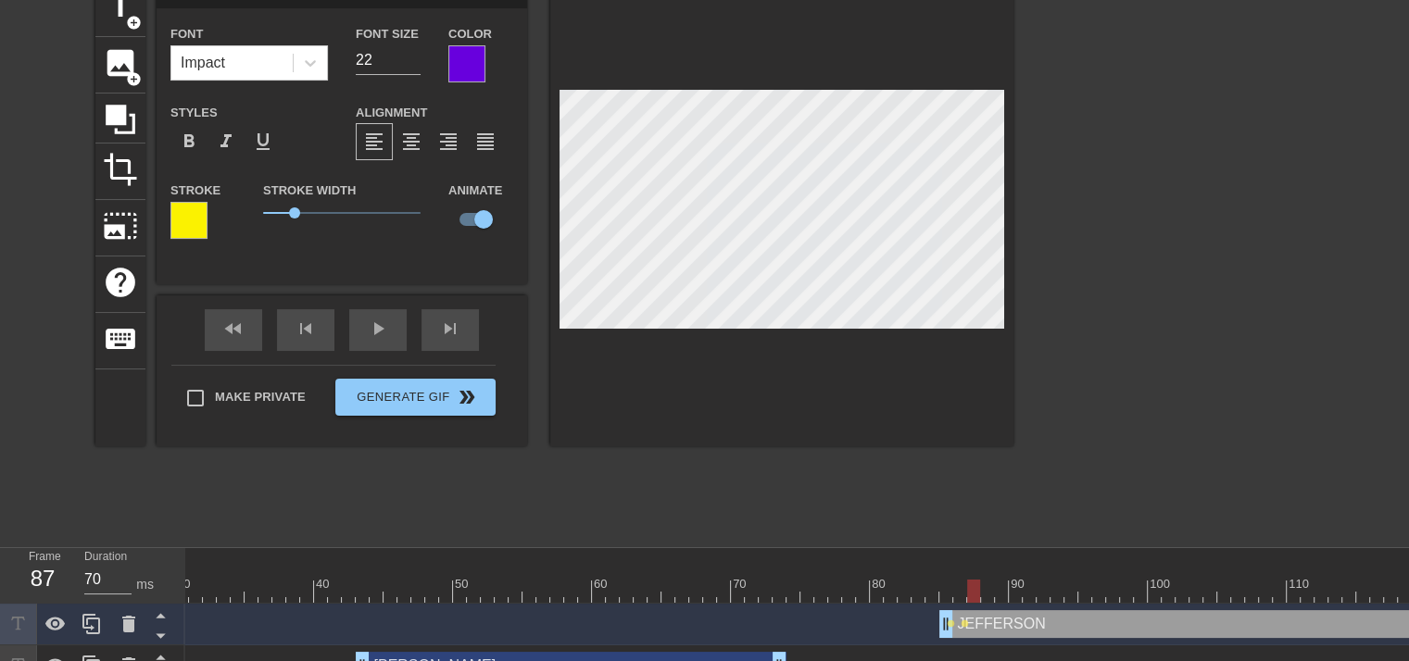
click at [976, 592] on div at bounding box center [821, 591] width 2098 height 23
click at [986, 590] on div at bounding box center [821, 591] width 2098 height 23
click at [1003, 589] on div at bounding box center [821, 591] width 2098 height 23
type input "70"
click at [1017, 597] on div at bounding box center [821, 591] width 2098 height 23
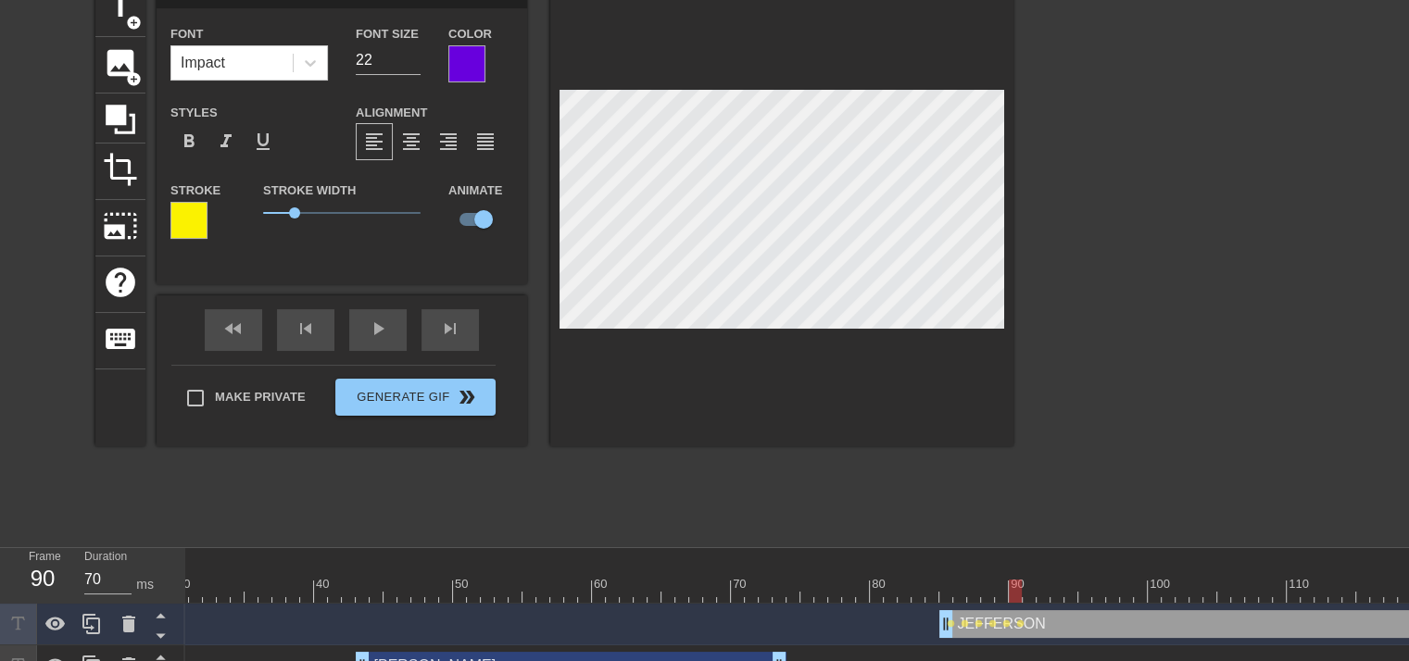
click at [1029, 591] on div at bounding box center [821, 591] width 2098 height 23
click at [270, 476] on div "title add_circle image add_circle crop photo_size_select_large help keyboard JE…" at bounding box center [554, 259] width 918 height 556
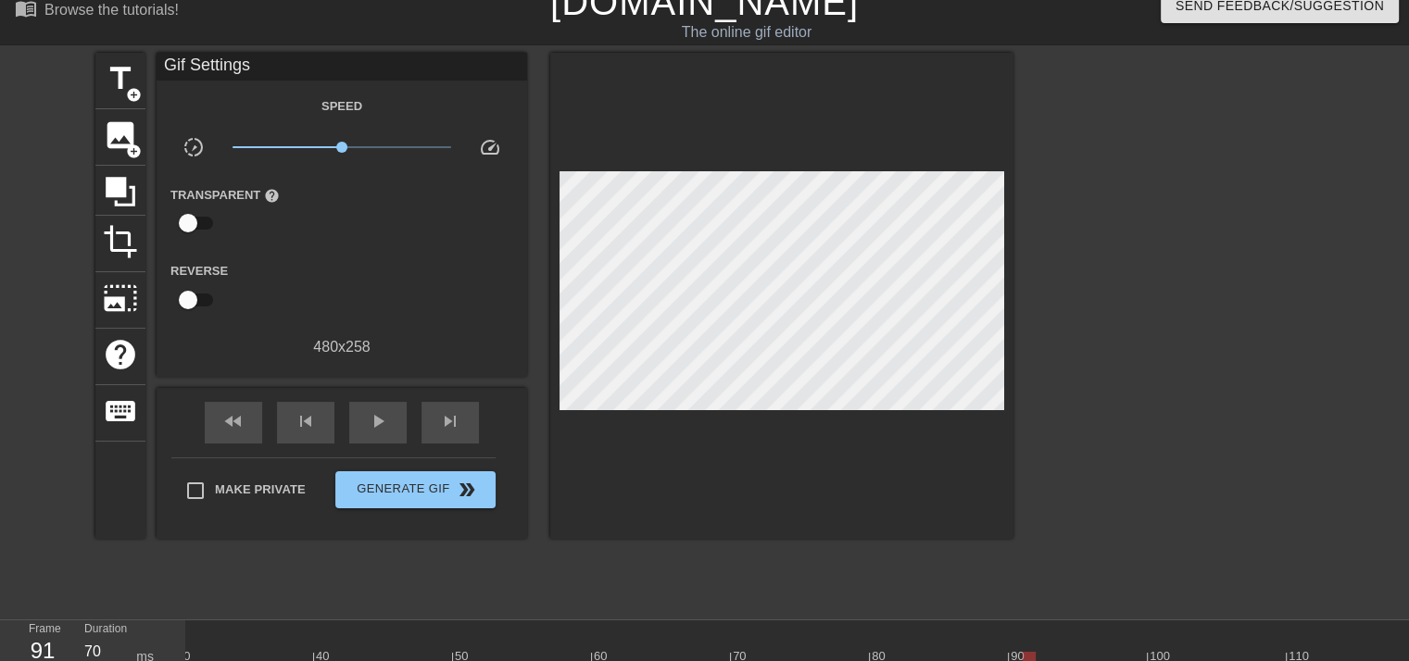
scroll to position [0, 0]
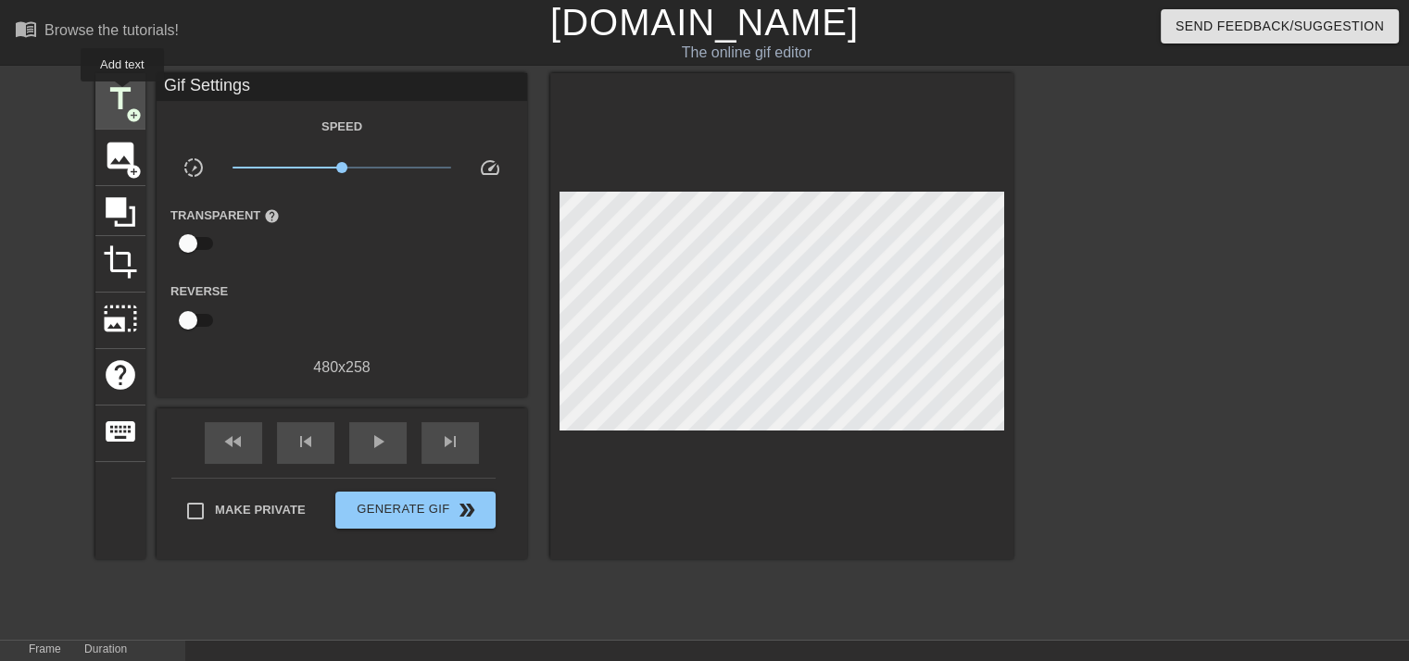
click at [125, 95] on span "title" at bounding box center [120, 99] width 35 height 35
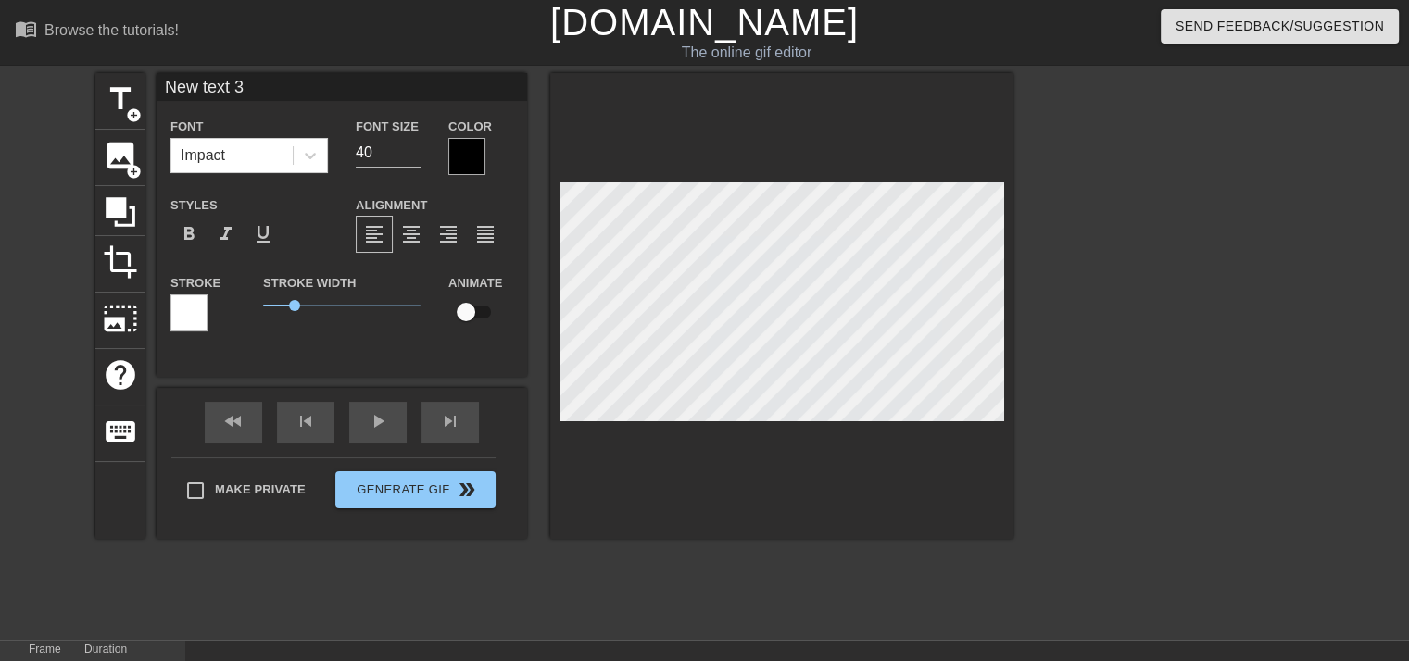
click at [222, 78] on input "New text 3" at bounding box center [342, 87] width 371 height 28
type input "b"
type input "[PERSON_NAME]"
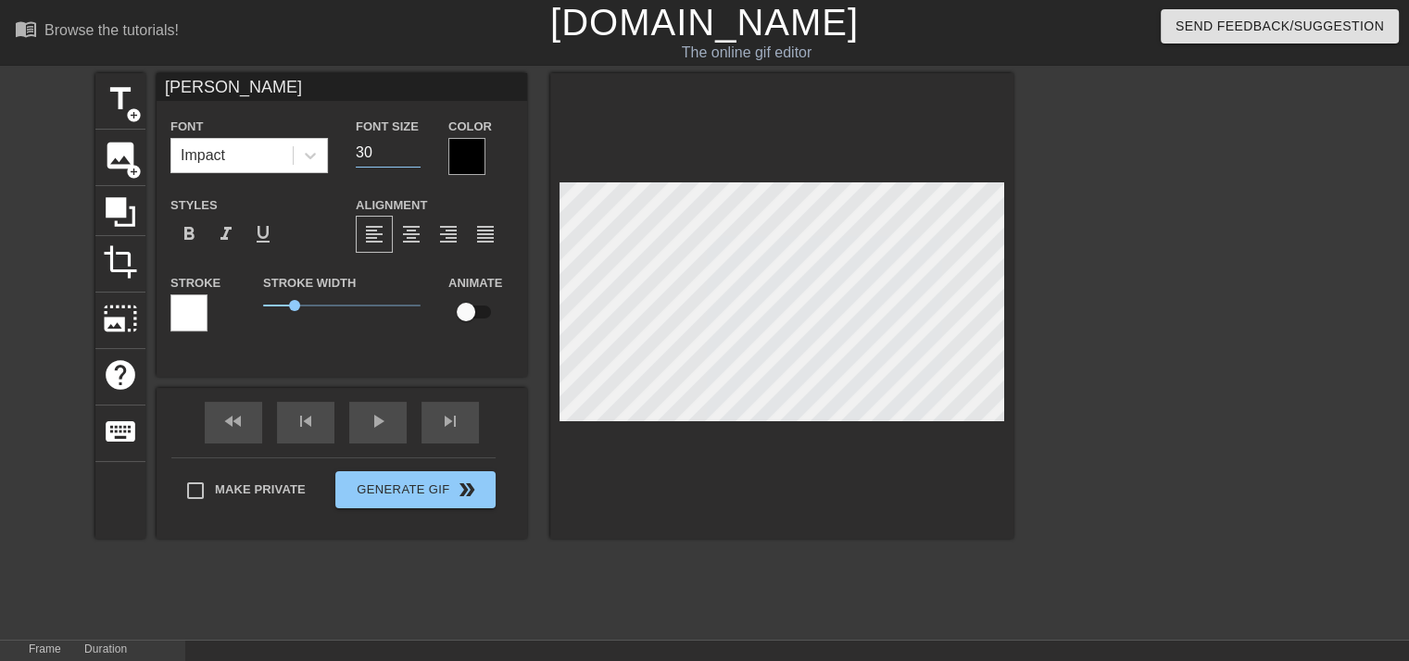
click at [414, 155] on input "30" at bounding box center [388, 153] width 65 height 30
click at [414, 156] on input "24" at bounding box center [388, 153] width 65 height 30
type input "23"
click at [414, 156] on input "23" at bounding box center [388, 153] width 65 height 30
click at [188, 312] on div at bounding box center [188, 313] width 37 height 37
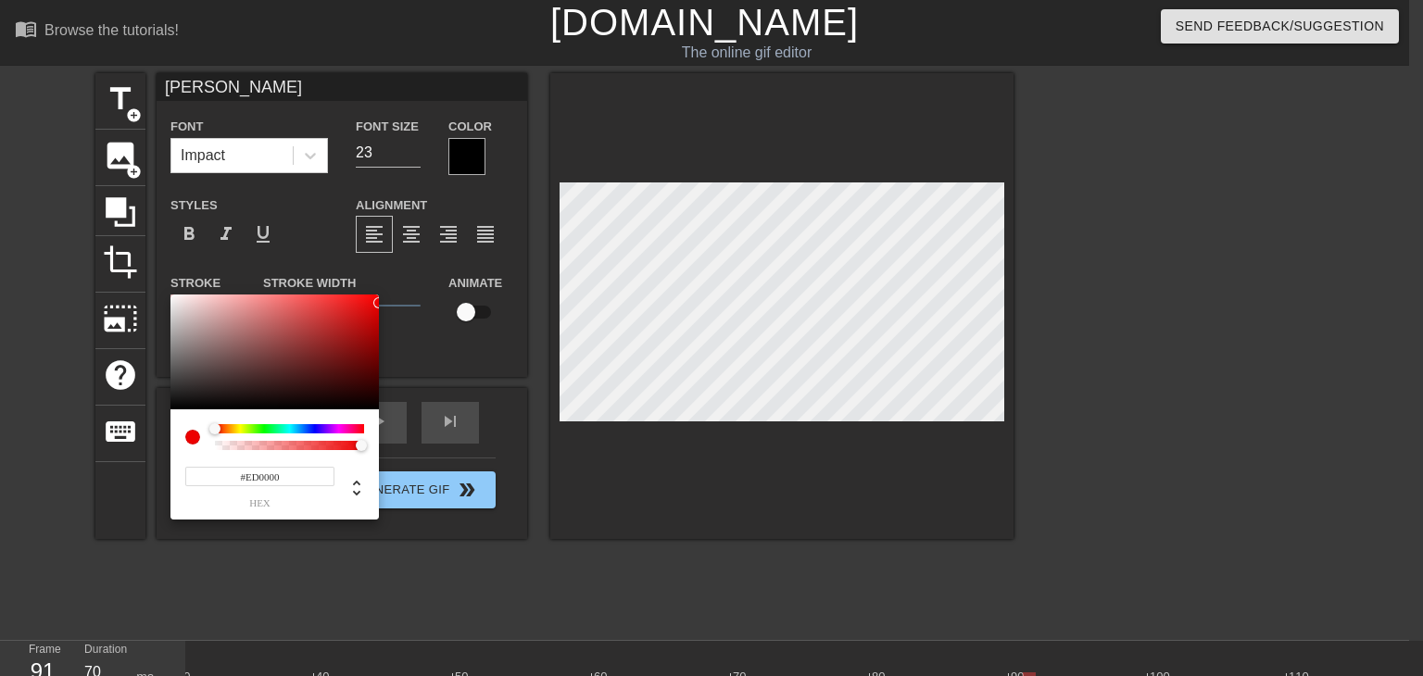
type input "#EF0000"
click at [385, 302] on div "#EF0000 hex" at bounding box center [711, 338] width 1423 height 676
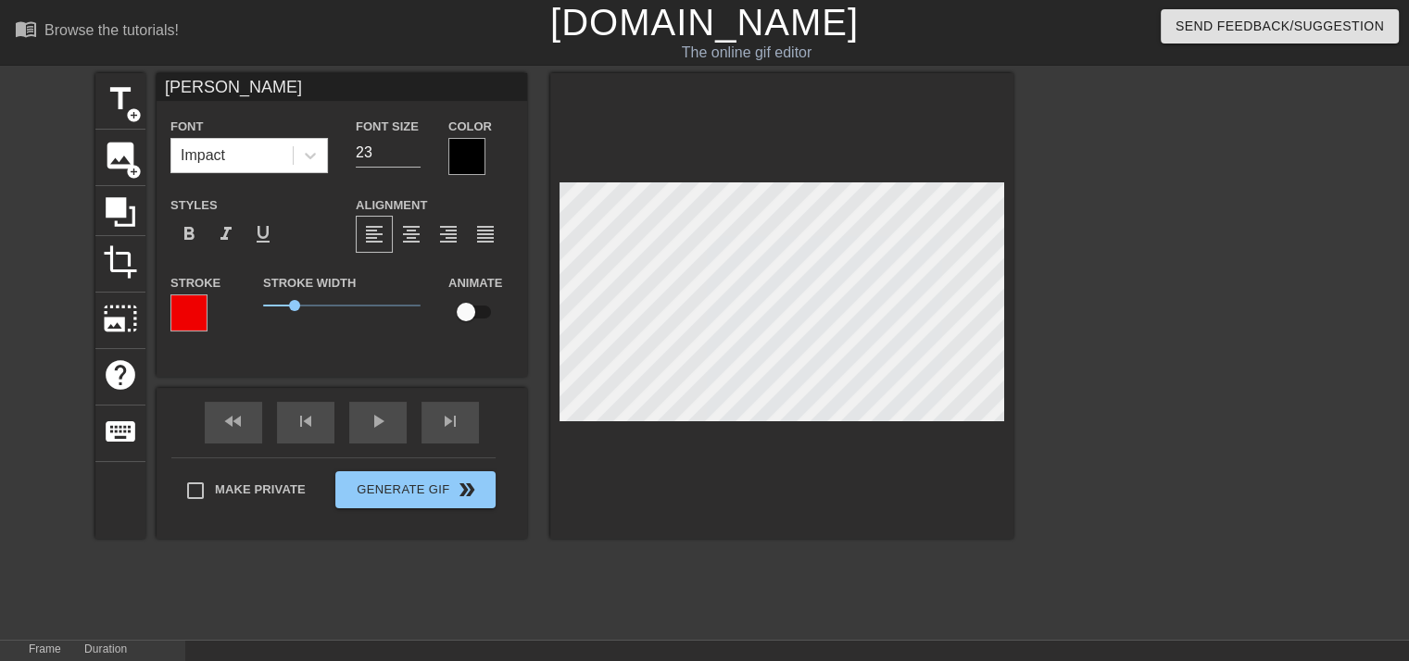
click at [1005, 361] on div at bounding box center [781, 306] width 463 height 466
click at [479, 308] on input "checkbox" at bounding box center [466, 312] width 106 height 35
checkbox input "true"
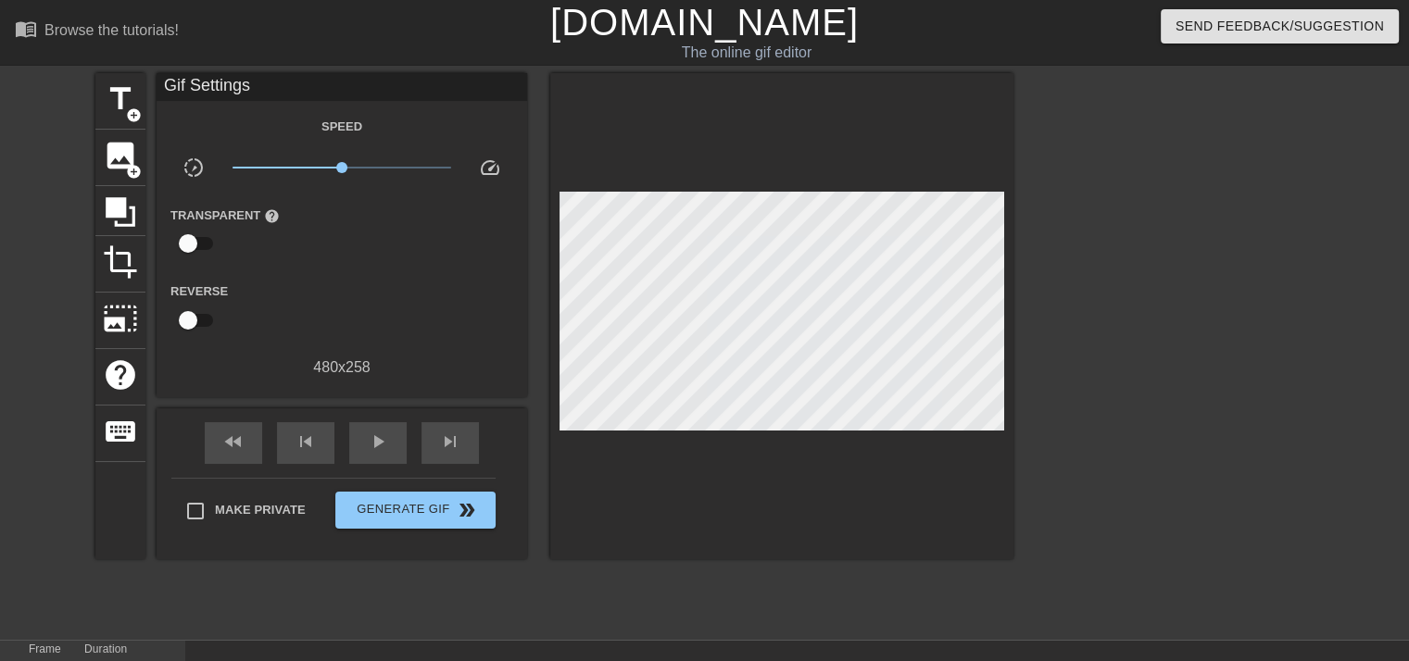
click at [815, 602] on div "title add_circle image add_circle crop photo_size_select_large help keyboard Gi…" at bounding box center [554, 351] width 918 height 556
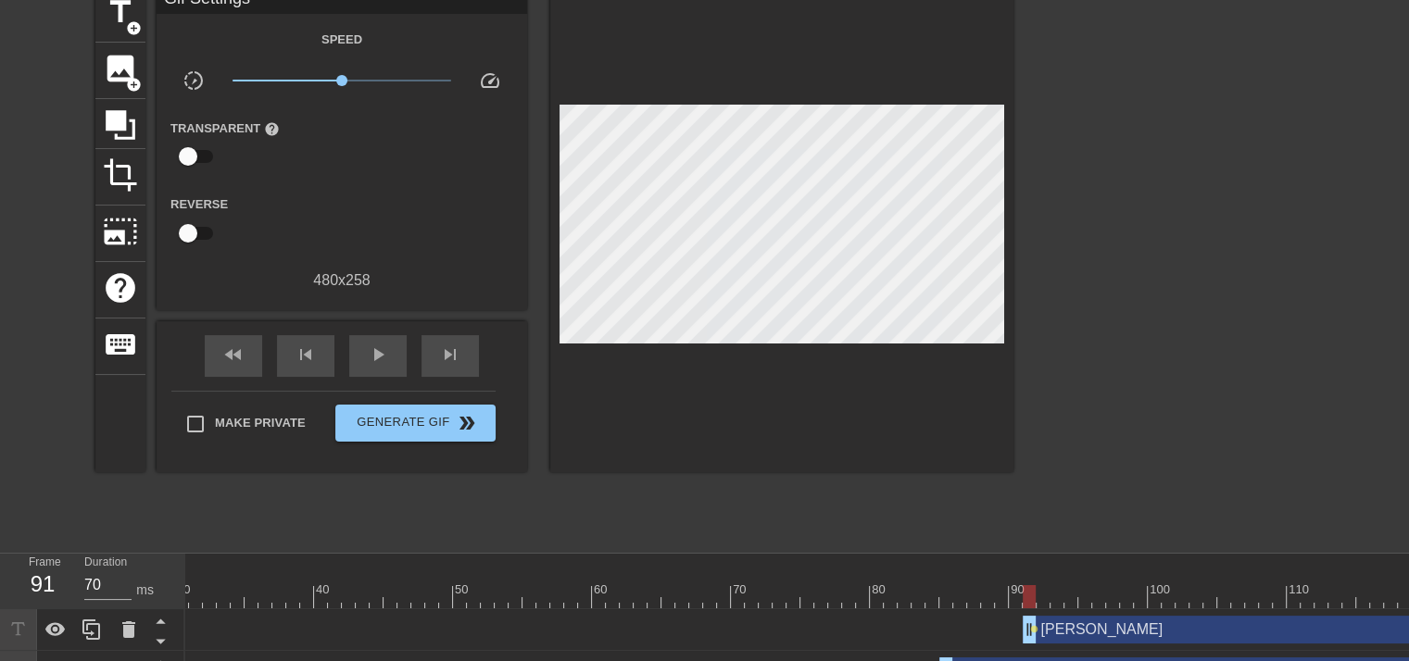
scroll to position [215, 0]
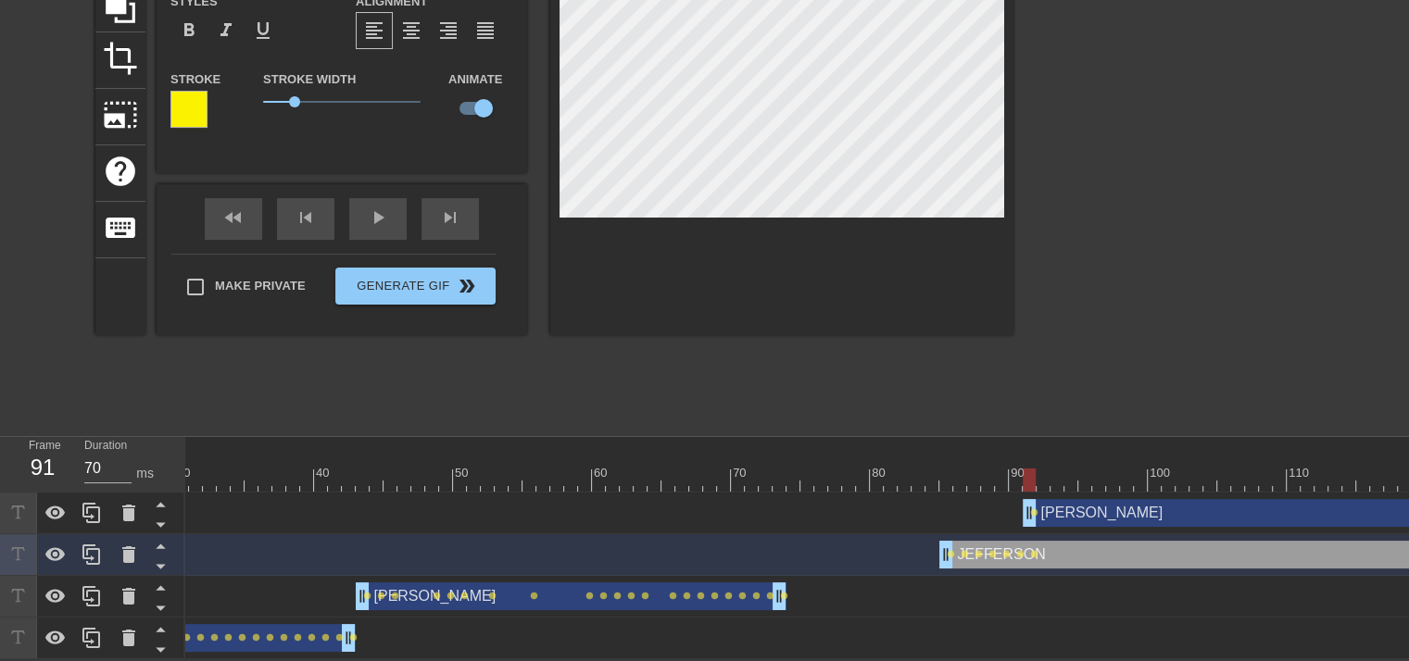
type input "60"
click at [1045, 471] on div at bounding box center [821, 480] width 2098 height 23
type input "[PERSON_NAME]"
type input "23"
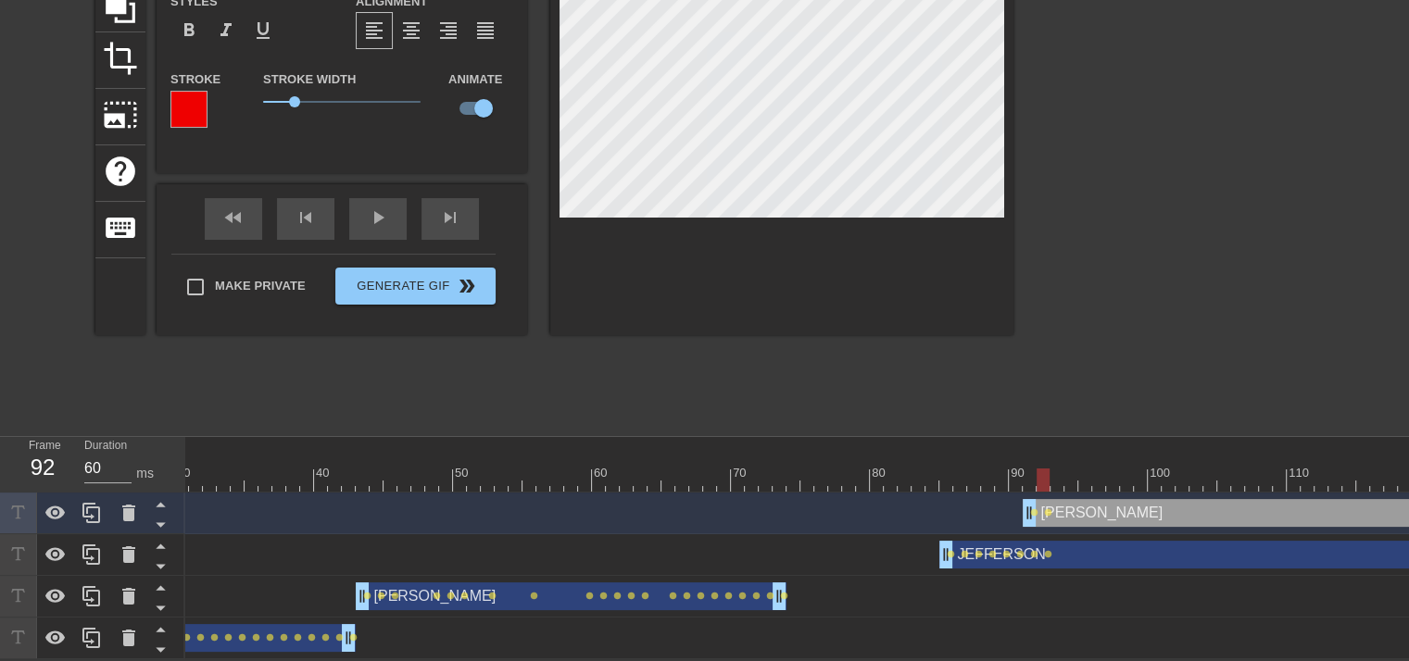
type input "70"
click at [1053, 469] on div at bounding box center [821, 480] width 2098 height 23
type input "JEFFERSON"
type input "22"
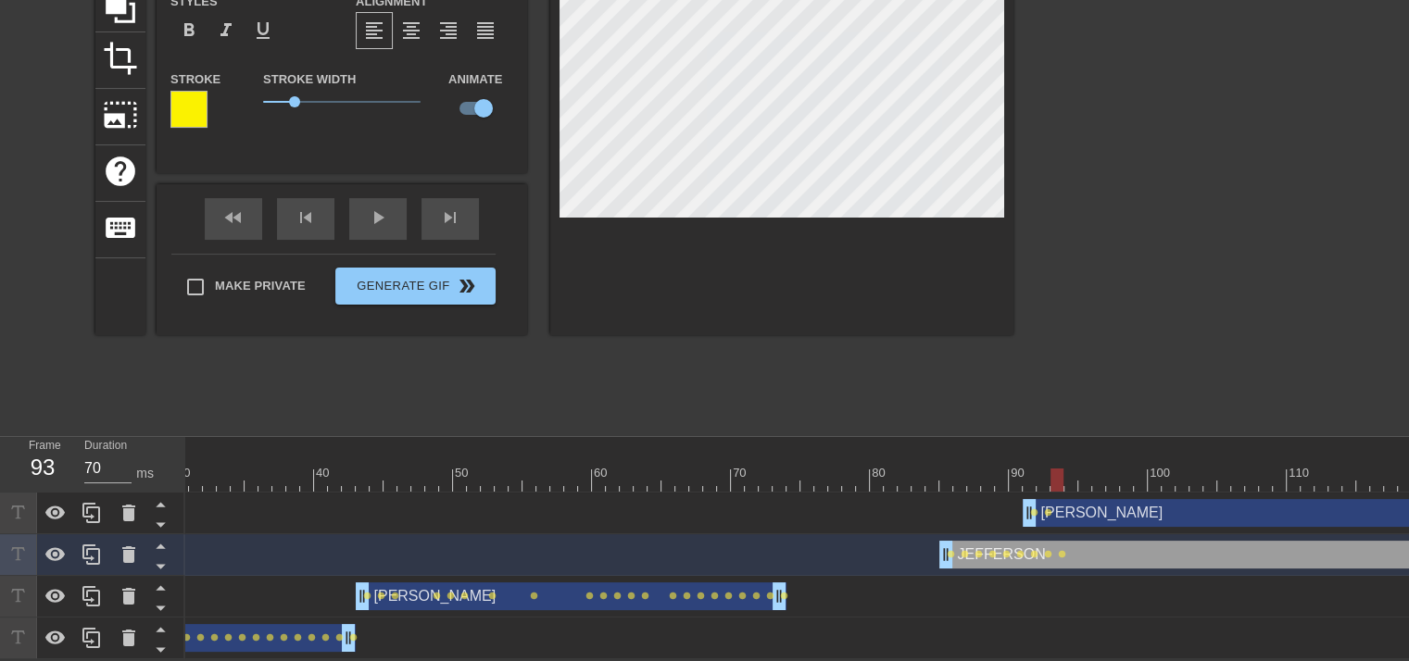
type input "[PERSON_NAME]"
type input "23"
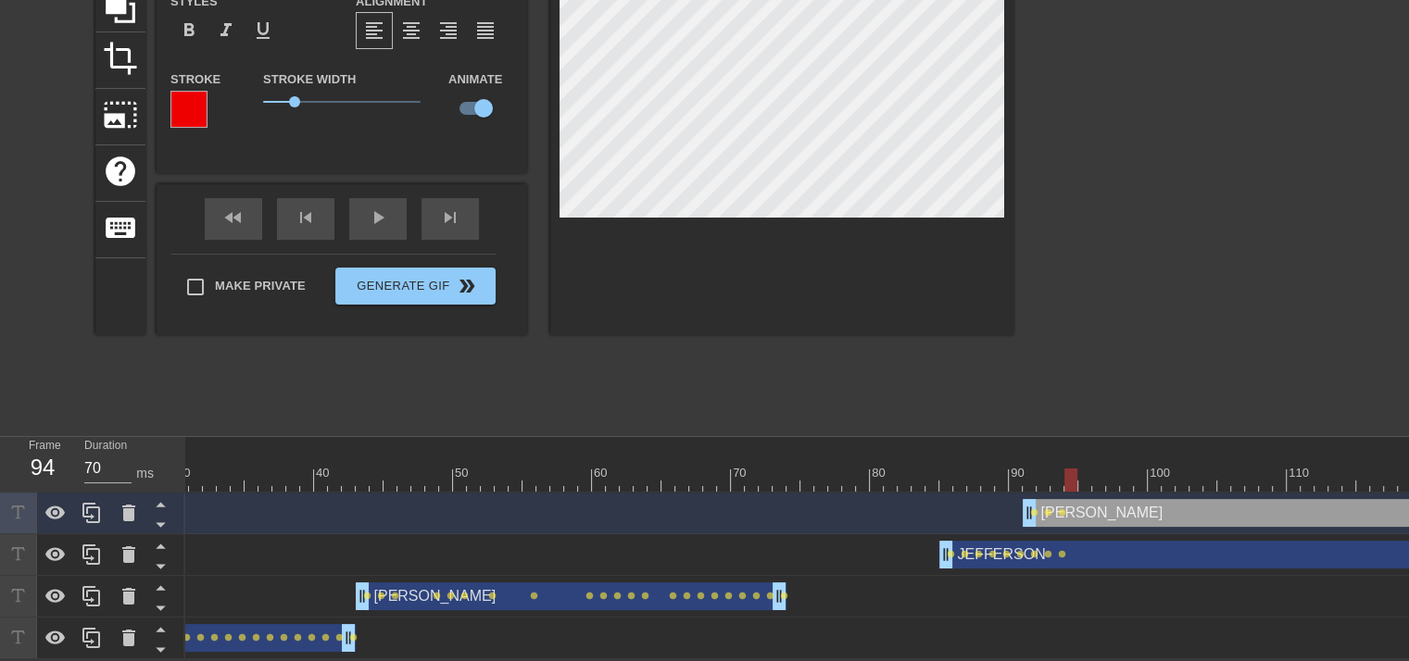
click at [1067, 469] on div at bounding box center [821, 480] width 2098 height 23
type input "JEFFERSON"
type input "22"
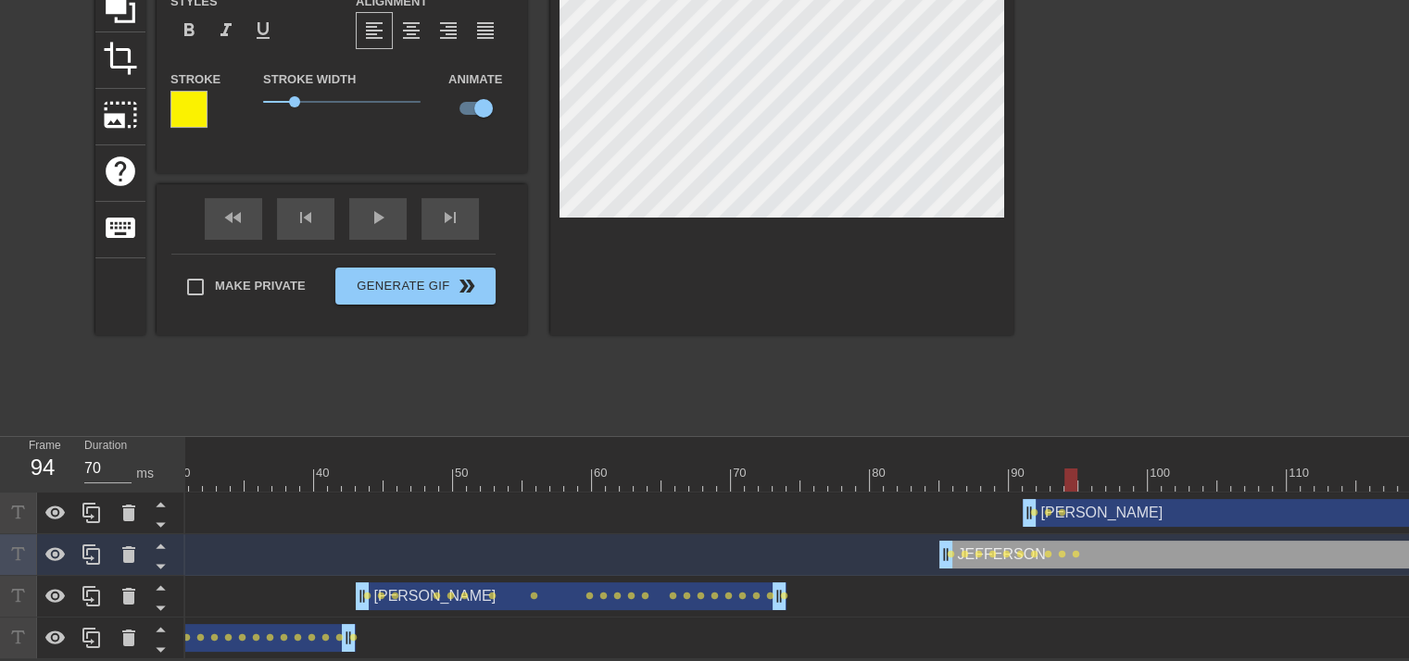
type input "[PERSON_NAME]"
type input "23"
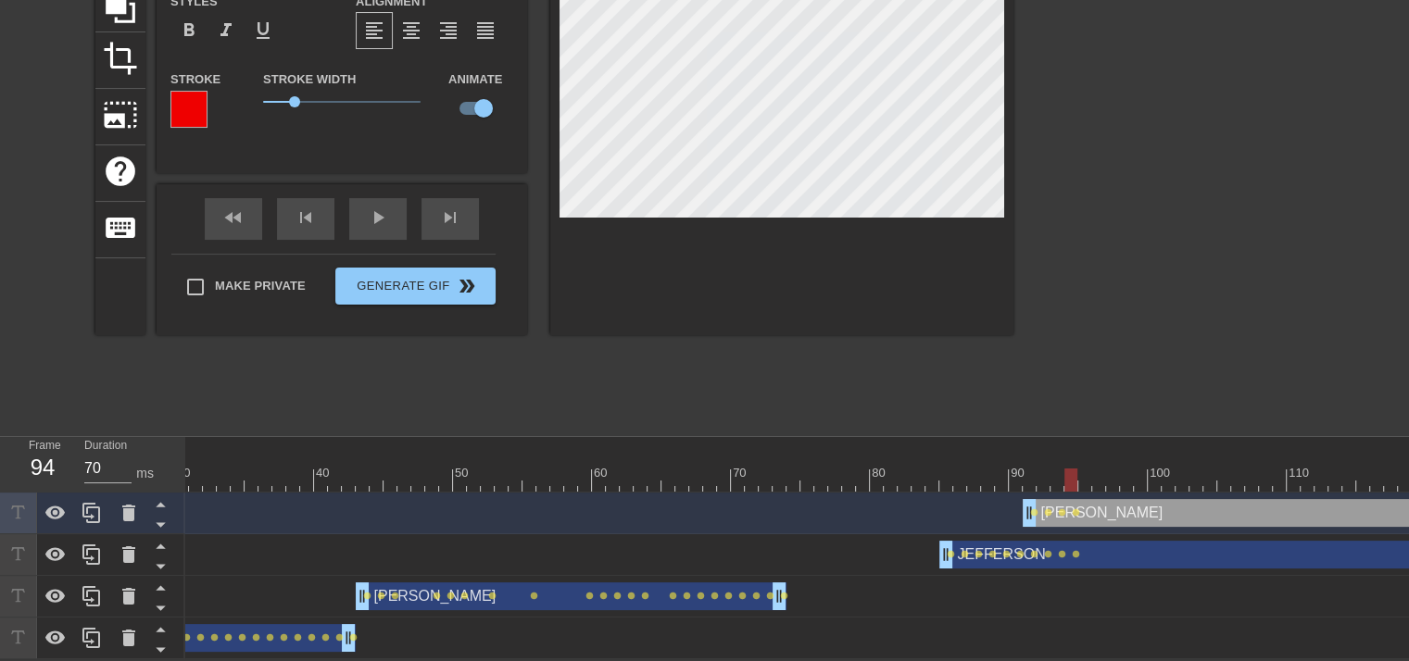
type input "60"
click at [1081, 469] on div at bounding box center [821, 480] width 2098 height 23
type input "JEFFERSON"
type input "22"
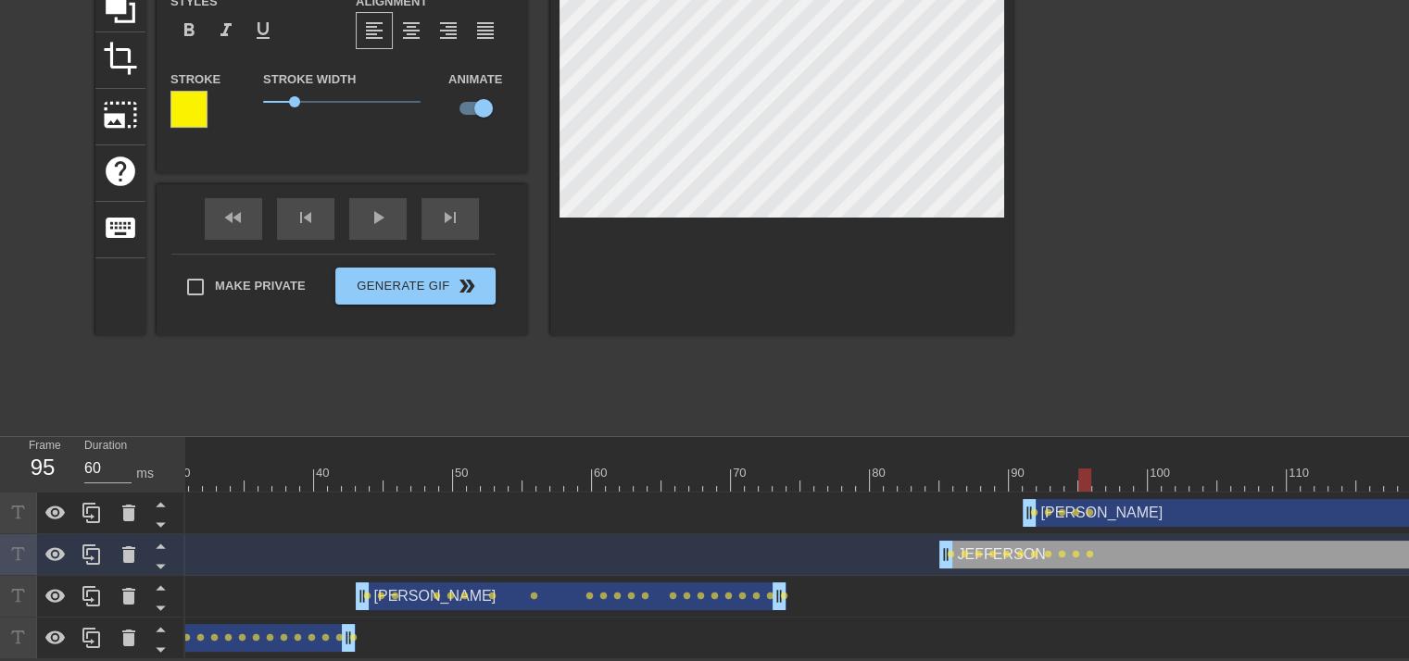
type input "70"
click at [1100, 469] on div at bounding box center [821, 480] width 2098 height 23
click at [1108, 469] on div at bounding box center [821, 480] width 2098 height 23
type input "[PERSON_NAME]"
type input "23"
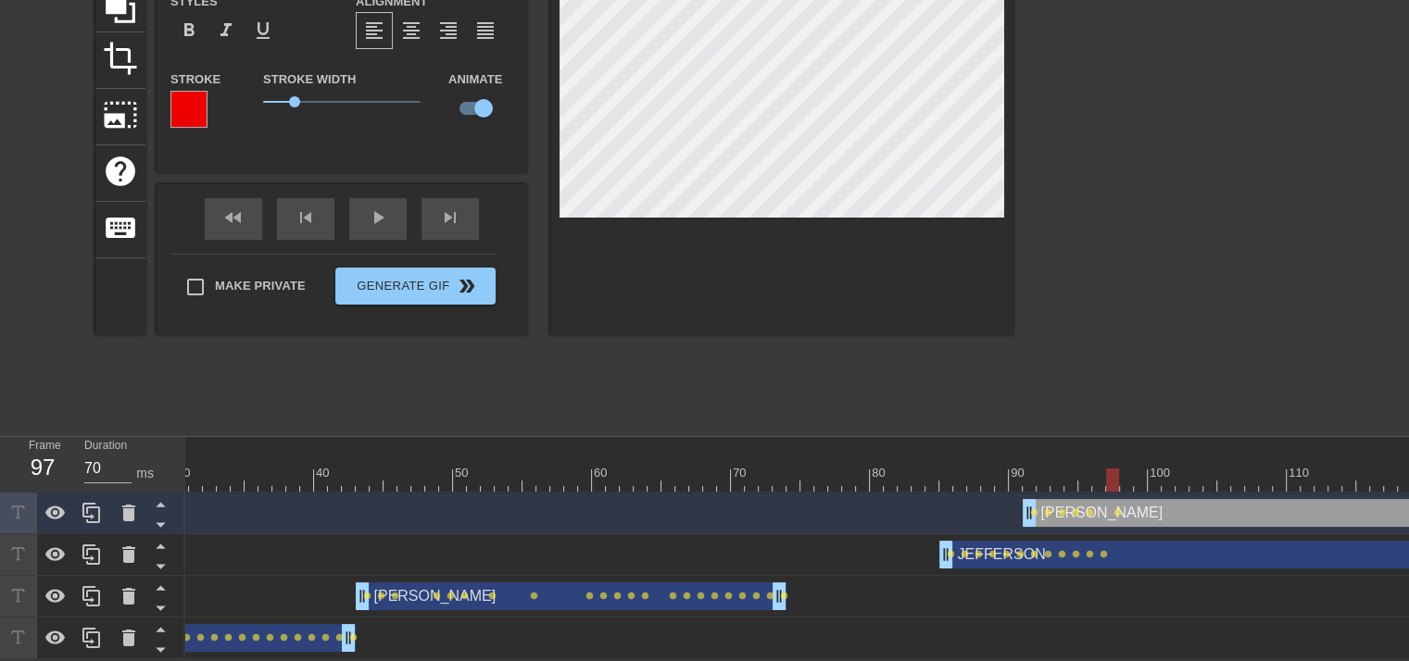
type input "JEFFERSON"
type input "22"
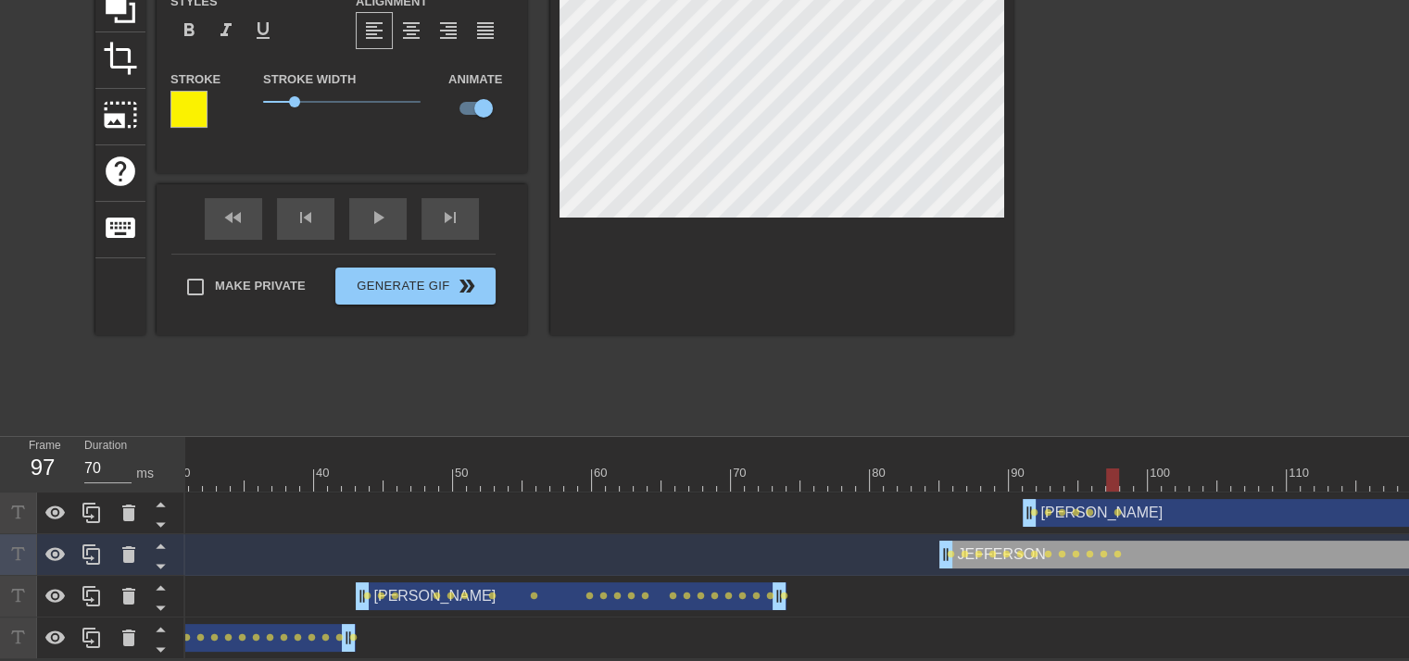
type input "60"
click at [1125, 469] on div at bounding box center [821, 480] width 2098 height 23
type input "[PERSON_NAME]"
type input "23"
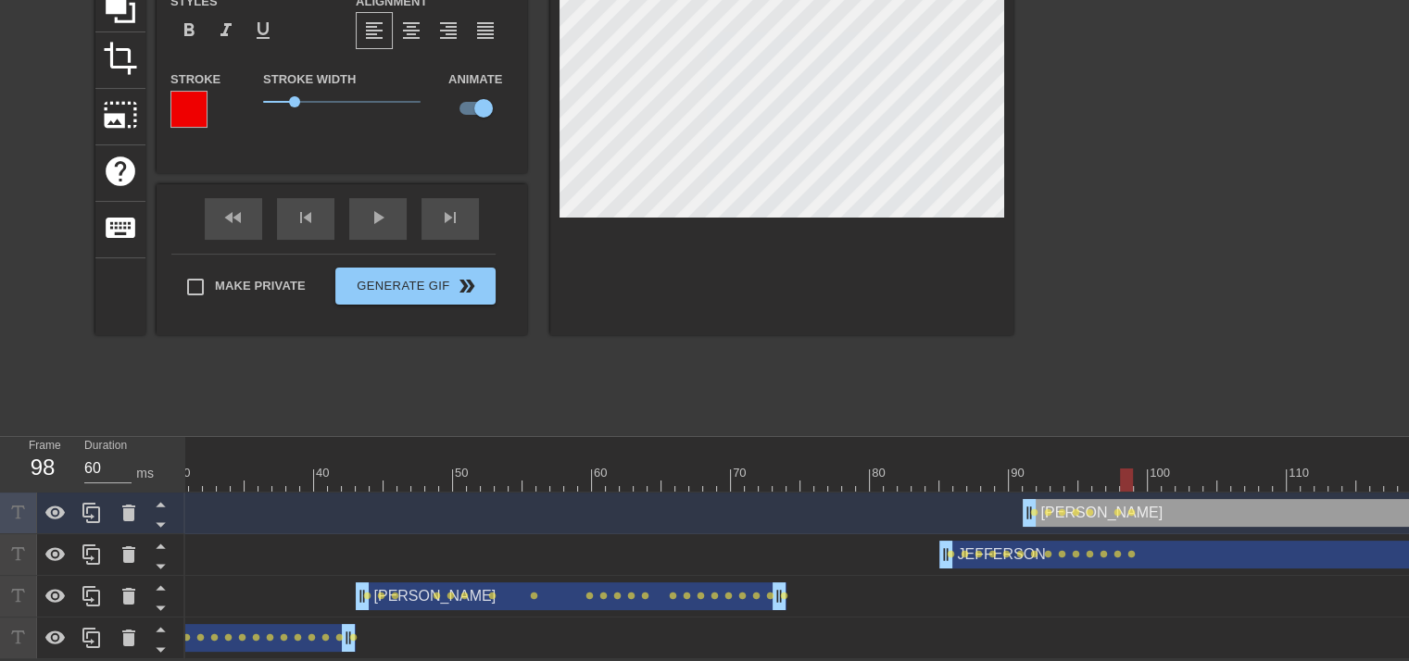
type input "70"
click at [1139, 469] on div at bounding box center [821, 480] width 2098 height 23
type input "JEFFERSON"
type input "22"
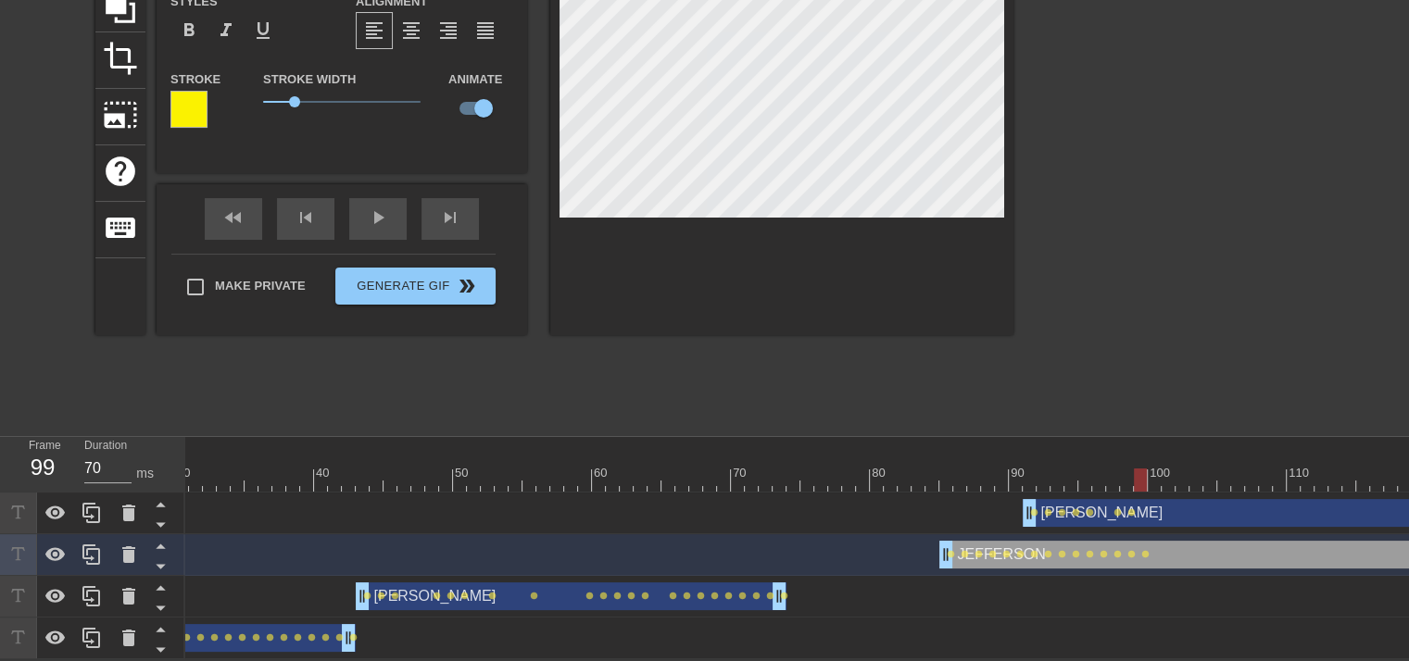
type input "[PERSON_NAME]"
type input "23"
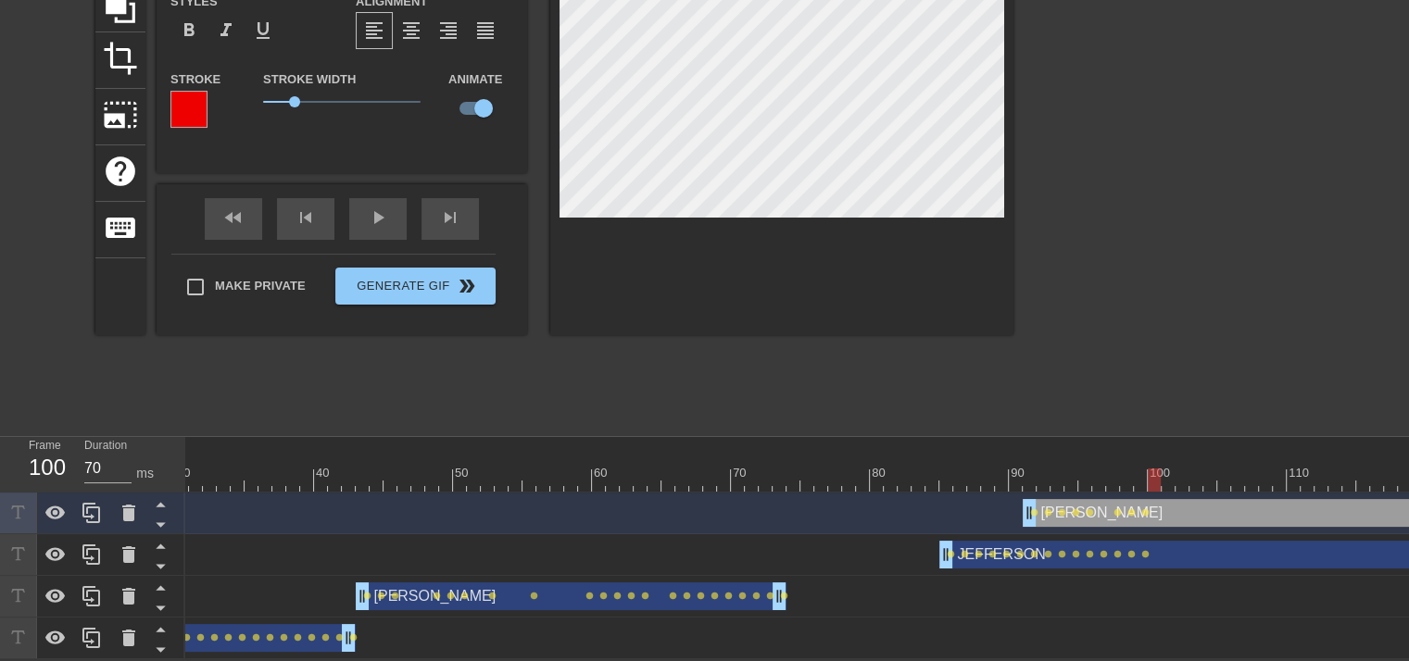
click at [1154, 469] on div at bounding box center [821, 480] width 2098 height 23
type input "JEFFERSON"
type input "22"
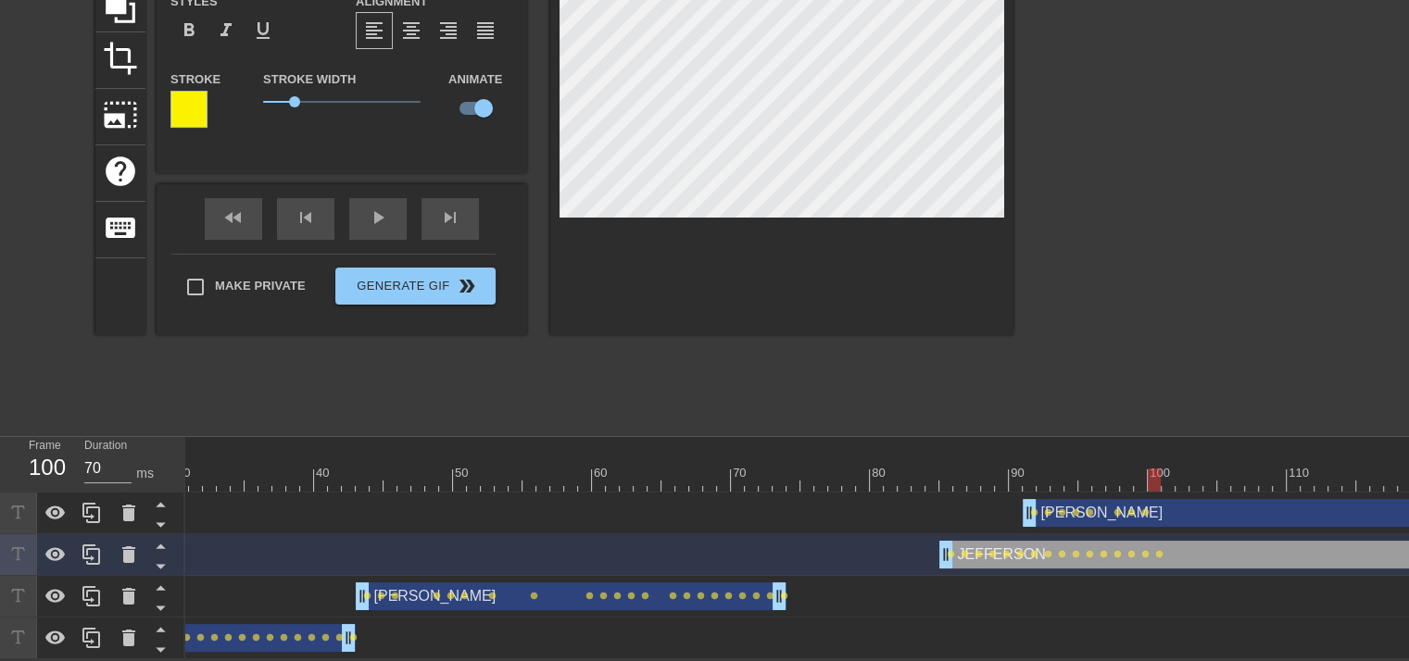
type input "[PERSON_NAME]"
type input "23"
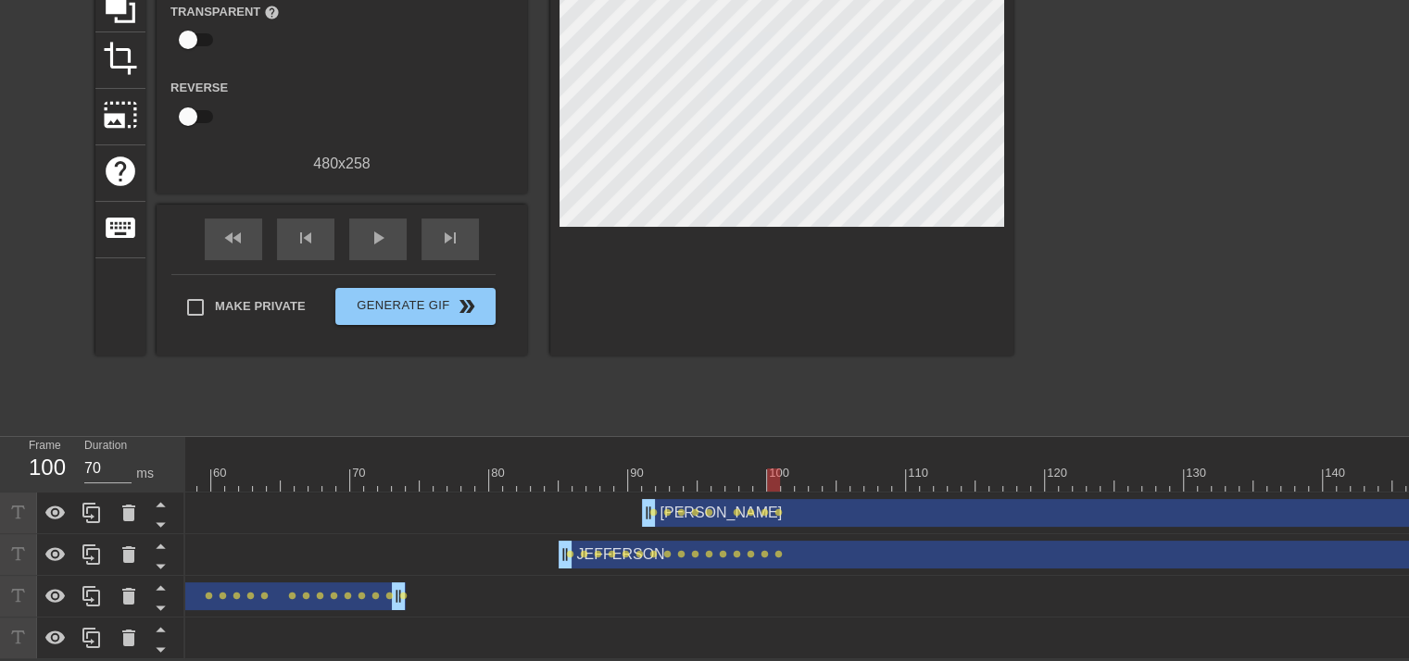
scroll to position [0, 865]
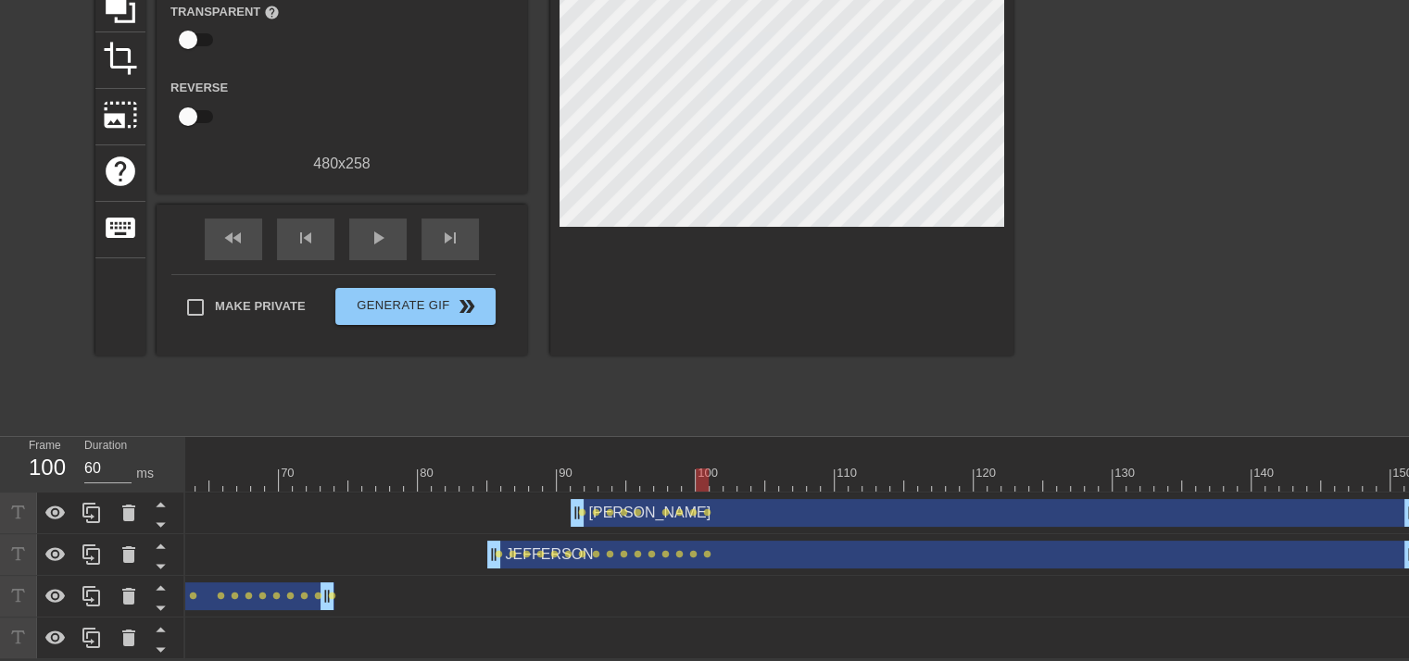
click at [712, 469] on div at bounding box center [369, 480] width 2098 height 23
click at [734, 472] on div at bounding box center [369, 480] width 2098 height 23
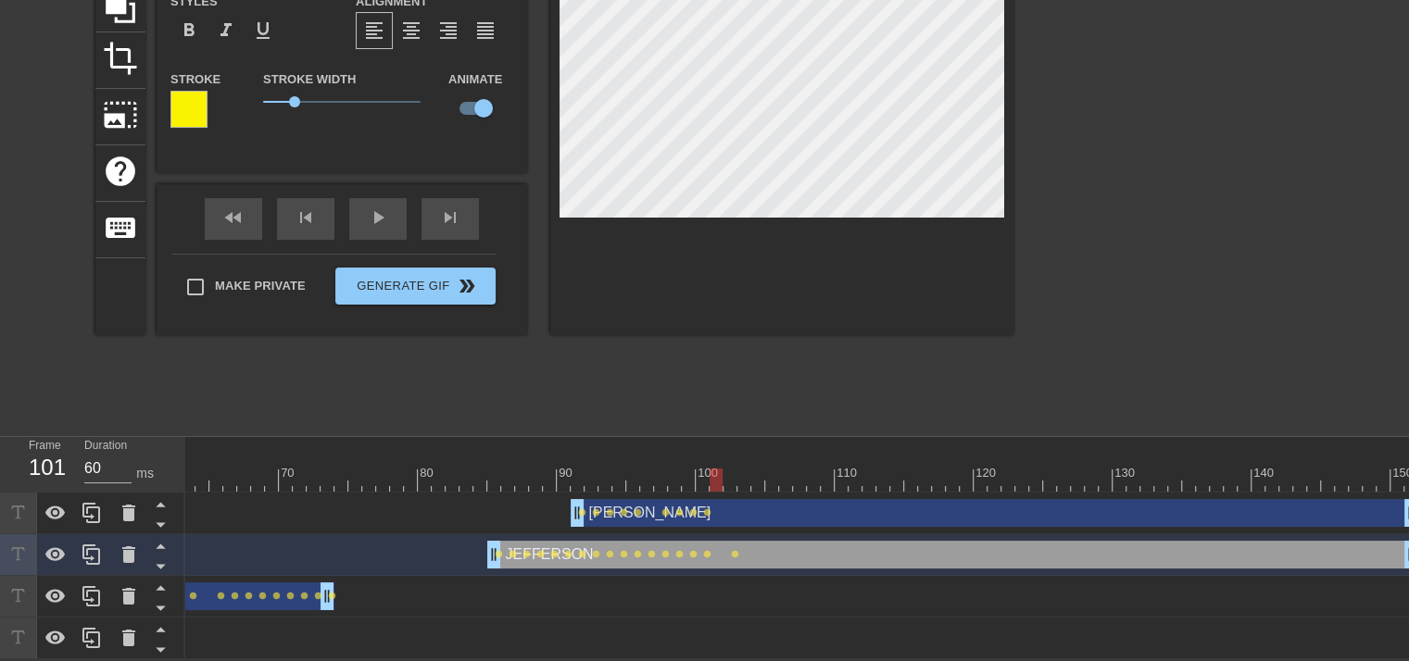
click at [719, 469] on div at bounding box center [369, 480] width 2098 height 23
type input "70"
click at [736, 469] on div at bounding box center [369, 480] width 2098 height 23
type input "[PERSON_NAME]"
type input "23"
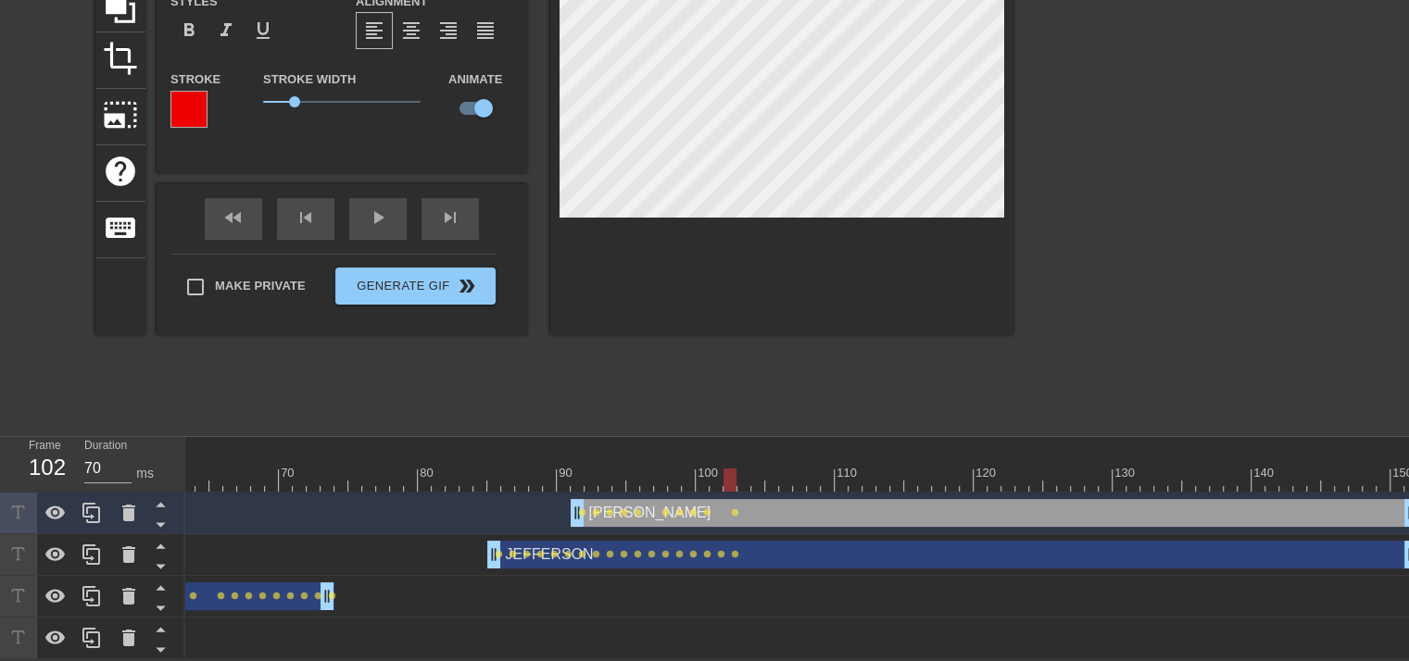
click at [745, 469] on div at bounding box center [369, 480] width 2098 height 23
type input "60"
click at [760, 469] on div at bounding box center [369, 480] width 2098 height 23
type input "JEFFERSON"
type input "22"
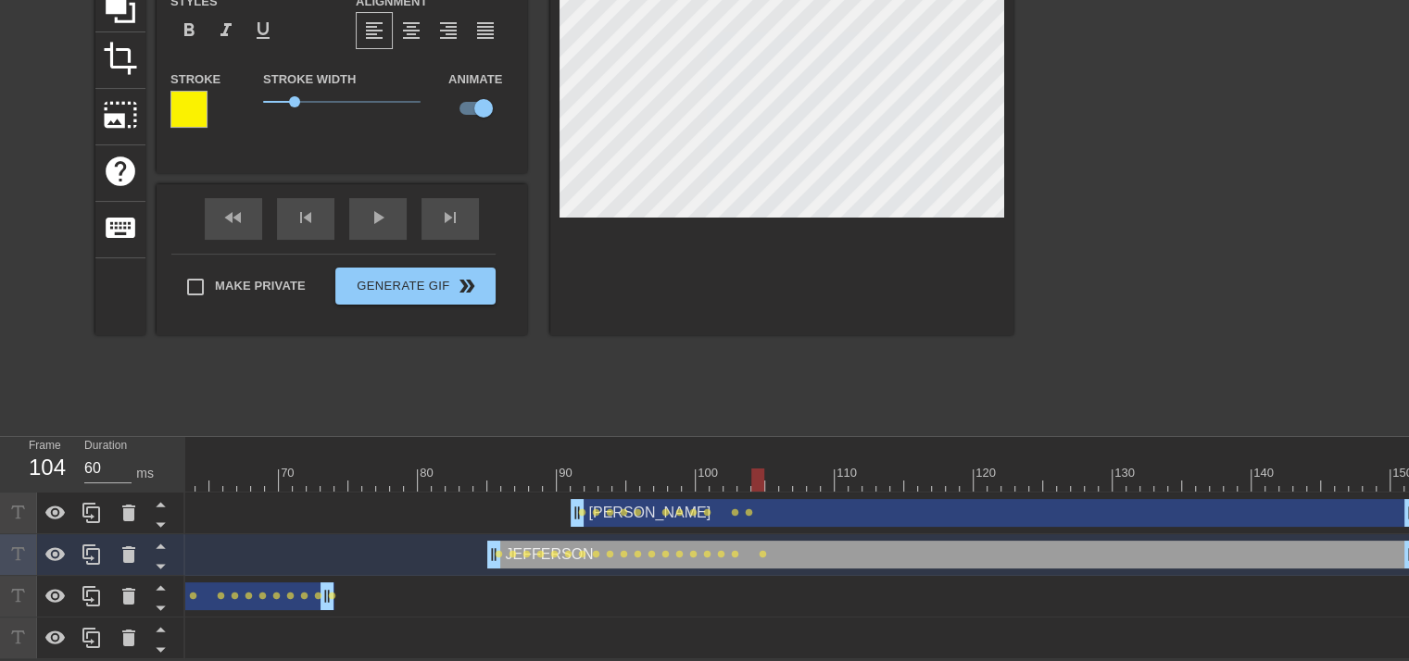
type input "[PERSON_NAME]"
type input "23"
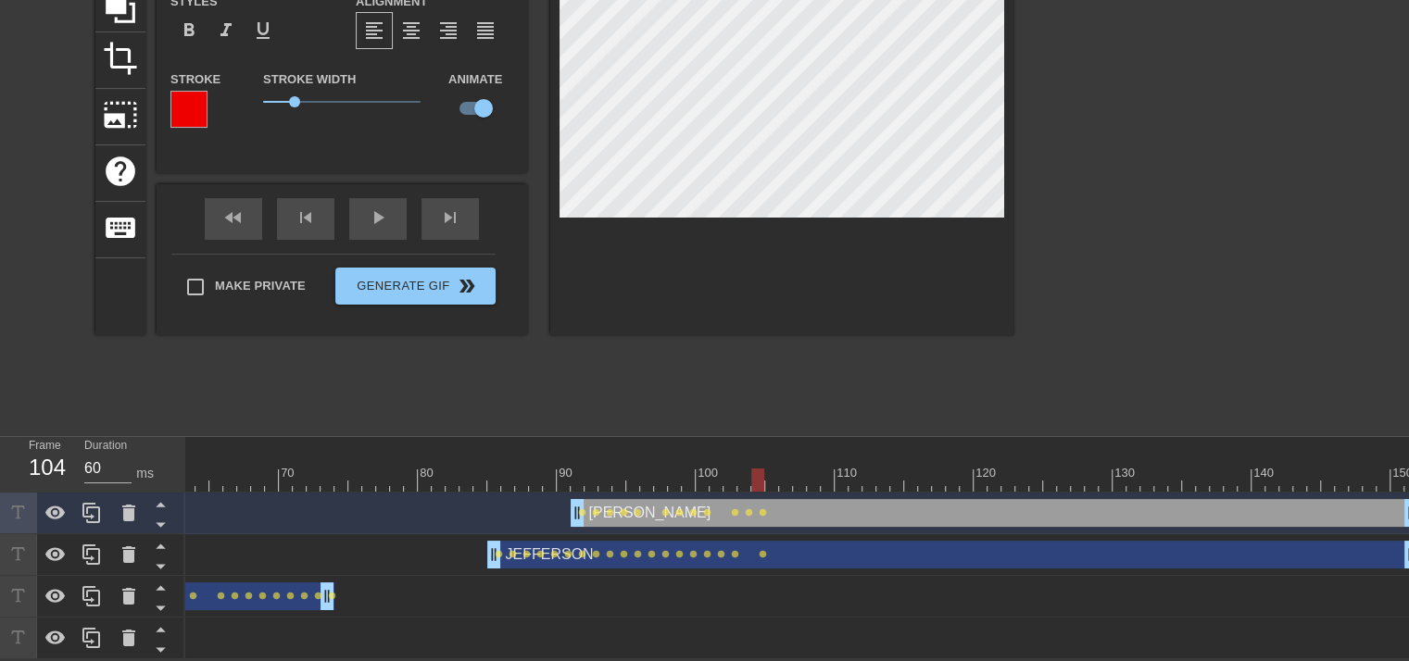
type input "70"
click at [774, 469] on div at bounding box center [369, 480] width 2098 height 23
type input "JEFFERSON"
type input "22"
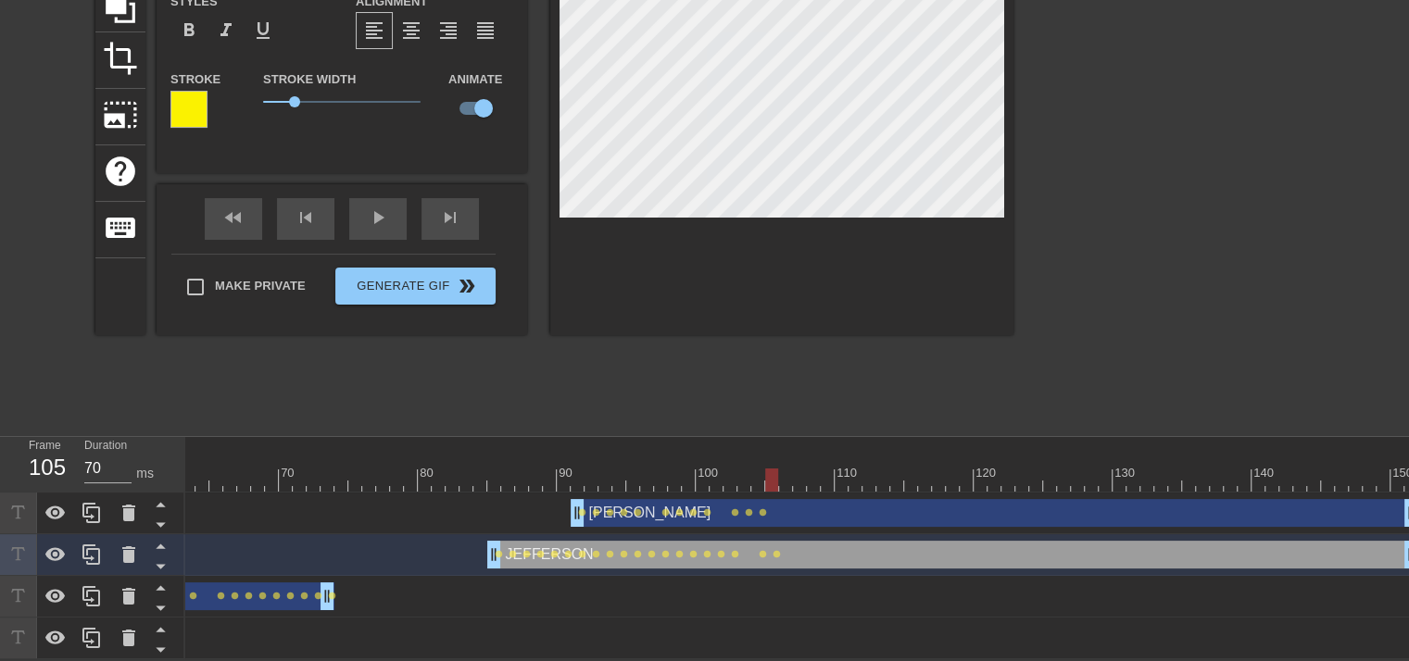
type input "[PERSON_NAME]"
type input "23"
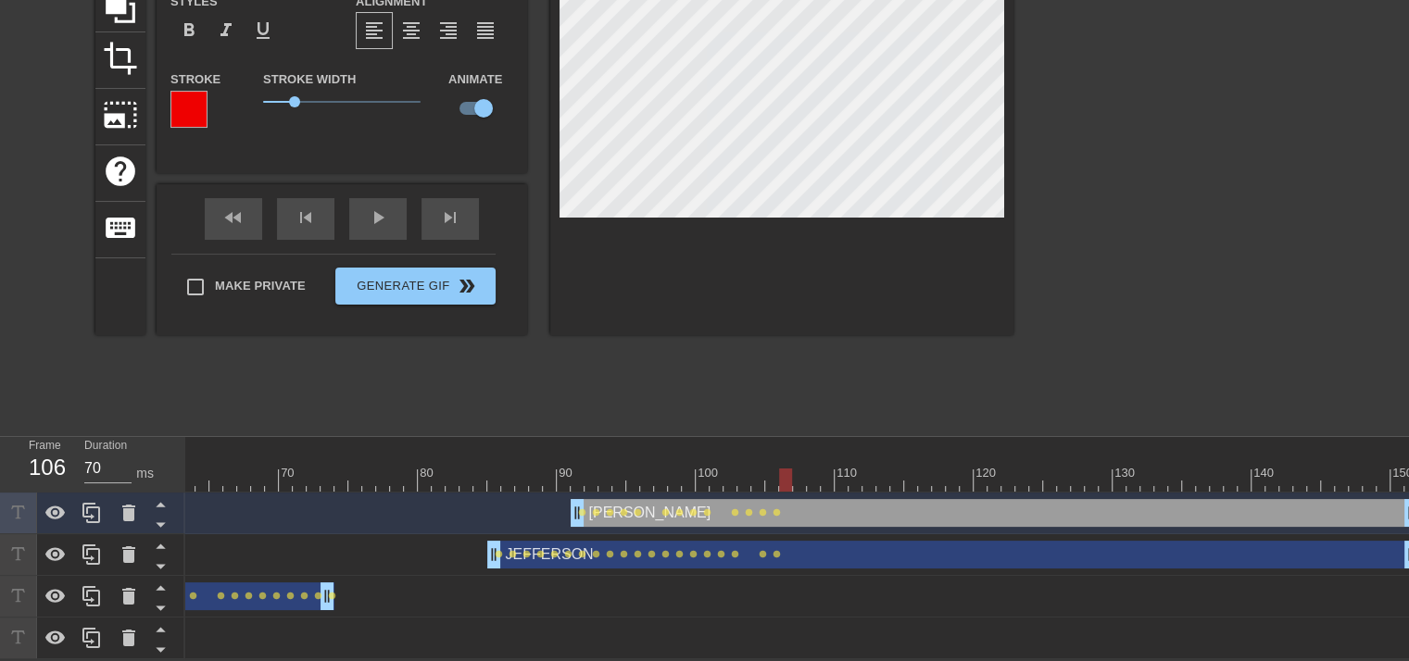
click at [784, 469] on div at bounding box center [369, 480] width 2098 height 23
type input "JEFFERSON"
type input "22"
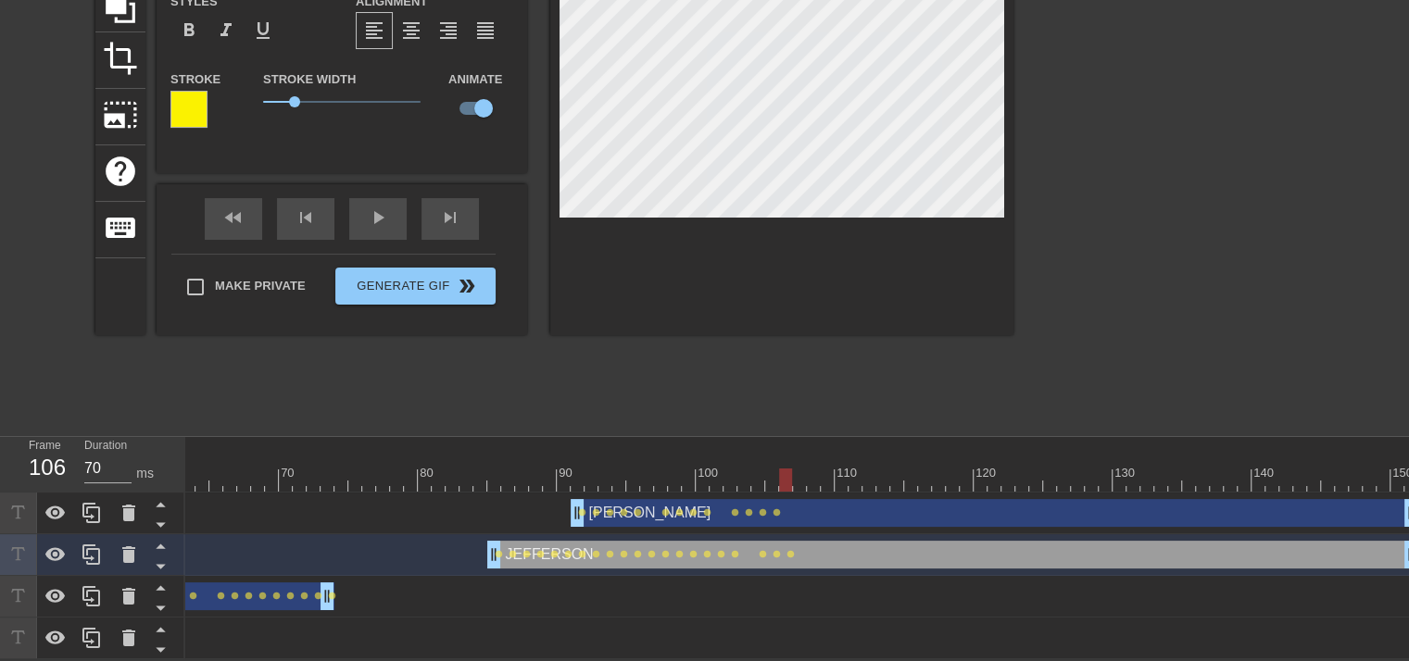
type input "[PERSON_NAME]"
type input "23"
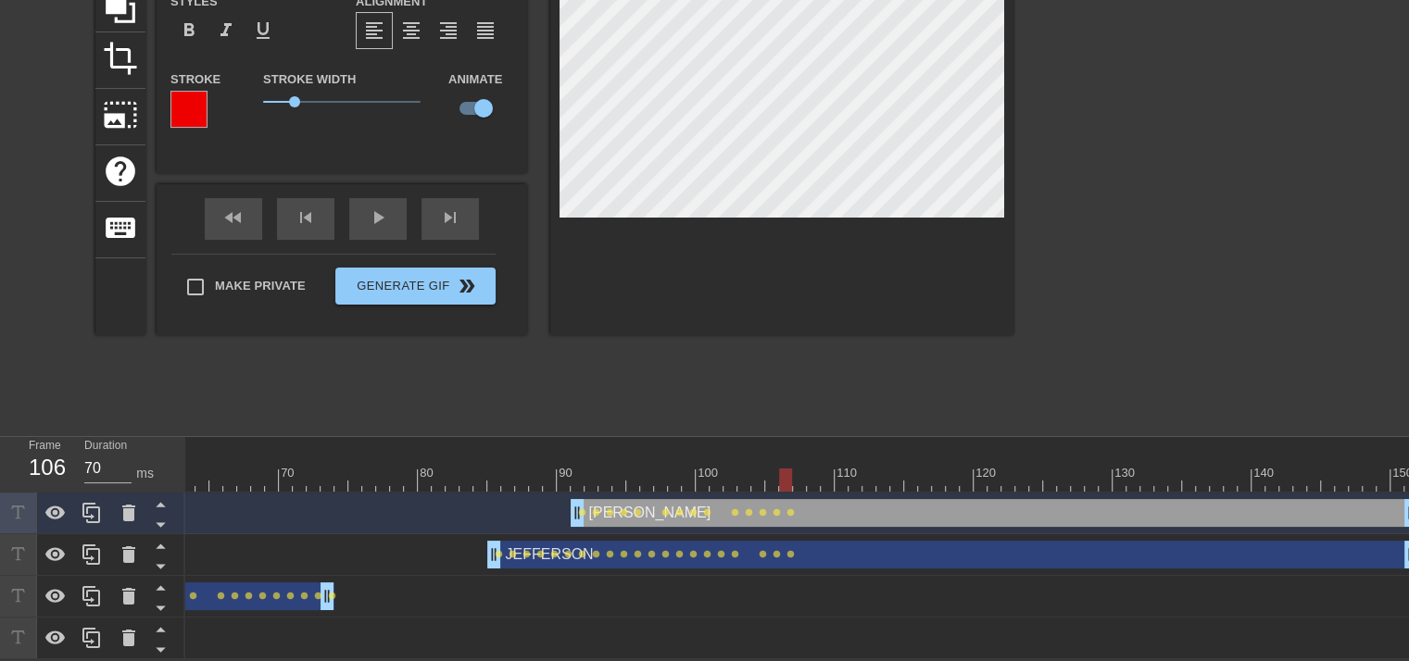
type input "60"
click at [802, 469] on div at bounding box center [369, 480] width 2098 height 23
type input "JEFFERSON"
type input "22"
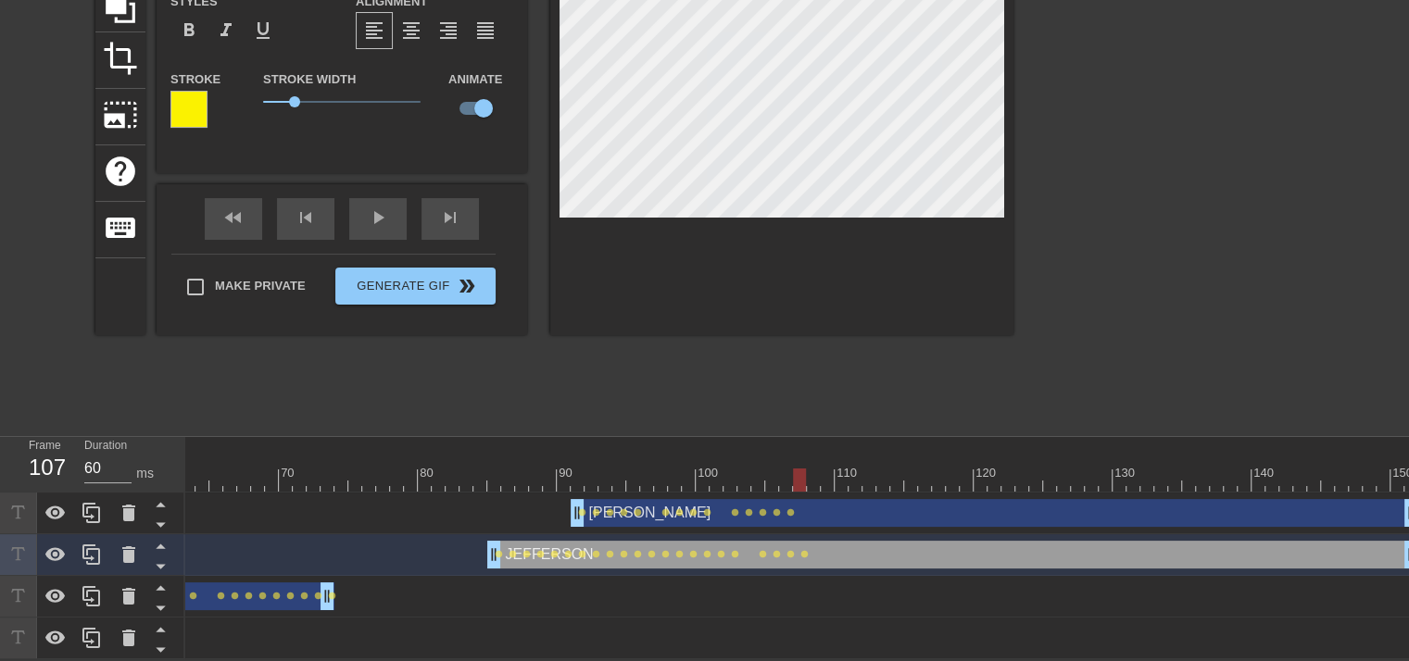
type input "[PERSON_NAME]"
type input "23"
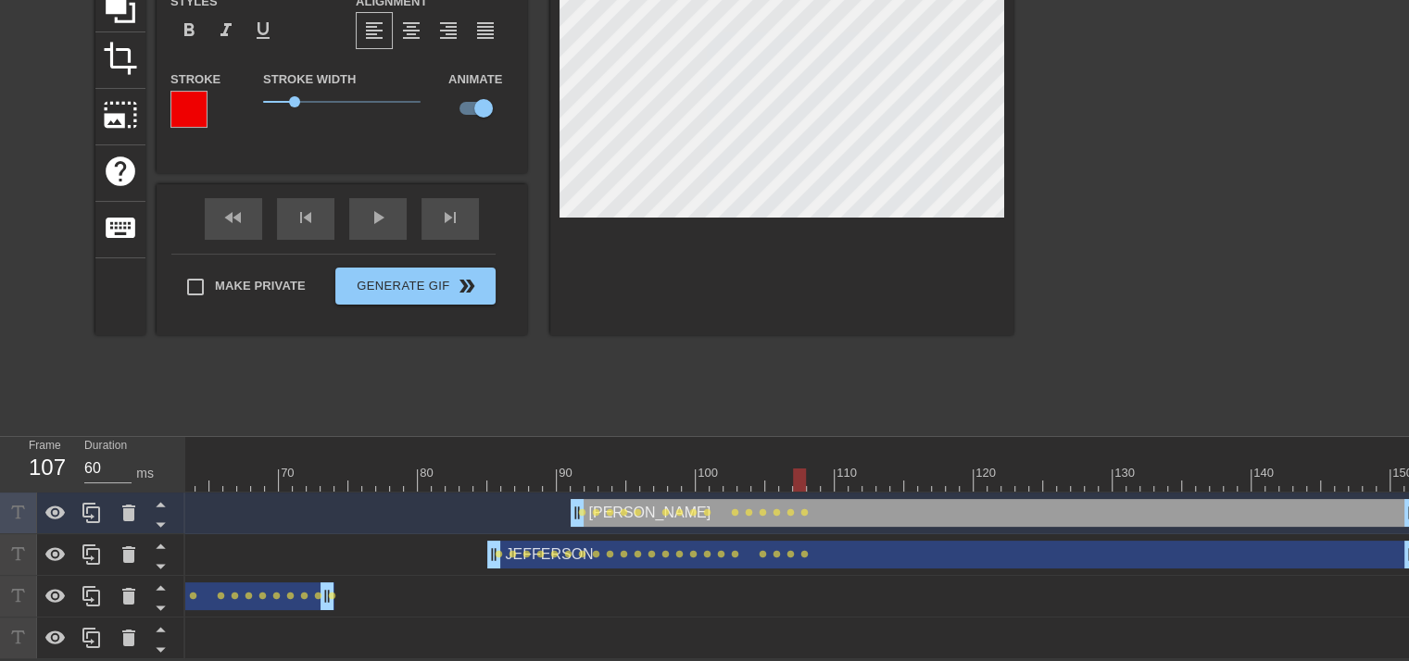
type input "70"
click at [810, 469] on div at bounding box center [369, 480] width 2098 height 23
type input "JEFFERSON"
type input "22"
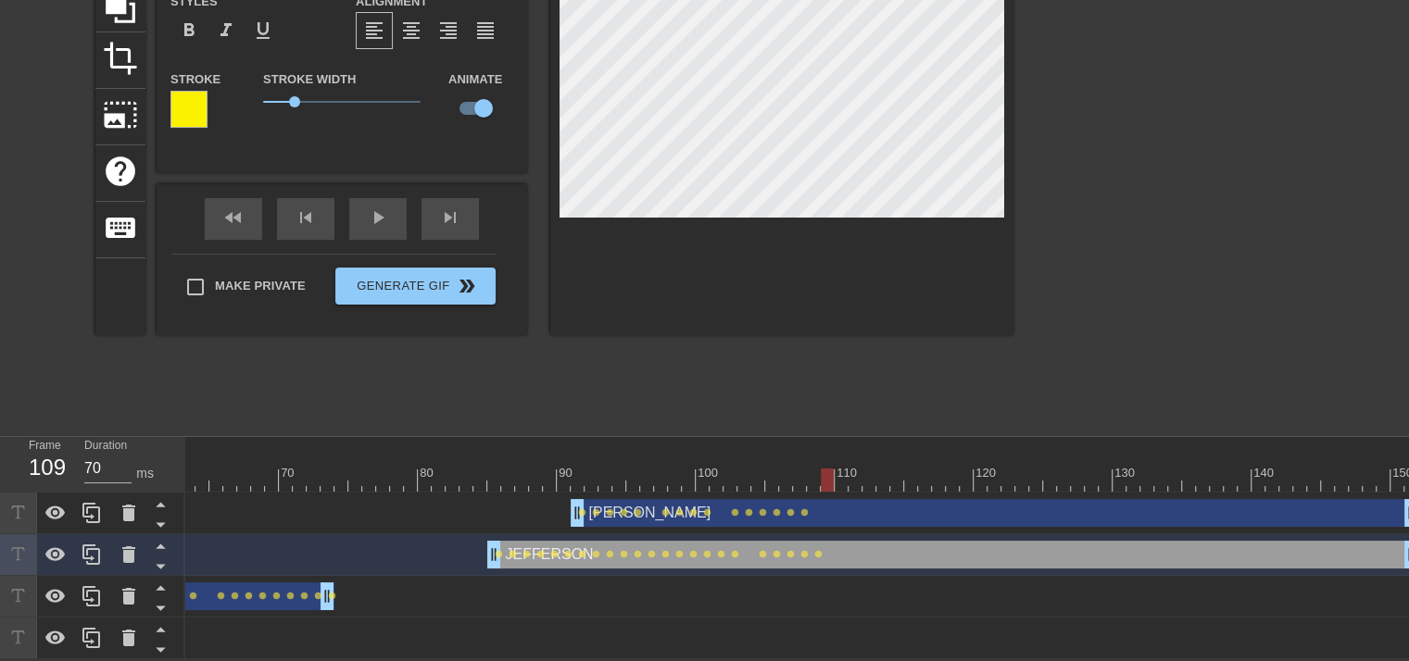
click at [823, 469] on div at bounding box center [369, 480] width 2098 height 23
type input "60"
click at [841, 469] on div at bounding box center [369, 480] width 2098 height 23
type input "[PERSON_NAME]"
type input "23"
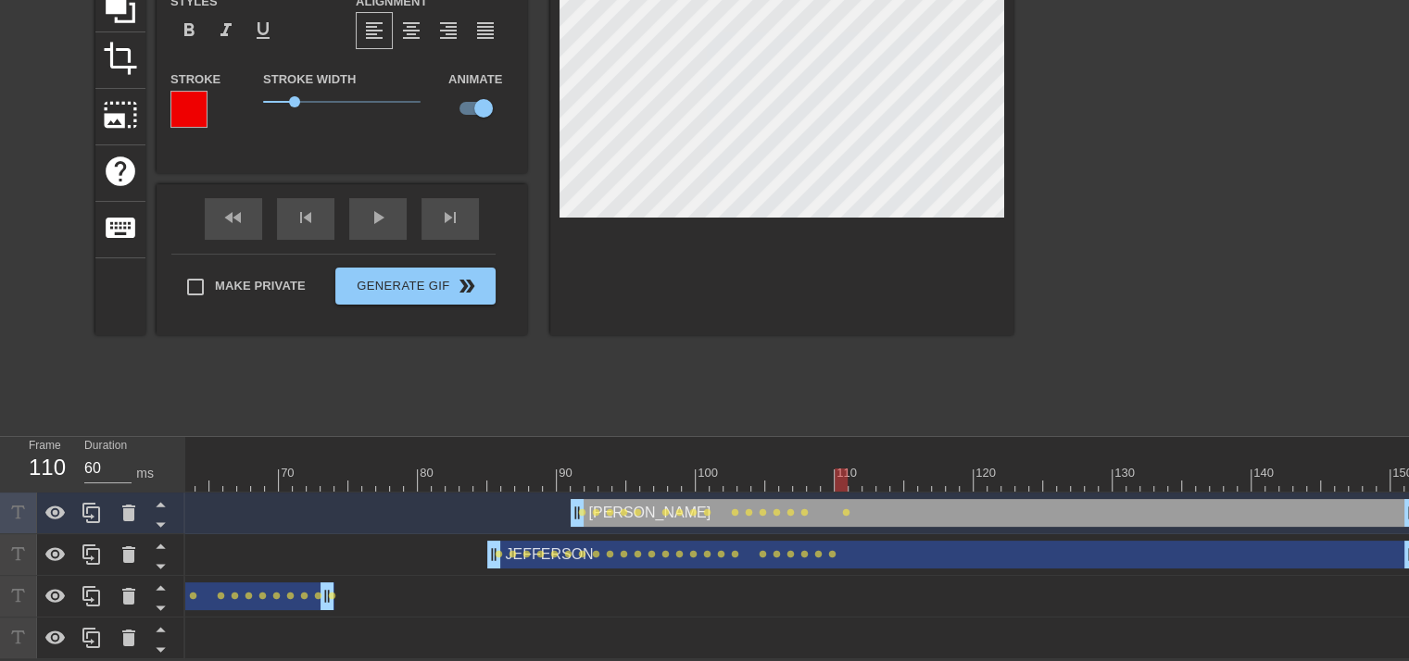
type input "JEFFERSON"
type input "22"
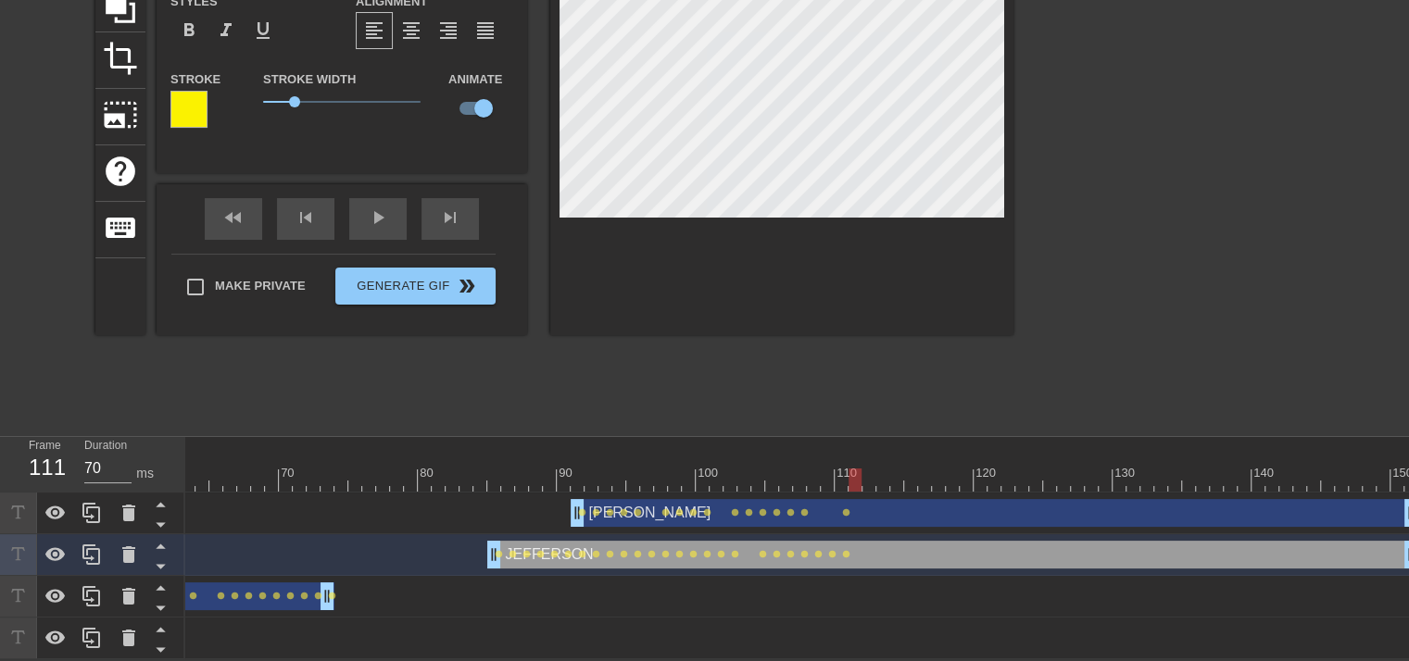
click at [853, 469] on div at bounding box center [369, 480] width 2098 height 23
click at [870, 469] on div at bounding box center [369, 480] width 2098 height 23
click at [884, 469] on div at bounding box center [369, 480] width 2098 height 23
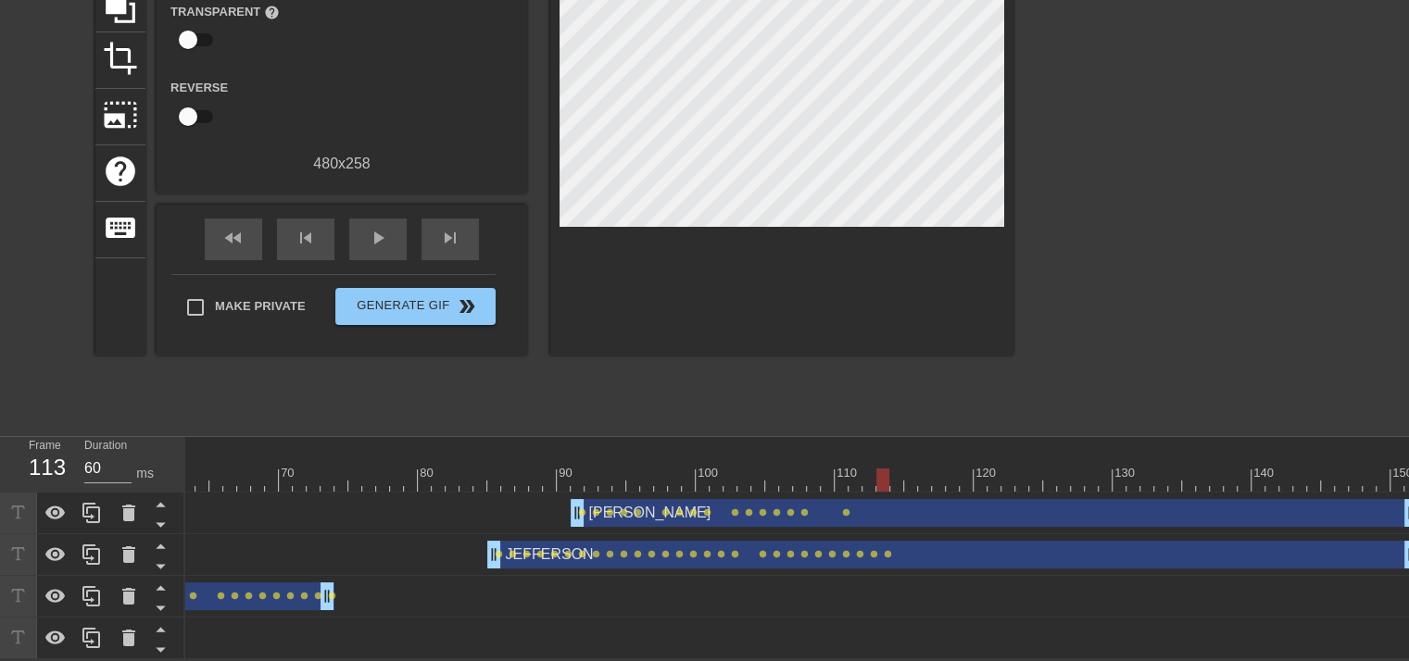
click at [924, 368] on div "title add_circle image add_circle crop photo_size_select_large help keyboard Gi…" at bounding box center [554, 147] width 918 height 556
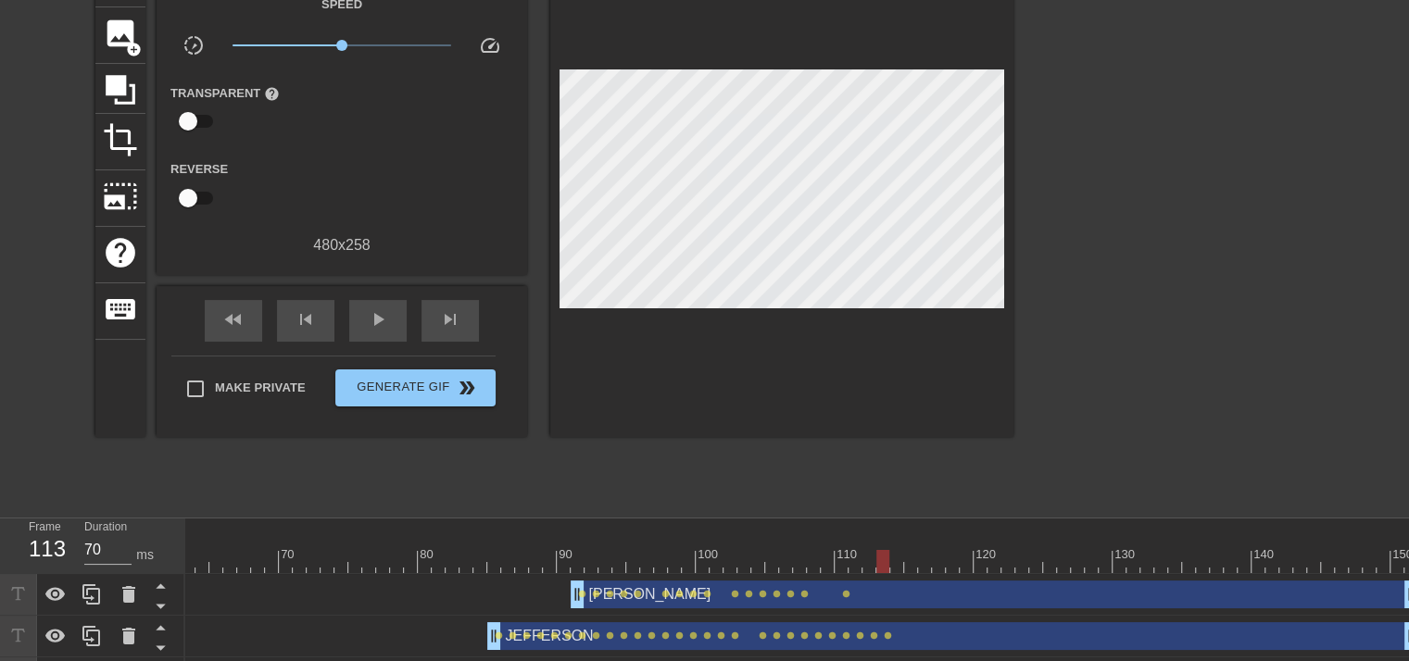
click at [899, 562] on div at bounding box center [369, 561] width 2098 height 23
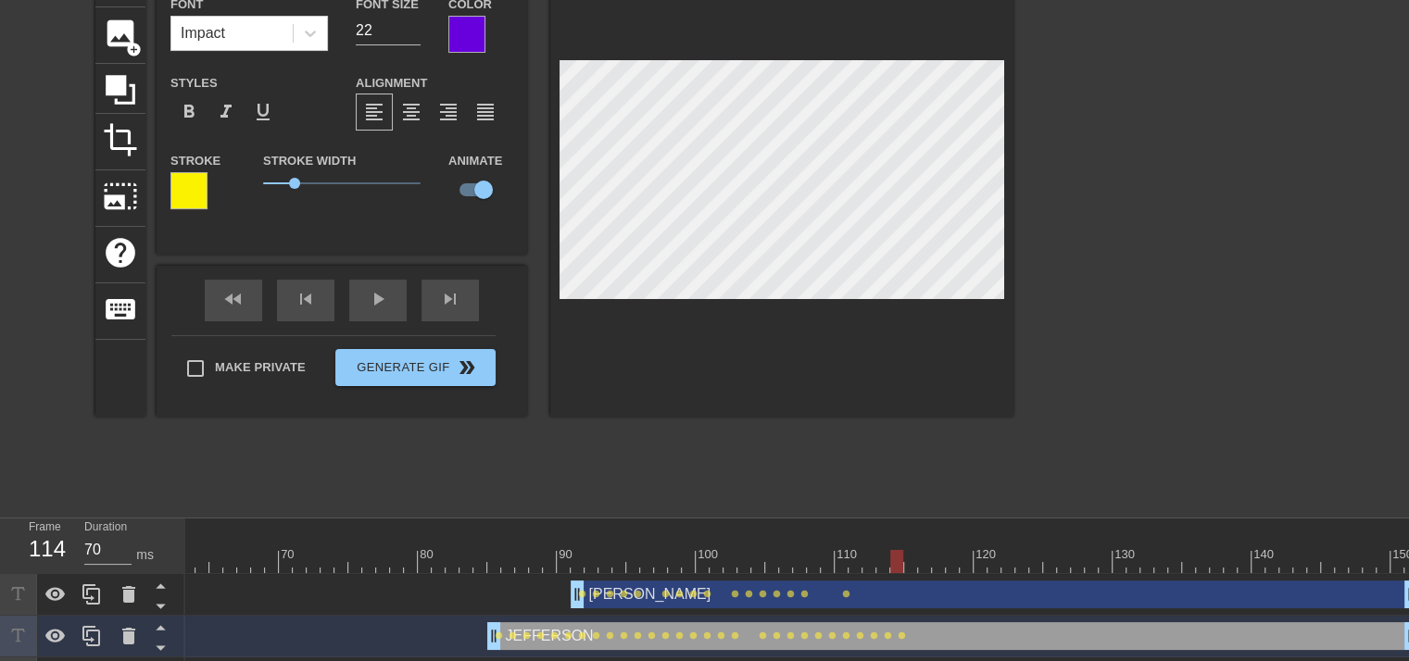
click at [915, 564] on div at bounding box center [369, 561] width 2098 height 23
type input "60"
click at [926, 562] on div at bounding box center [369, 561] width 2098 height 23
type input "[PERSON_NAME]"
type input "23"
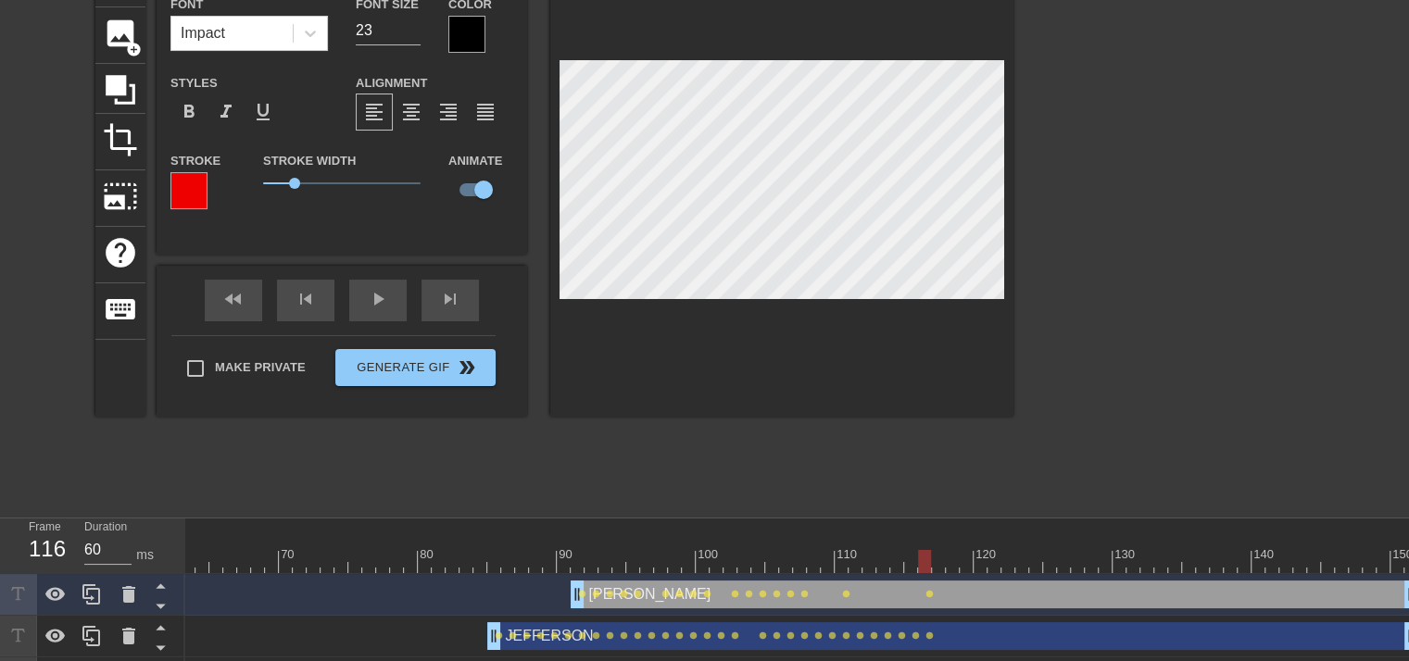
type input "70"
click at [942, 560] on div at bounding box center [369, 561] width 2098 height 23
type input "JEFFERSON"
type input "22"
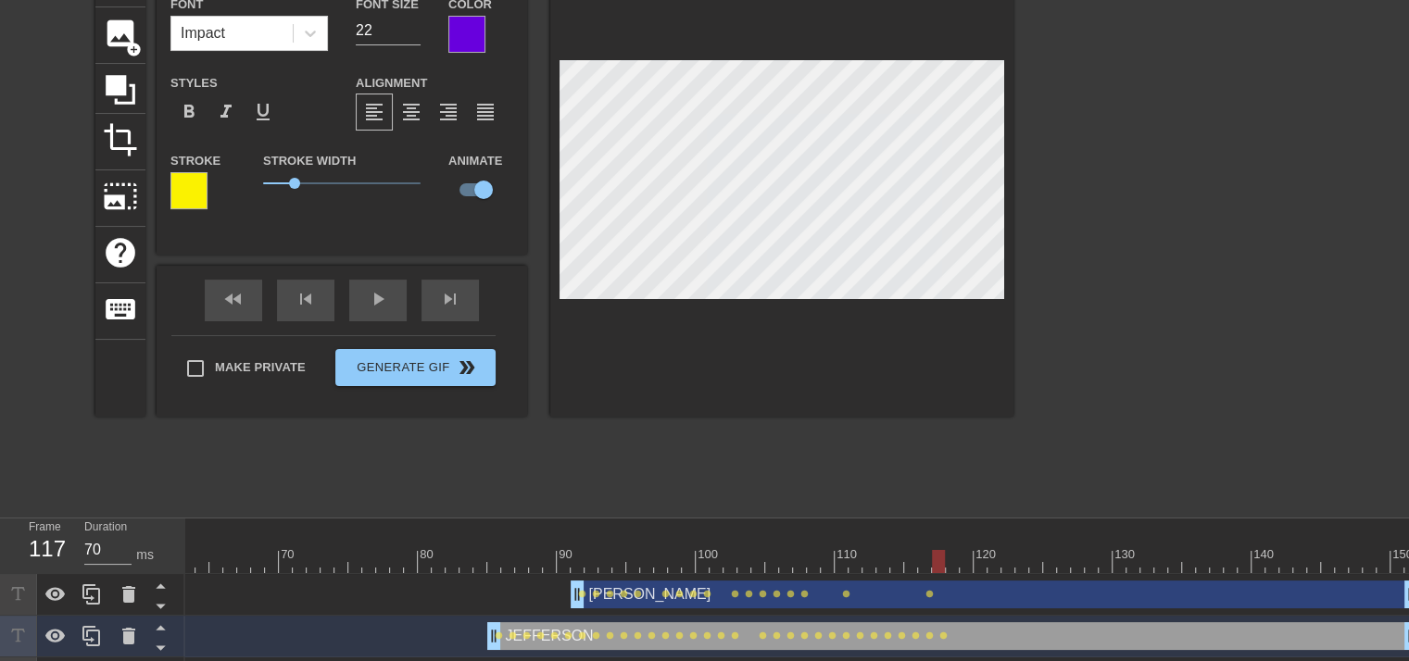
type input "[PERSON_NAME]"
type input "23"
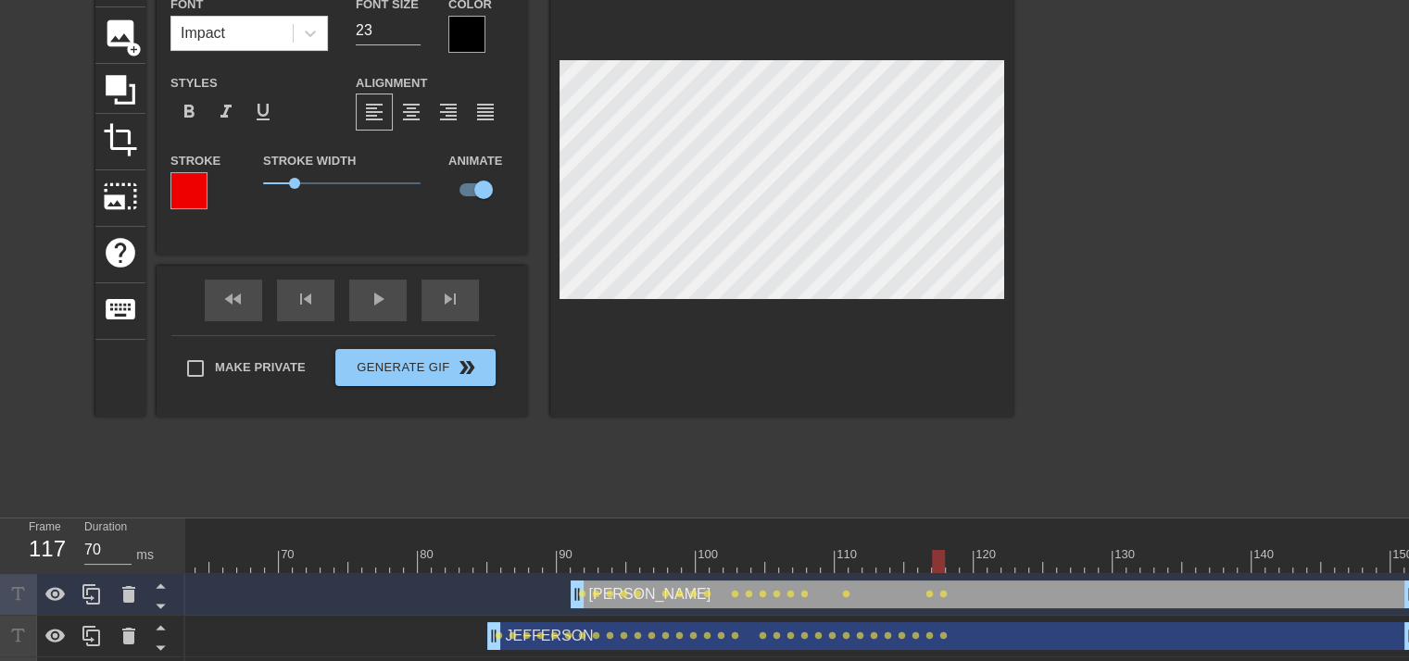
click at [949, 553] on div at bounding box center [369, 561] width 2098 height 23
type input "JEFFERSON"
type input "22"
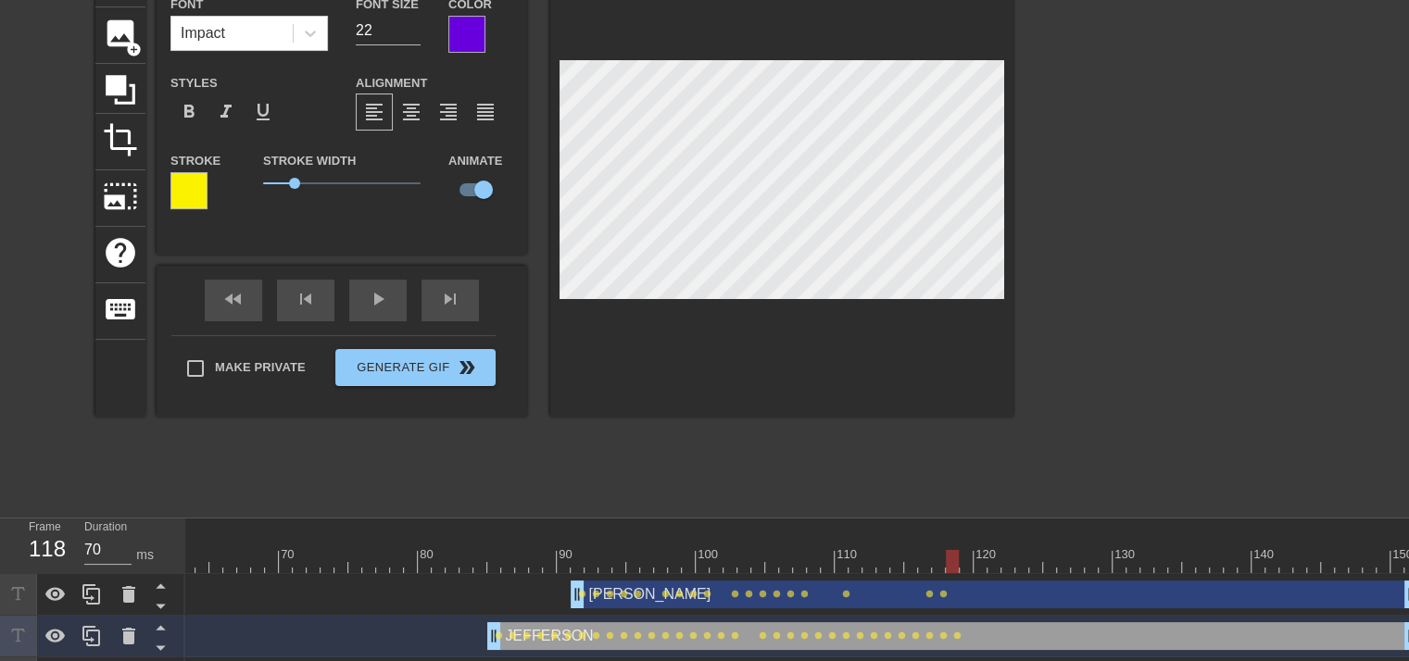
type input "60"
click at [963, 556] on div at bounding box center [369, 561] width 2098 height 23
type input "[PERSON_NAME]"
type input "23"
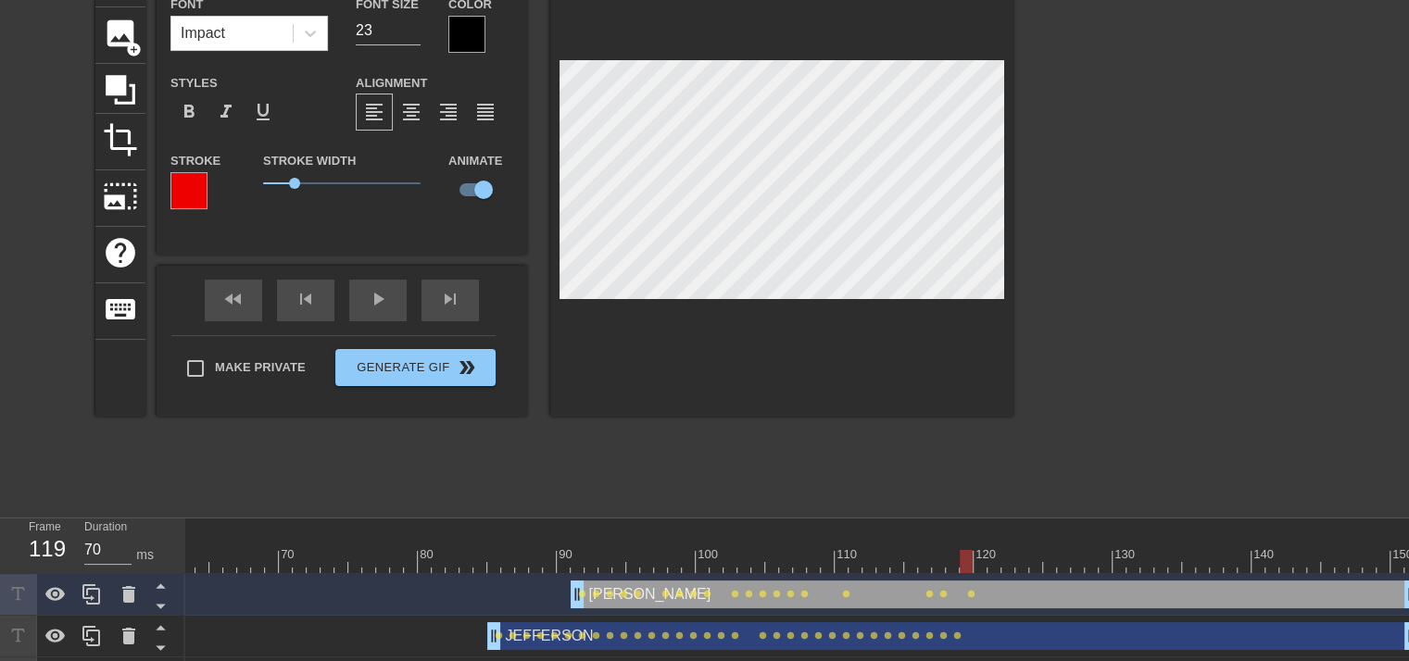
click at [981, 562] on div at bounding box center [369, 561] width 2098 height 23
click at [855, 437] on div "title add_circle image add_circle crop photo_size_select_large help keyboard [P…" at bounding box center [554, 229] width 918 height 556
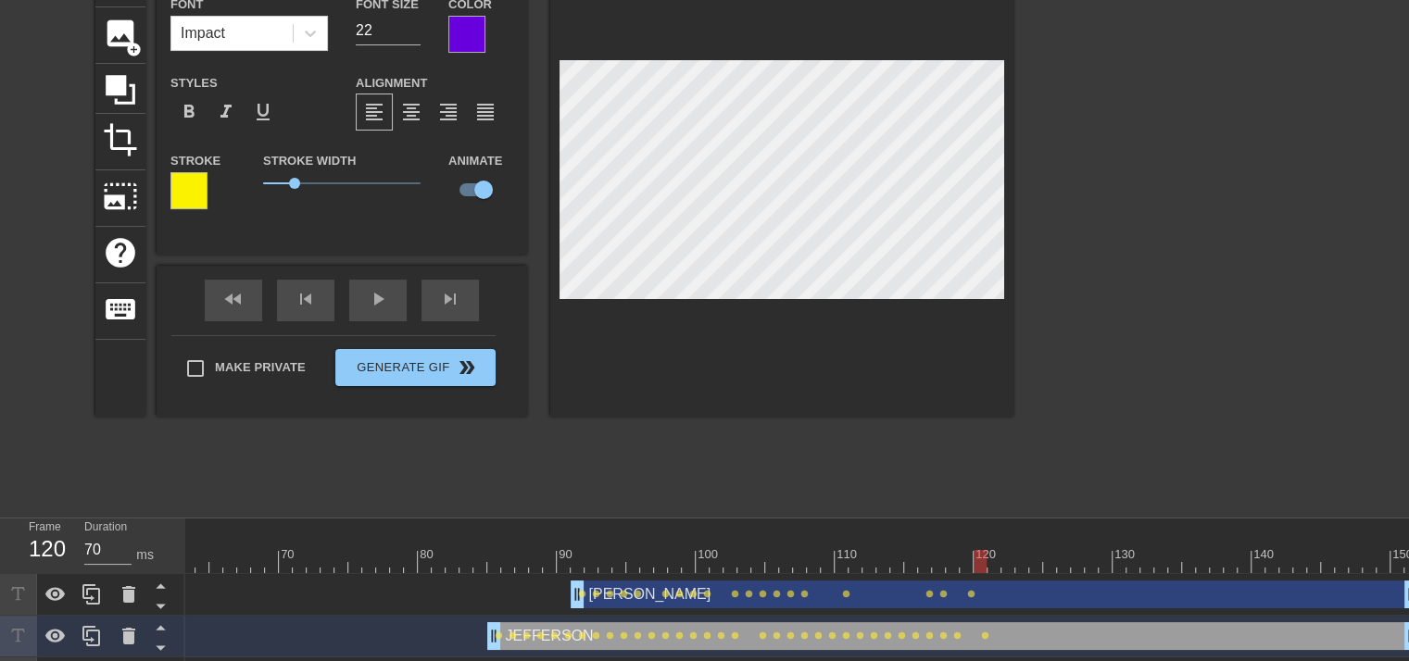
click at [996, 564] on div at bounding box center [369, 561] width 2098 height 23
type input "60"
click at [1008, 564] on div at bounding box center [369, 561] width 2098 height 23
type input "[PERSON_NAME]"
type input "23"
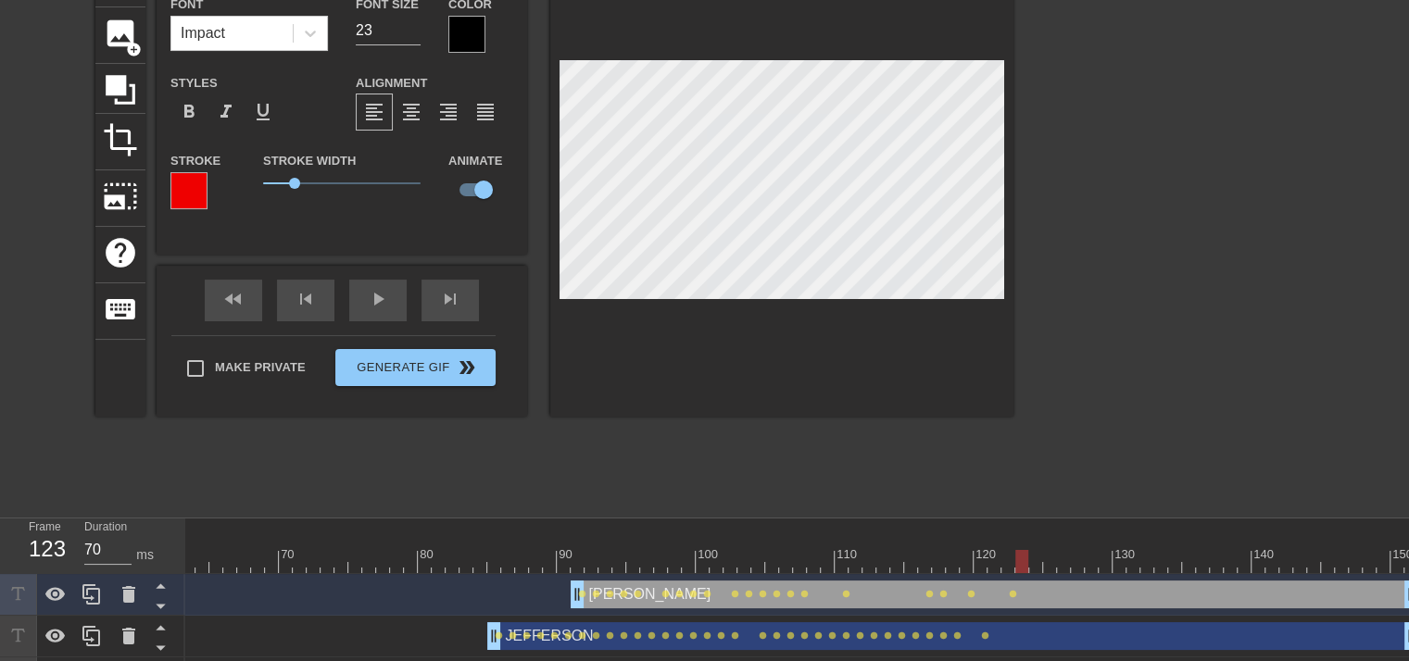
click at [1018, 557] on div at bounding box center [369, 561] width 2098 height 23
click at [1034, 562] on div at bounding box center [369, 561] width 2098 height 23
click at [1051, 563] on div at bounding box center [369, 561] width 2098 height 23
click at [1062, 563] on div at bounding box center [369, 561] width 2098 height 23
click at [1076, 558] on div at bounding box center [369, 561] width 2098 height 23
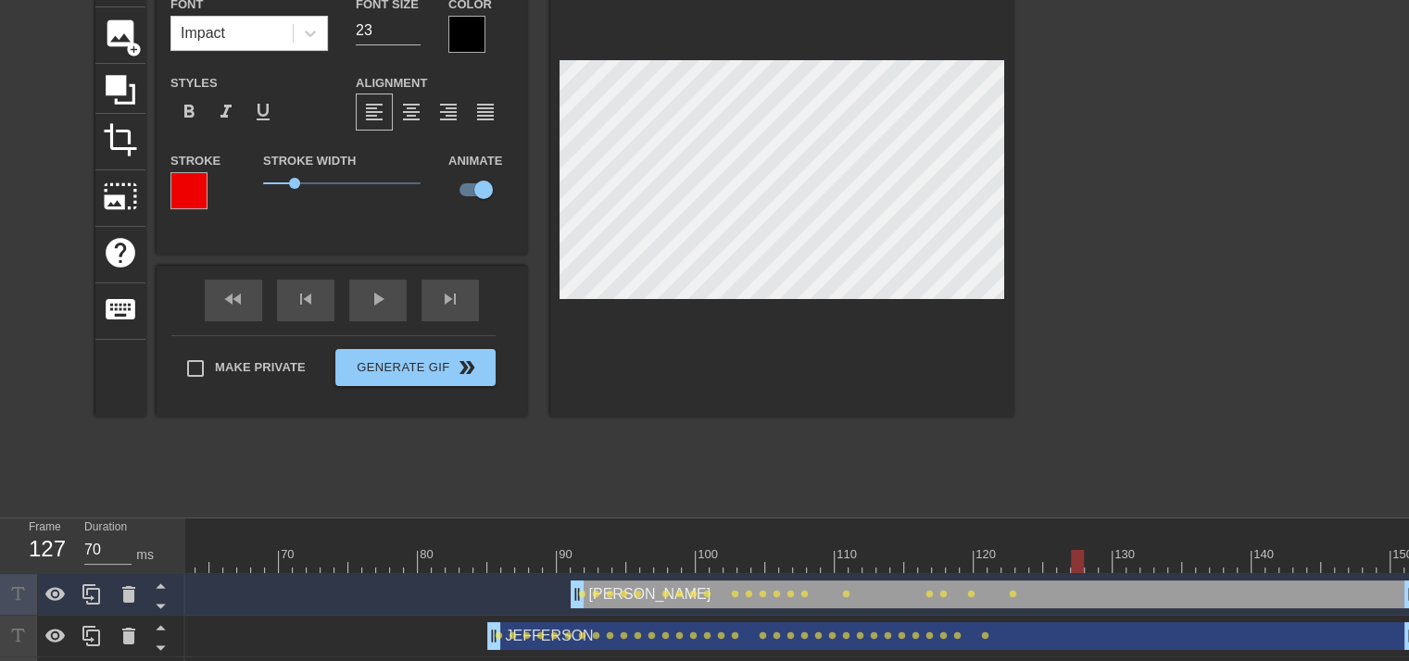
type input "60"
click at [1090, 558] on div at bounding box center [369, 561] width 2098 height 23
type input "JEFFERSON"
type input "22"
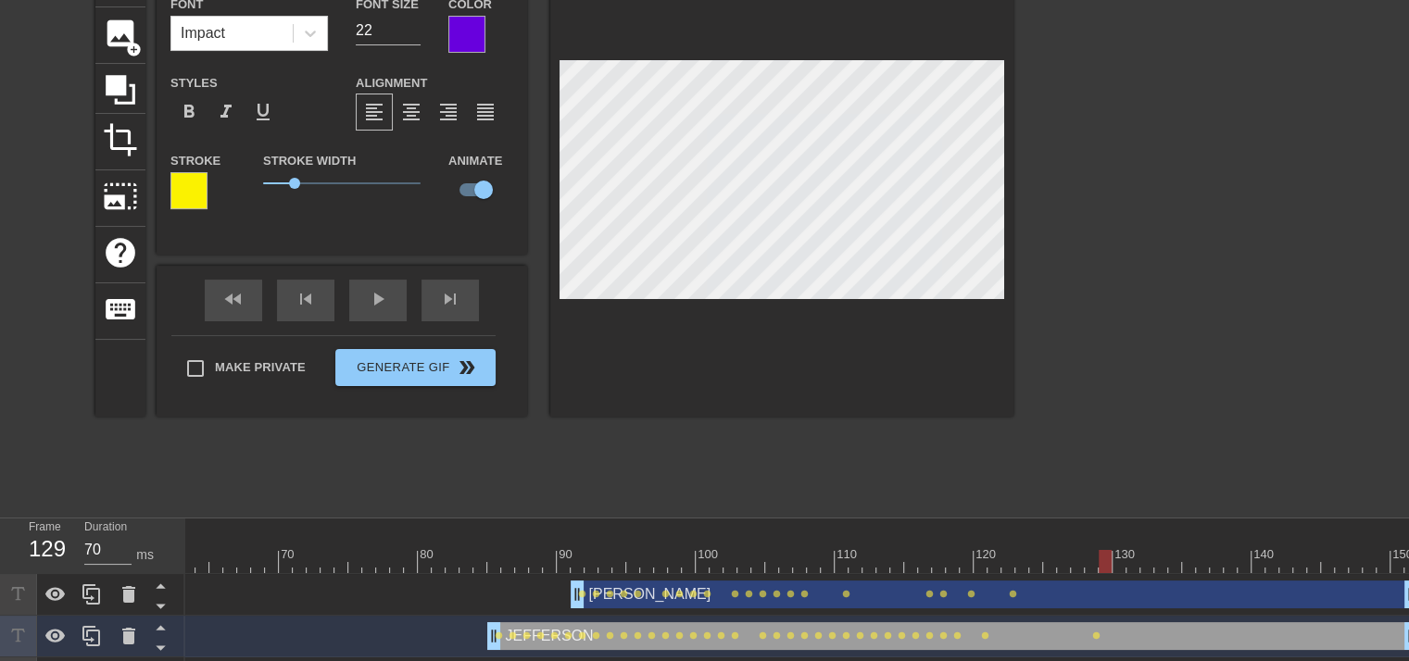
click at [1108, 563] on div at bounding box center [369, 561] width 2098 height 23
click at [1121, 561] on div at bounding box center [369, 561] width 2098 height 23
click at [1130, 558] on div at bounding box center [369, 561] width 2098 height 23
click at [1148, 561] on div at bounding box center [369, 561] width 2098 height 23
click at [1160, 560] on div at bounding box center [369, 561] width 2098 height 23
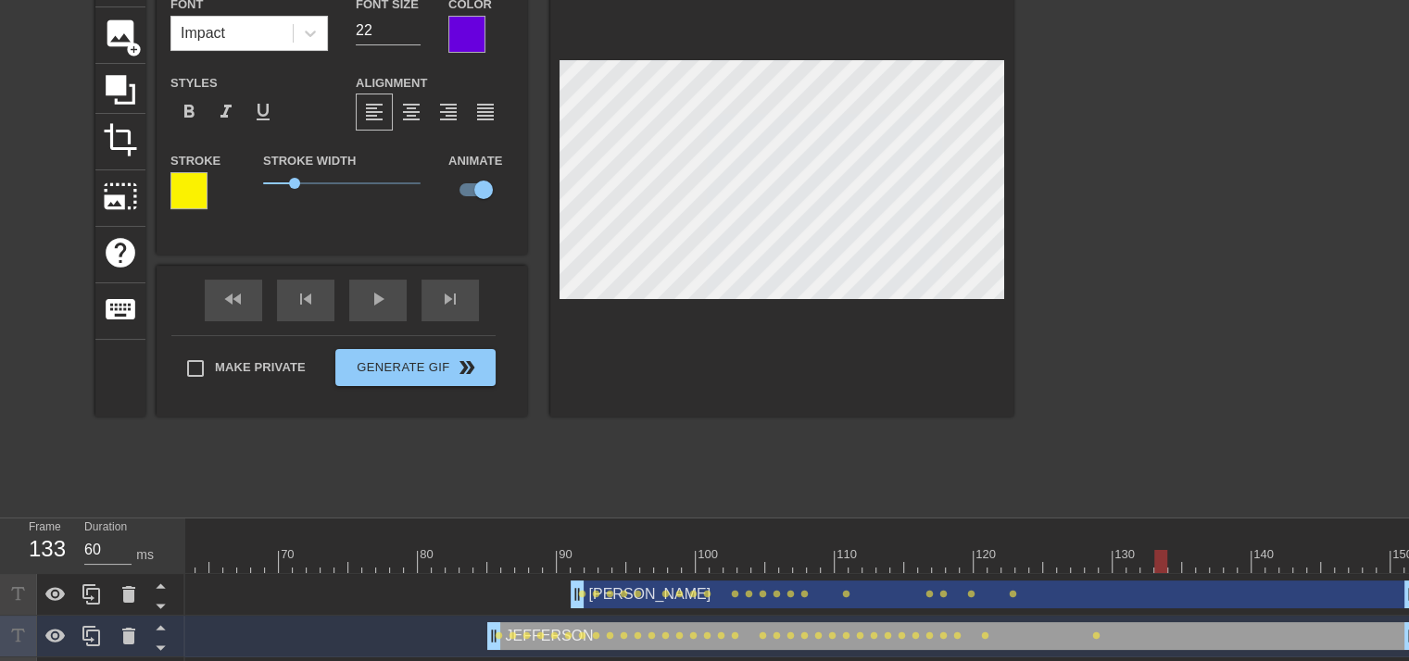
click at [1175, 561] on div at bounding box center [369, 561] width 2098 height 23
click at [1190, 560] on div at bounding box center [369, 561] width 2098 height 23
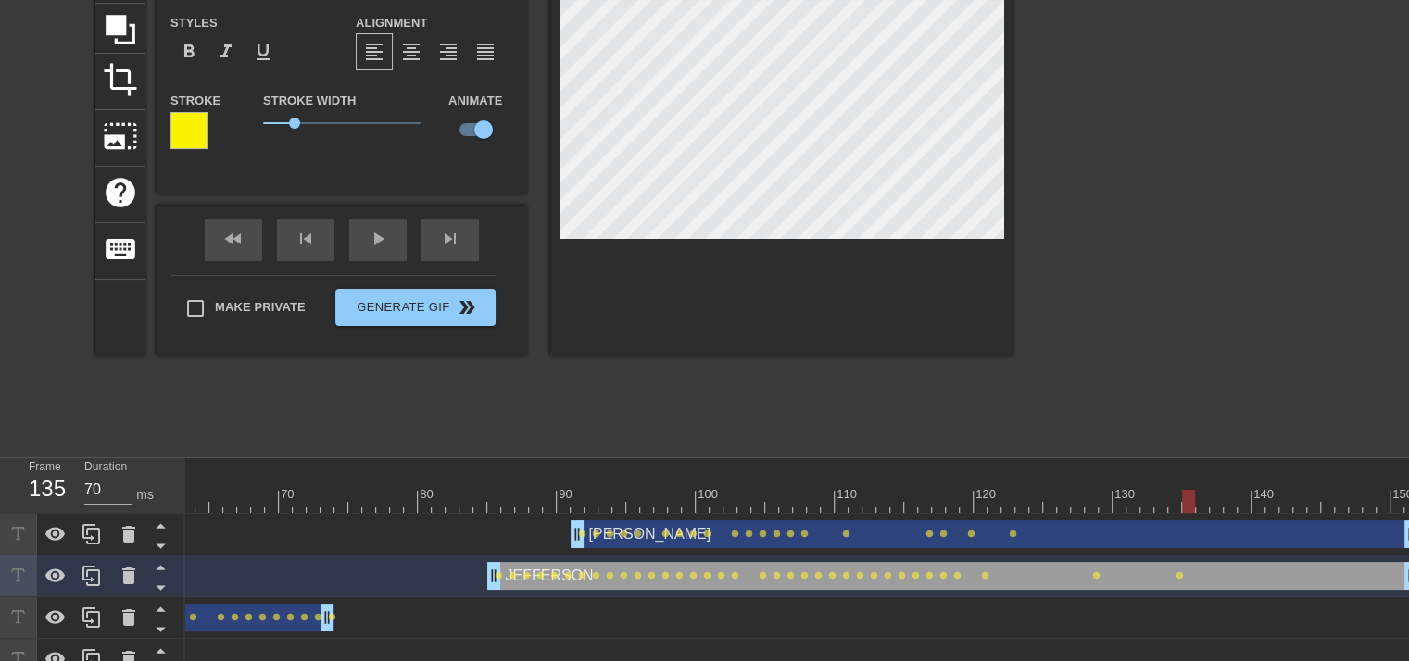
scroll to position [215, 0]
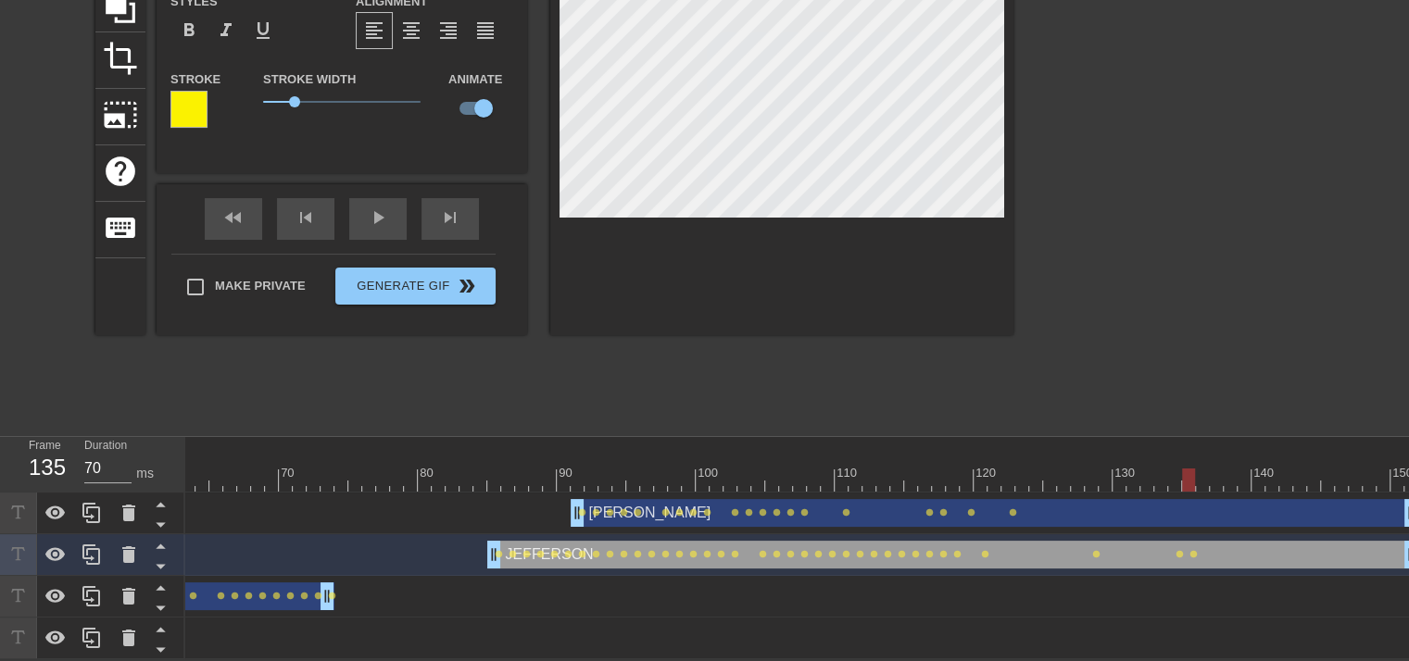
click at [1202, 470] on div at bounding box center [369, 480] width 2098 height 23
type input "60"
click at [1216, 472] on div at bounding box center [369, 480] width 2098 height 23
type input "[PERSON_NAME]"
type input "23"
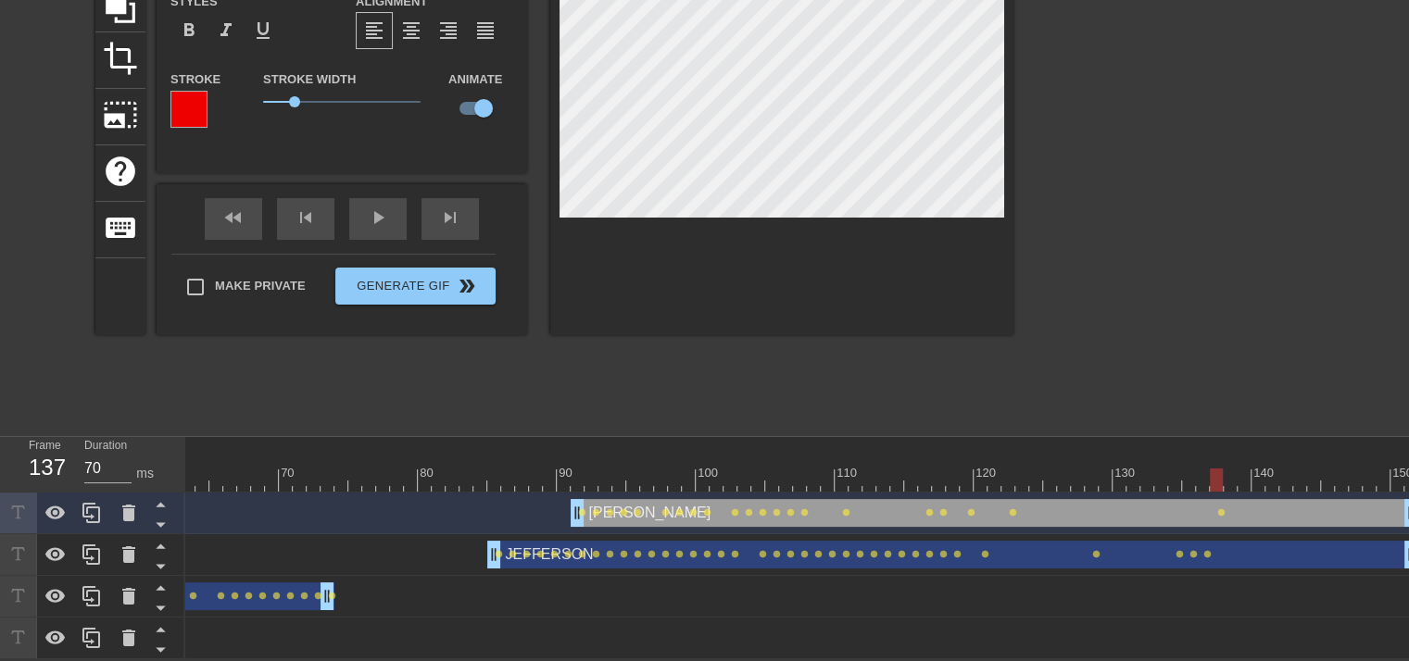
click at [1228, 469] on div at bounding box center [369, 480] width 2098 height 23
click at [1242, 469] on div at bounding box center [369, 480] width 2098 height 23
click at [1257, 469] on div at bounding box center [369, 480] width 2098 height 23
click at [1268, 469] on div at bounding box center [369, 480] width 2098 height 23
click at [1288, 470] on div at bounding box center [369, 480] width 2098 height 23
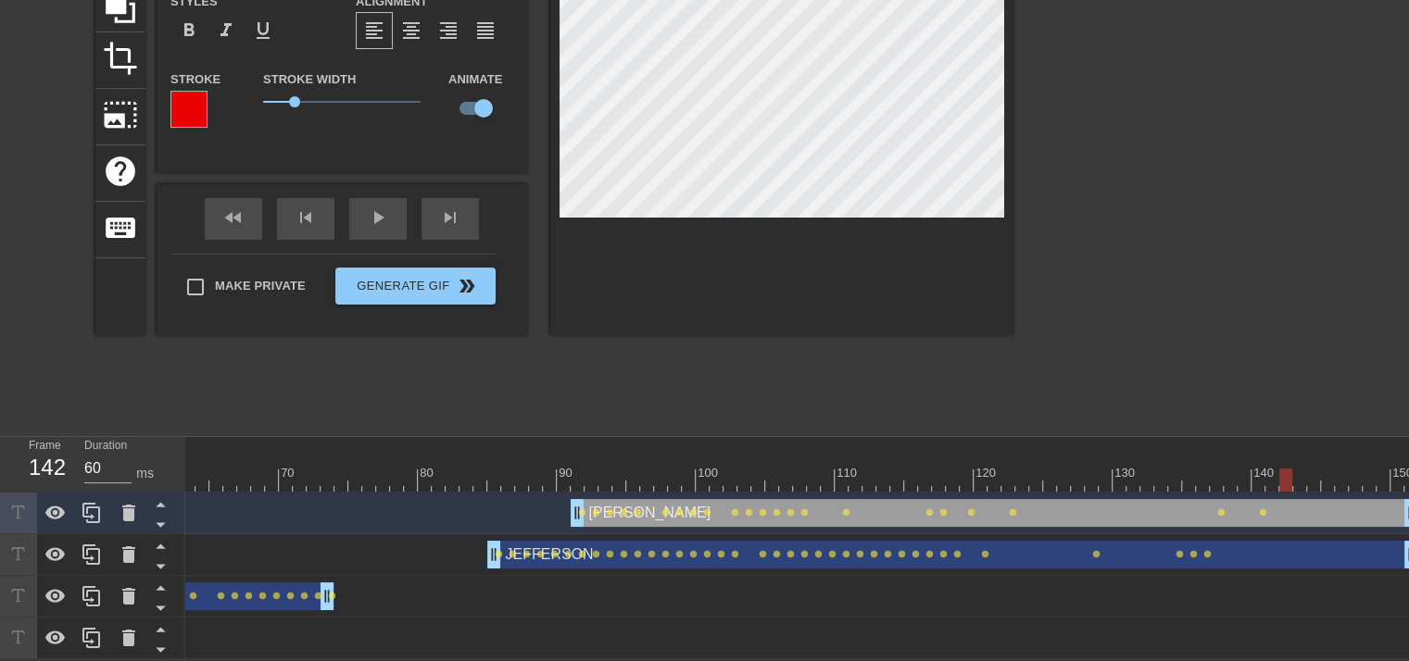
click at [1300, 469] on div at bounding box center [369, 480] width 2098 height 23
type input "70"
click at [1313, 471] on div at bounding box center [369, 480] width 2098 height 23
click at [1327, 471] on div at bounding box center [369, 480] width 2098 height 23
type input "JEFFERSON"
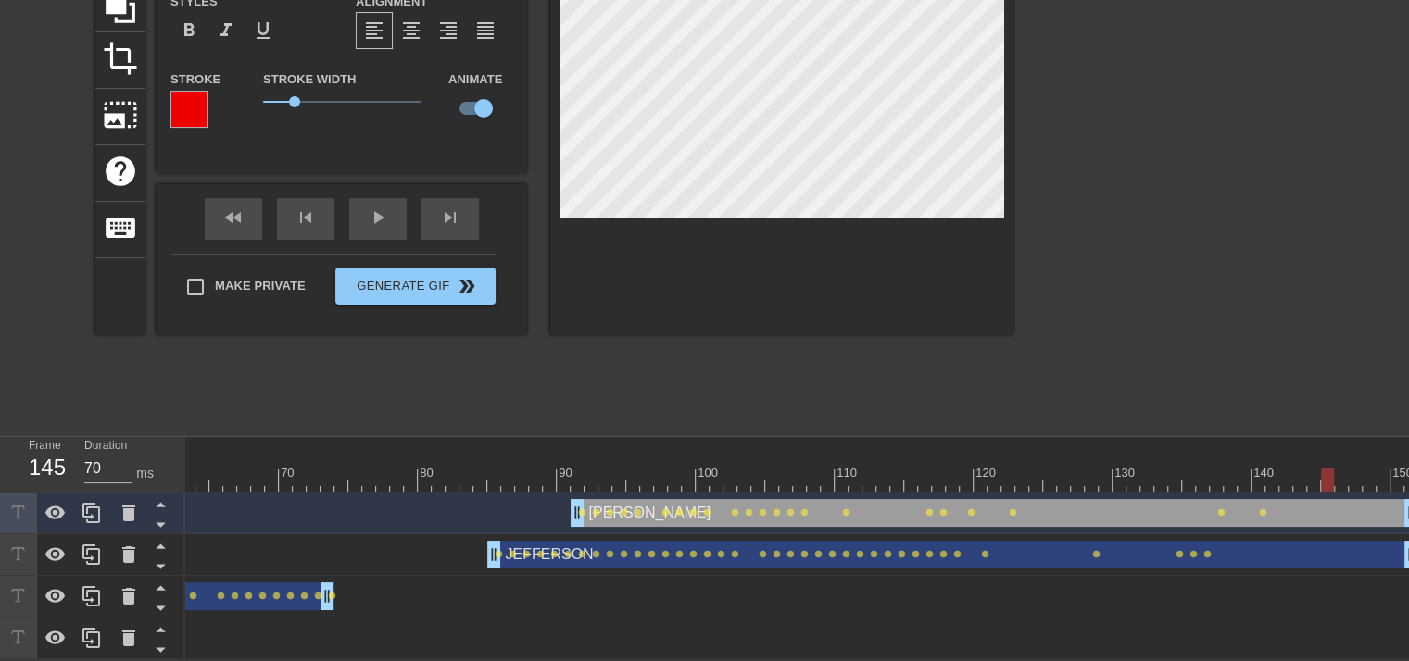
type input "22"
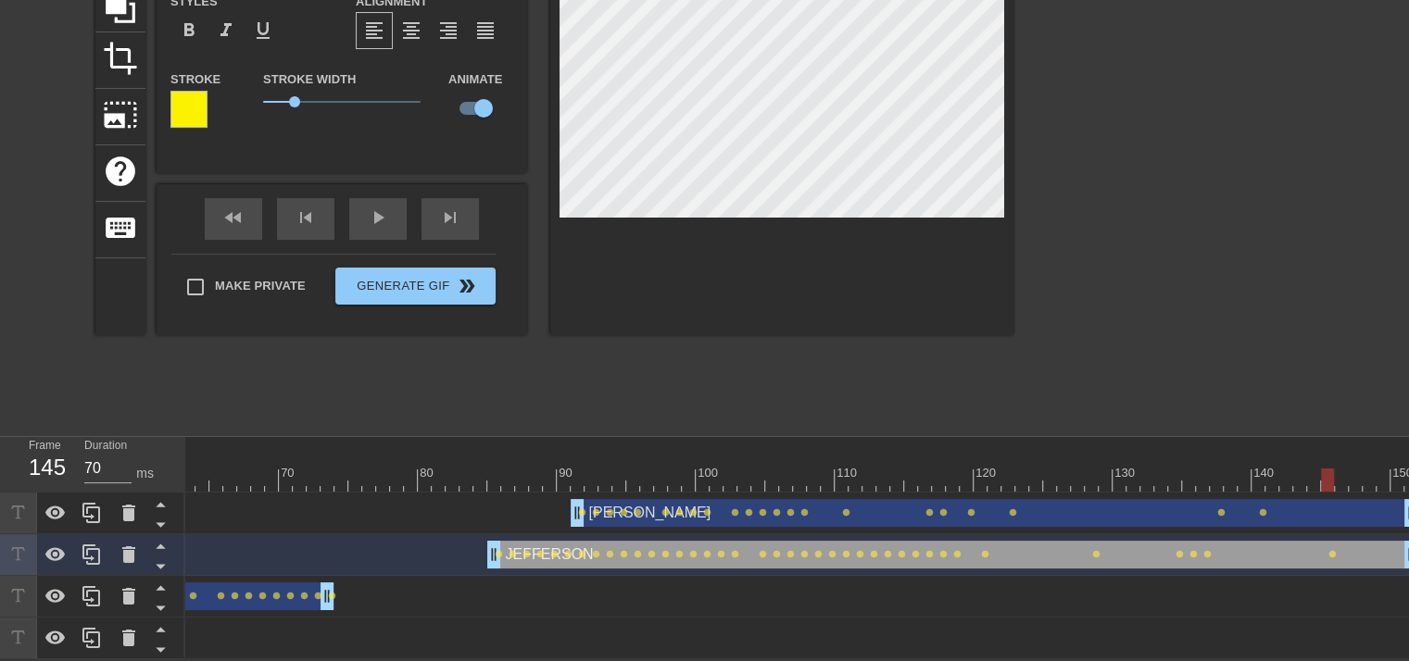
type input "[PERSON_NAME]"
type input "23"
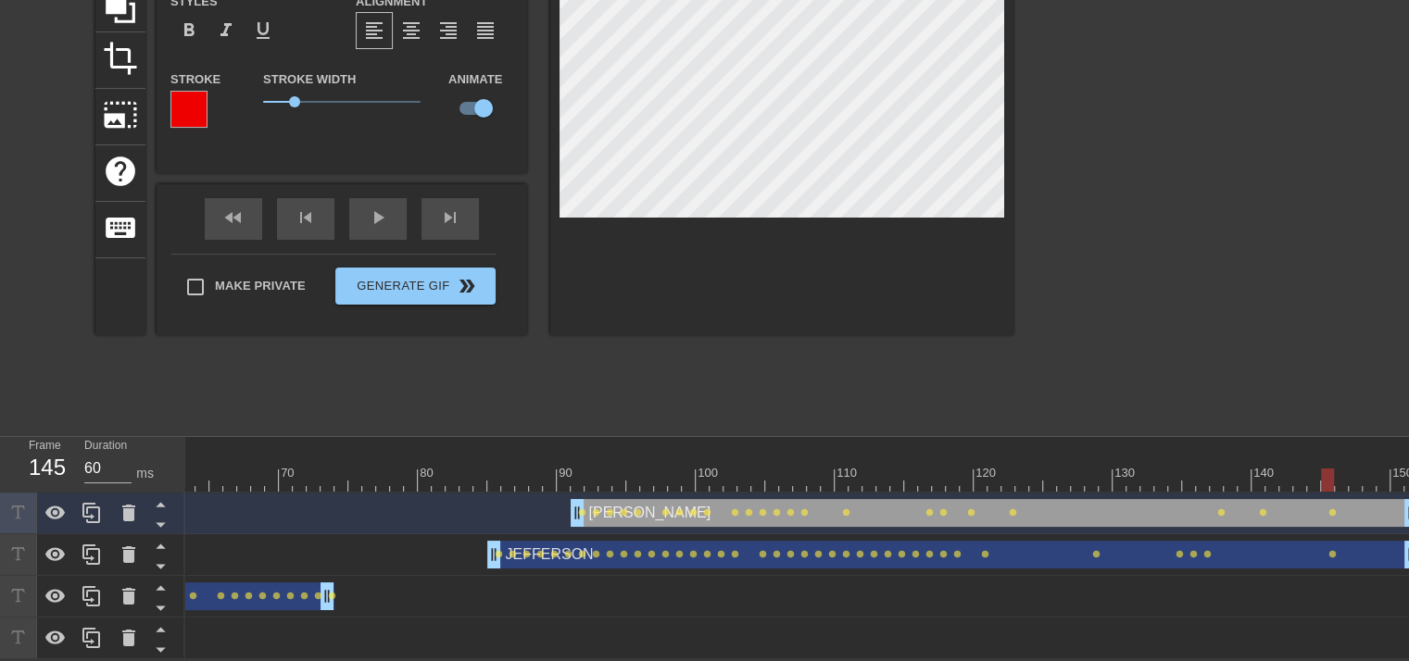
click at [1342, 469] on div at bounding box center [369, 480] width 2098 height 23
click at [1359, 469] on div at bounding box center [369, 480] width 2098 height 23
click at [1371, 469] on div at bounding box center [369, 480] width 2098 height 23
click at [1385, 469] on div at bounding box center [369, 480] width 2098 height 23
click at [1397, 469] on div at bounding box center [369, 480] width 2098 height 23
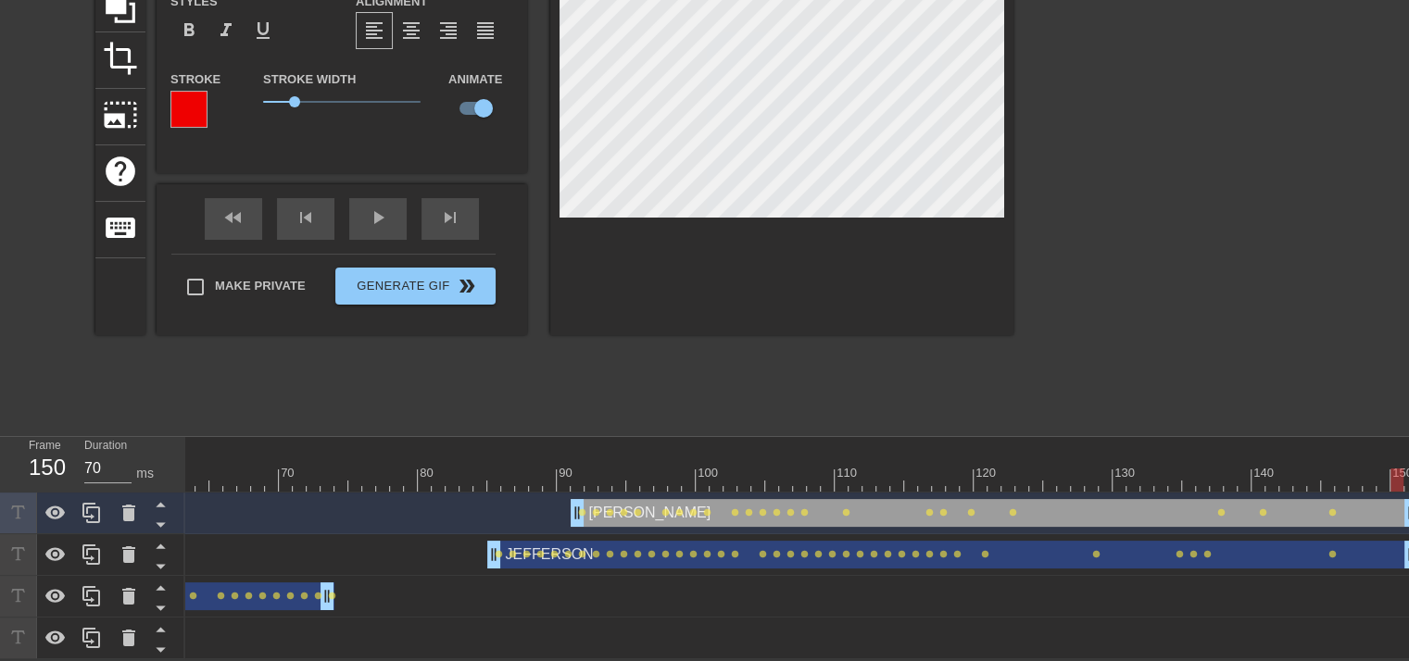
type input "60"
click at [1378, 469] on div at bounding box center [369, 480] width 2098 height 23
type input "JEFFERSON"
type input "22"
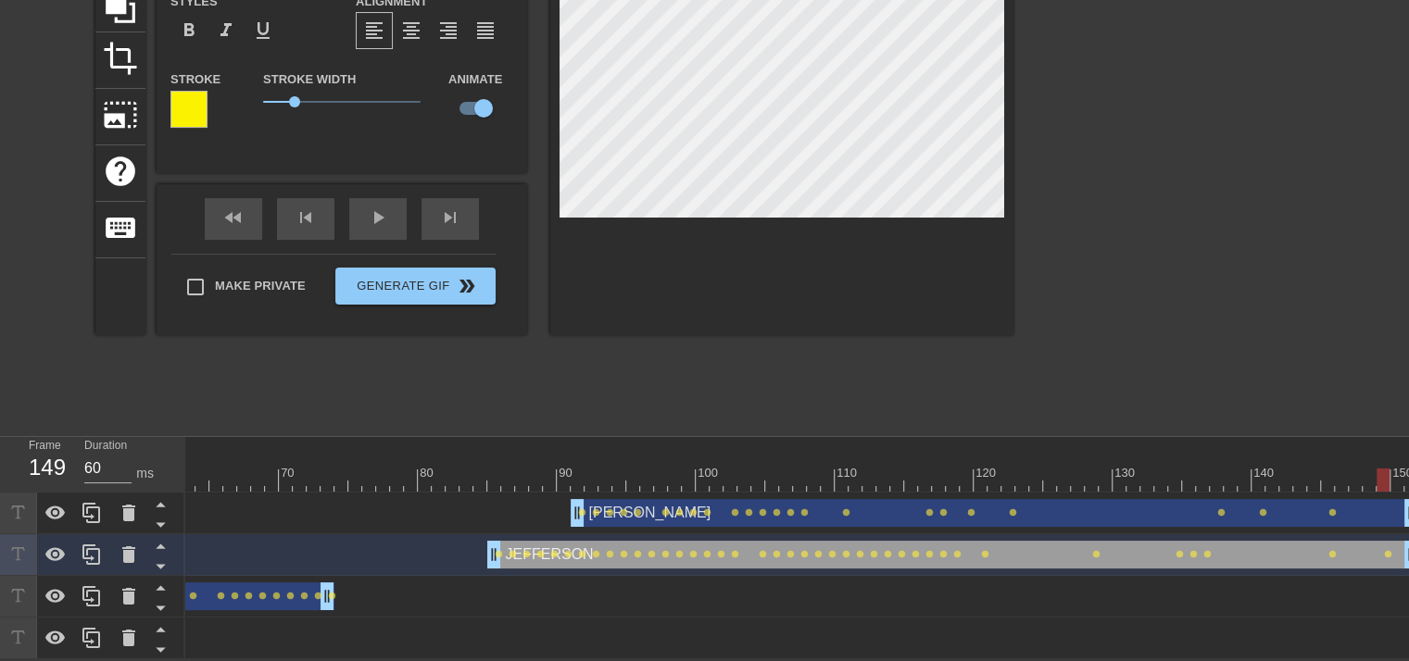
type input "70"
click at [1394, 469] on div at bounding box center [369, 480] width 2098 height 23
type input "[PERSON_NAME]"
type input "23"
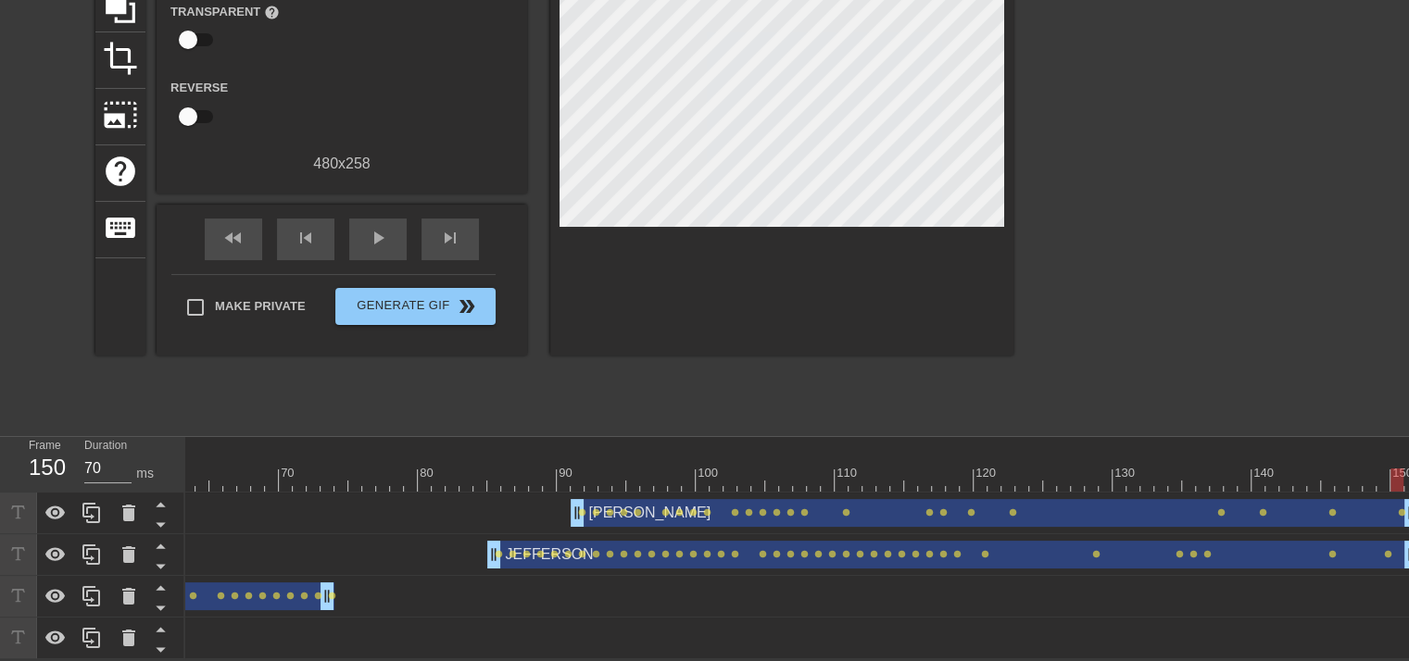
click at [424, 372] on div "title add_circle image add_circle crop photo_size_select_large help keyboard Gi…" at bounding box center [554, 147] width 918 height 556
click at [385, 233] on span "play_arrow" at bounding box center [378, 238] width 22 height 22
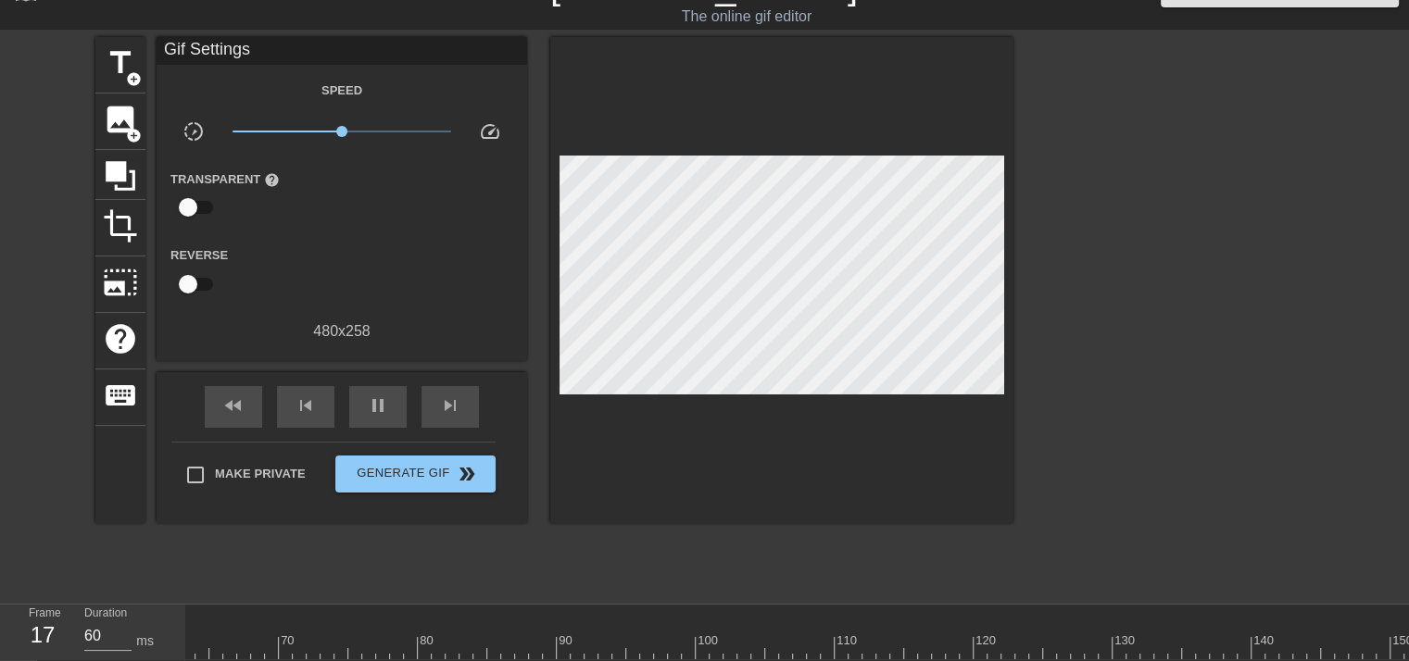
scroll to position [30, 0]
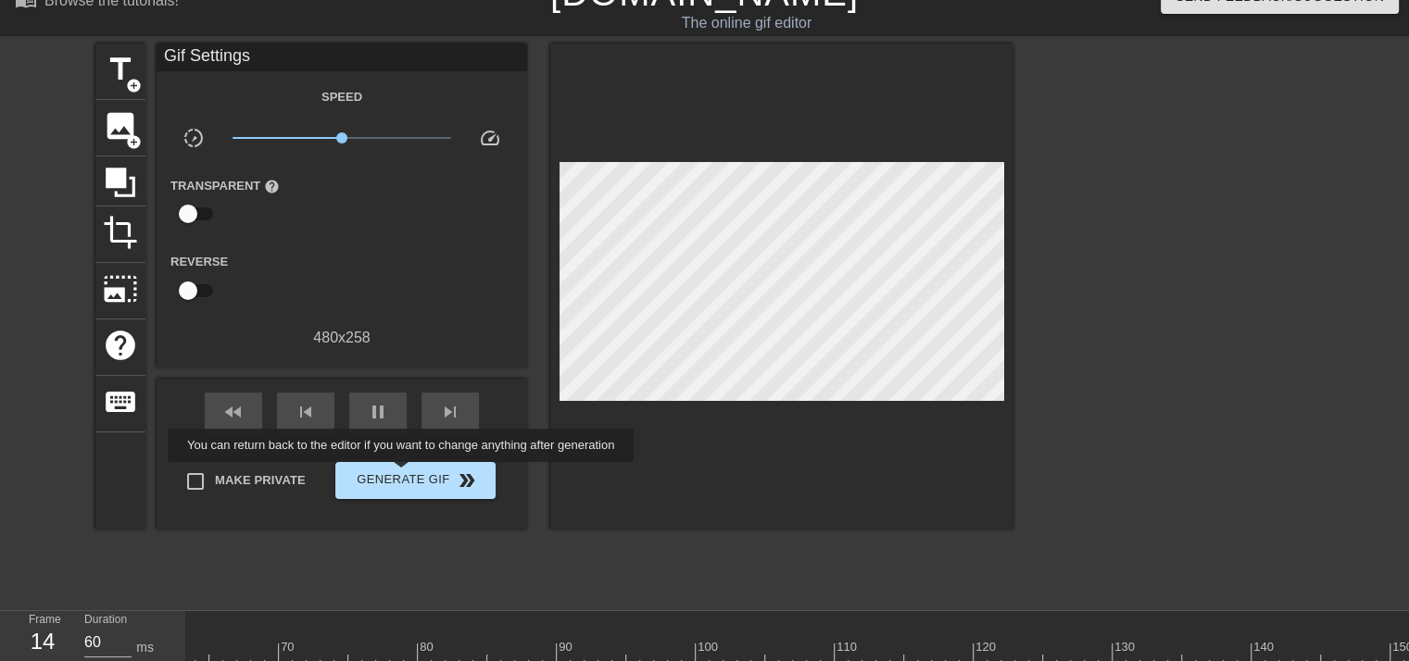
type input "70"
click at [400, 474] on span "Generate Gif double_arrow" at bounding box center [415, 481] width 145 height 22
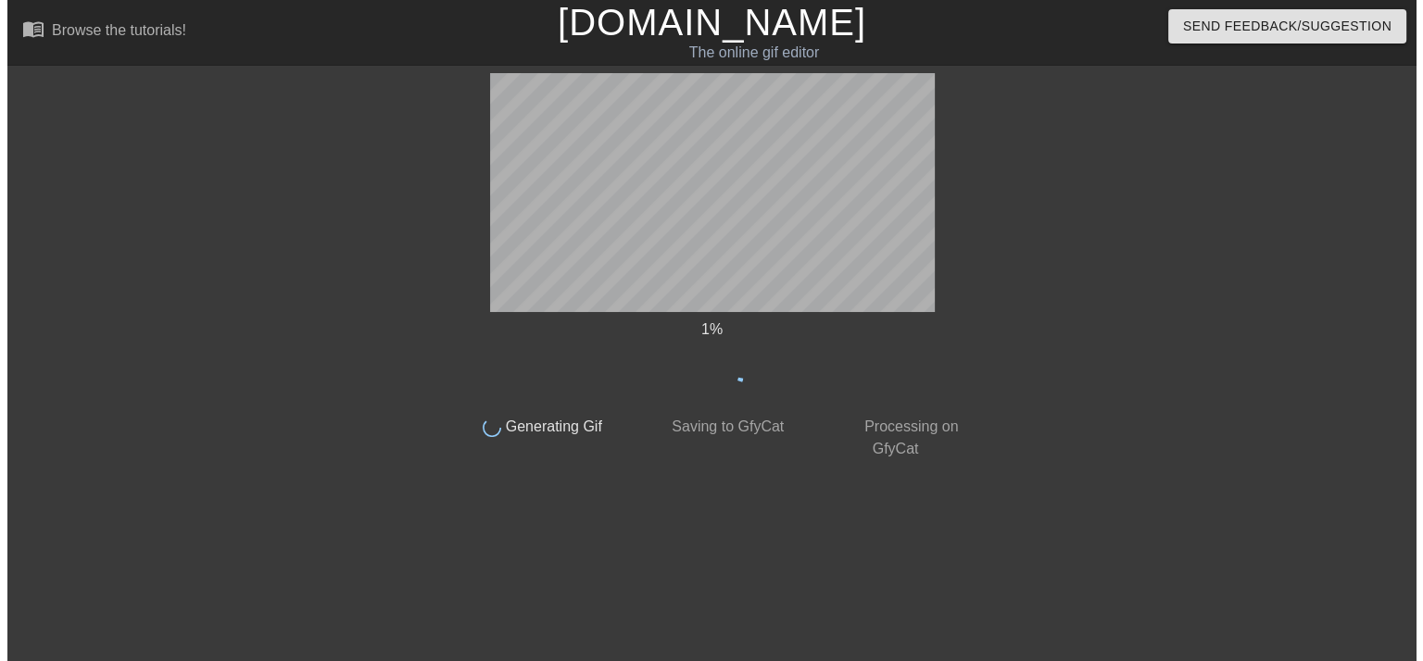
scroll to position [0, 0]
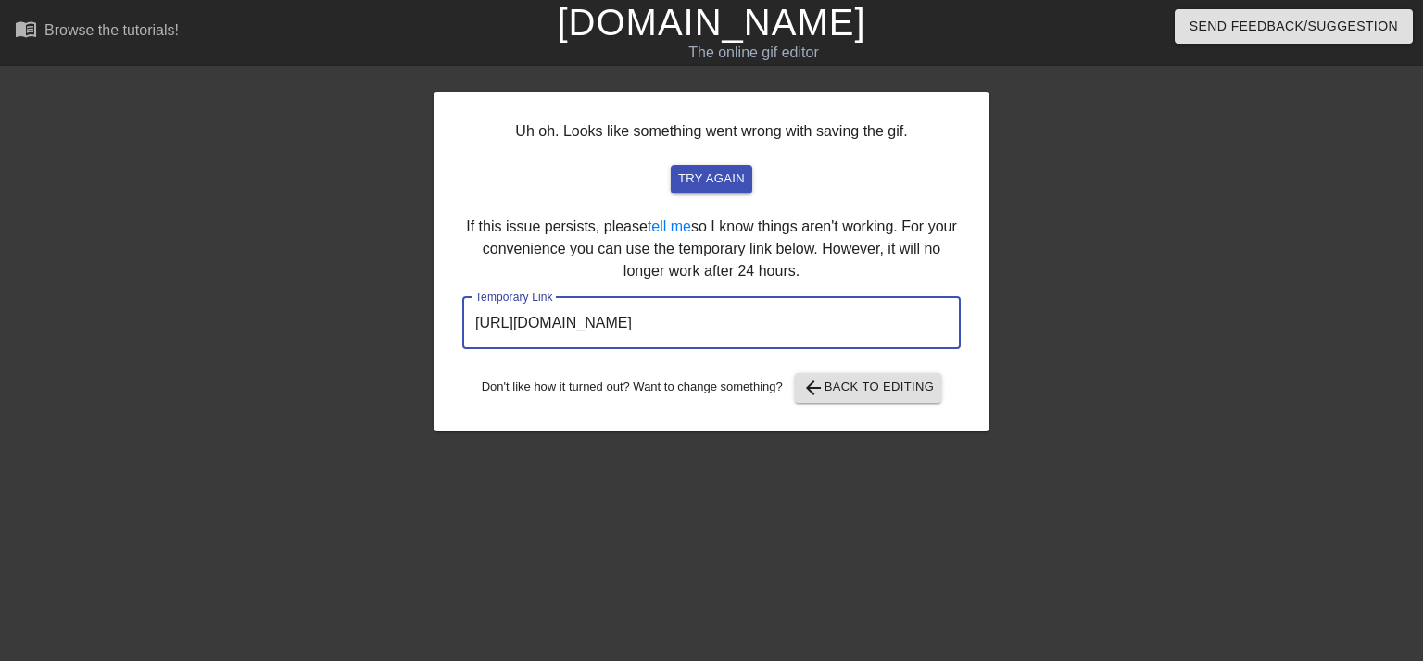
click at [616, 329] on input "[URL][DOMAIN_NAME]" at bounding box center [711, 323] width 498 height 52
